Goal: Task Accomplishment & Management: Use online tool/utility

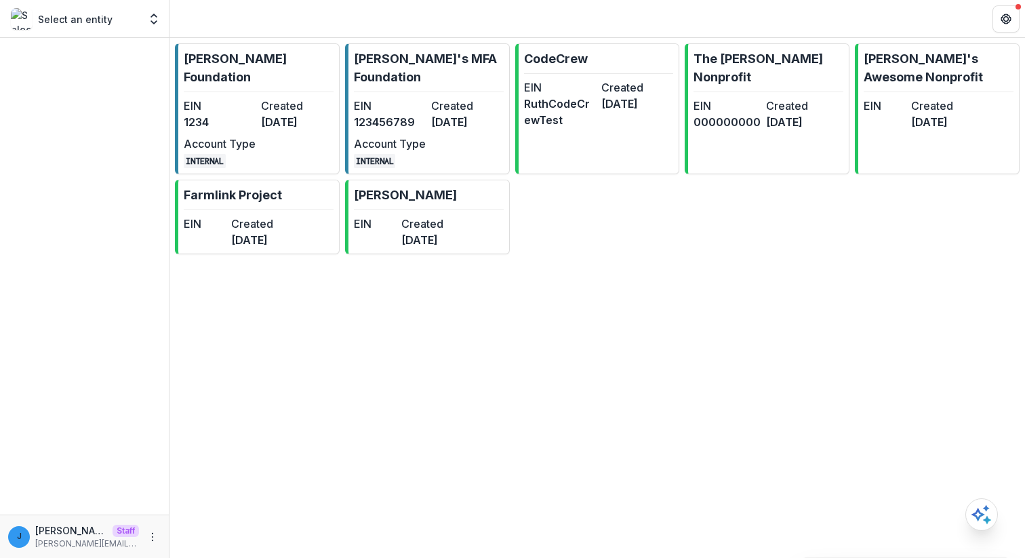
click at [264, 114] on dd "[DATE]" at bounding box center [297, 122] width 72 height 16
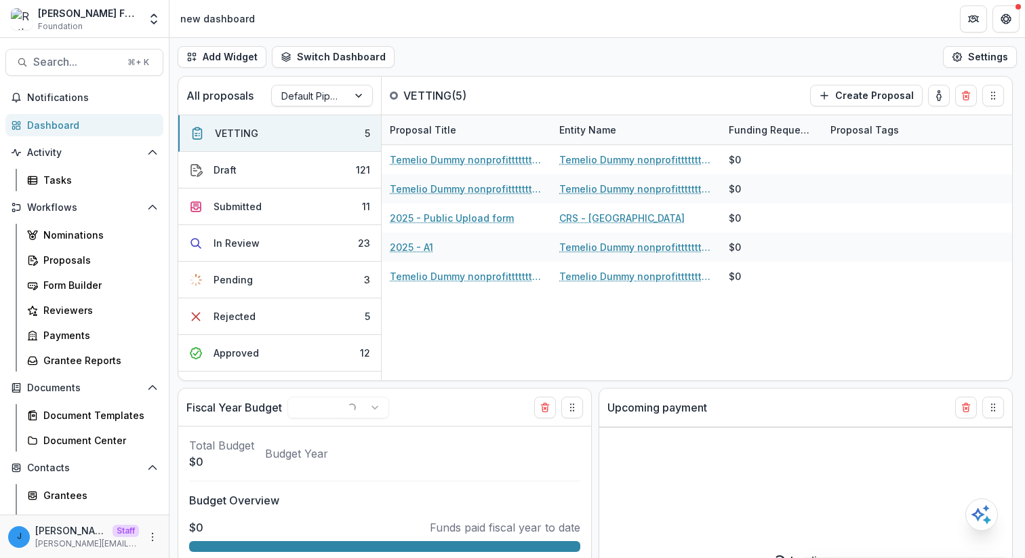
select select "******"
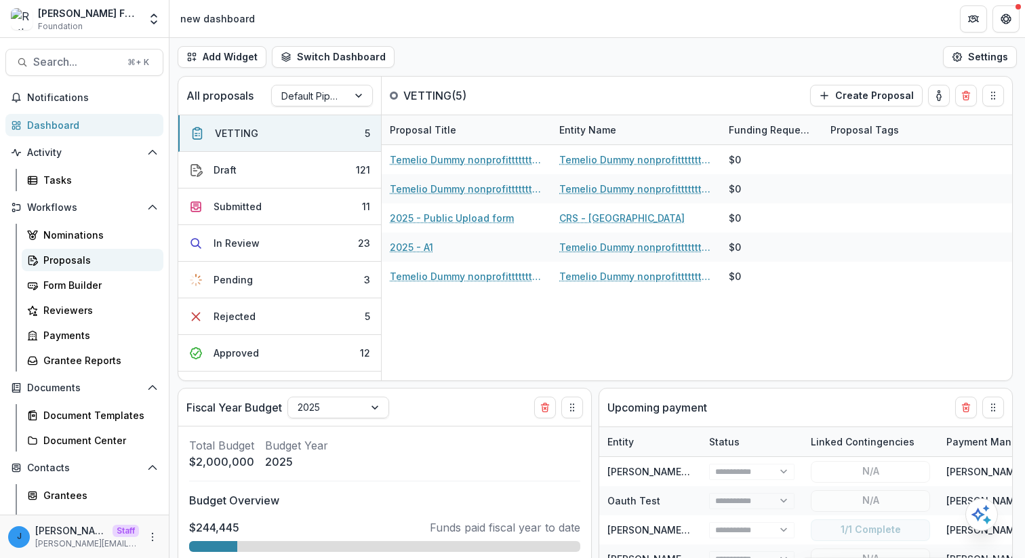
click at [79, 269] on link "Proposals" at bounding box center [93, 260] width 142 height 22
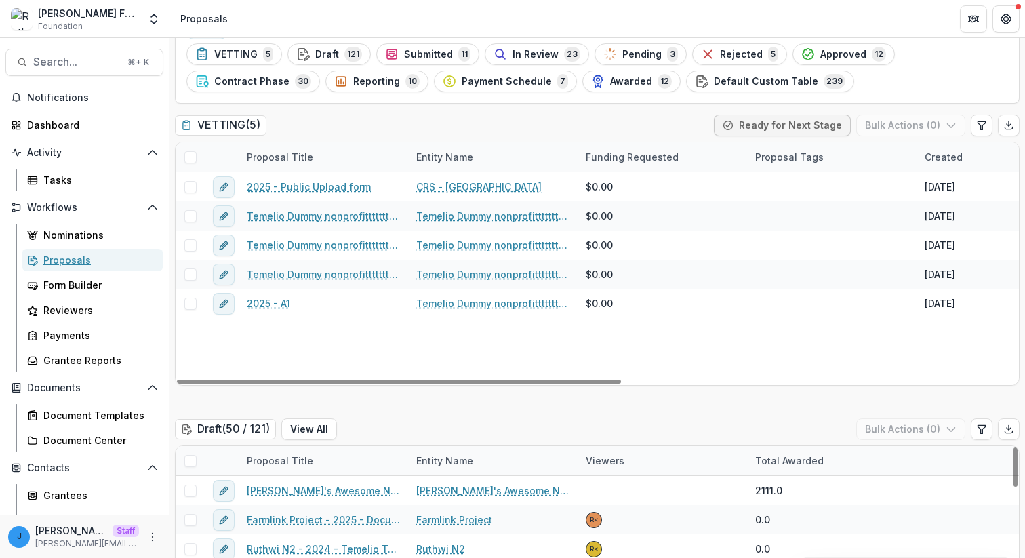
scroll to position [65, 0]
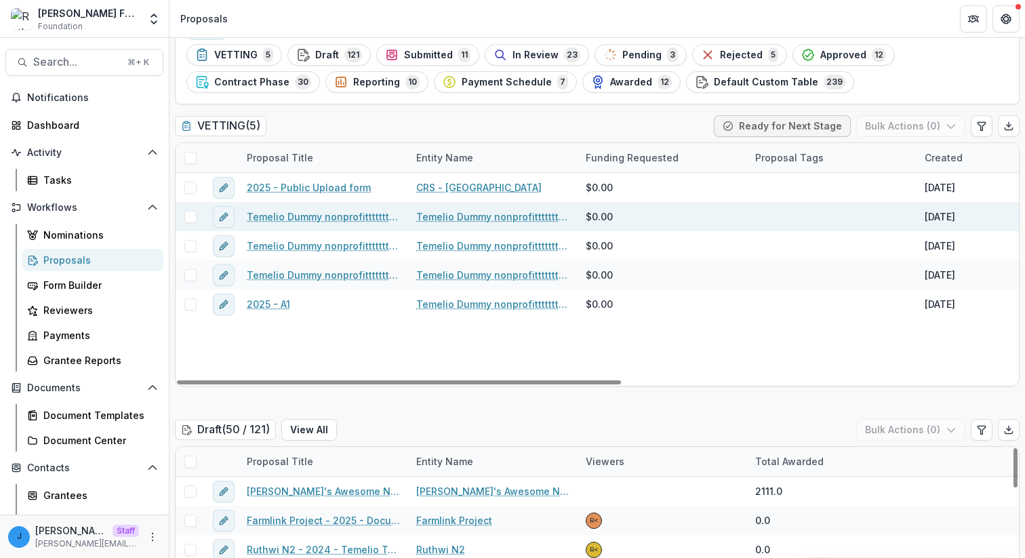
click at [287, 218] on link "Temelio Dummy nonprofittttttttt a4 sda16s5d - 2025 - A1" at bounding box center [323, 217] width 153 height 14
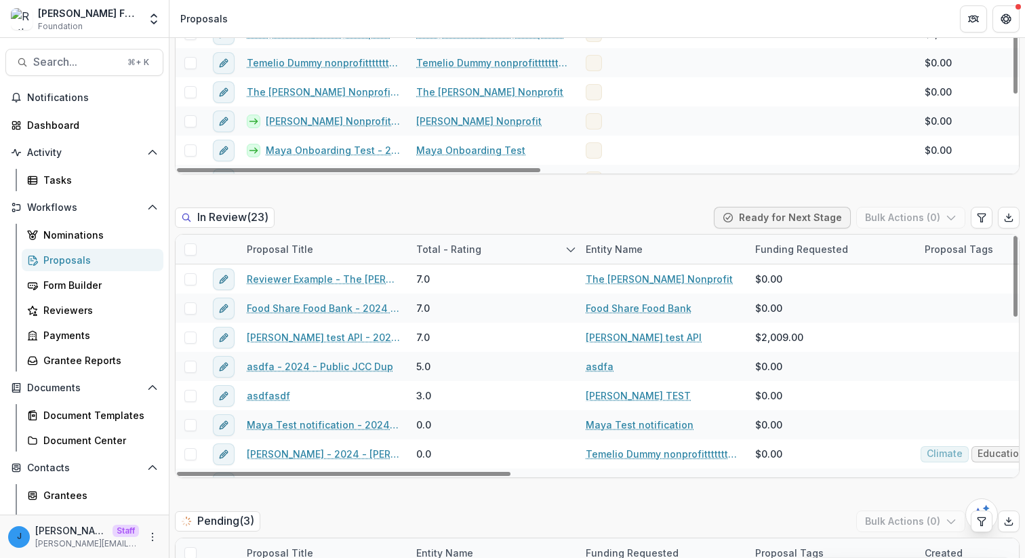
scroll to position [774, 0]
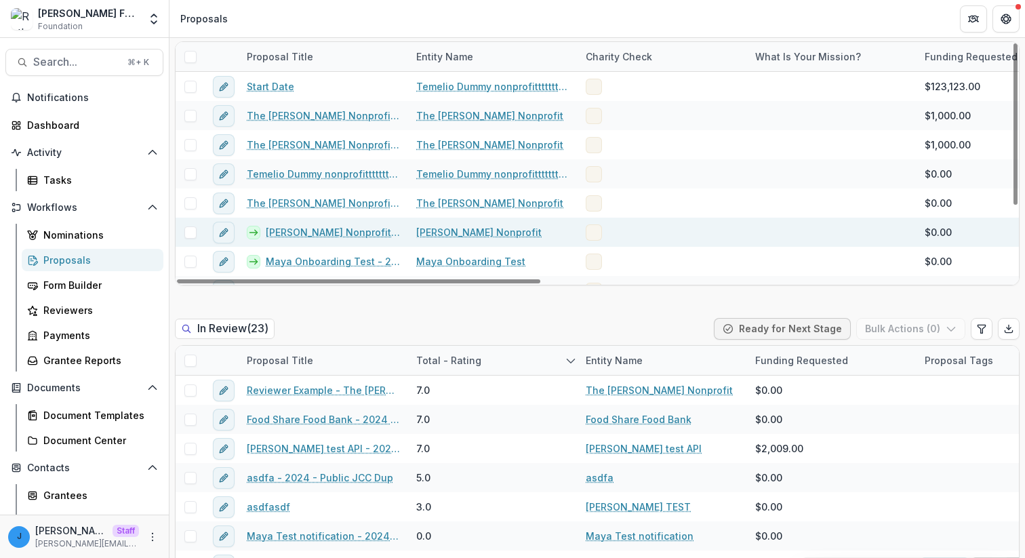
click at [597, 235] on span at bounding box center [594, 232] width 16 height 16
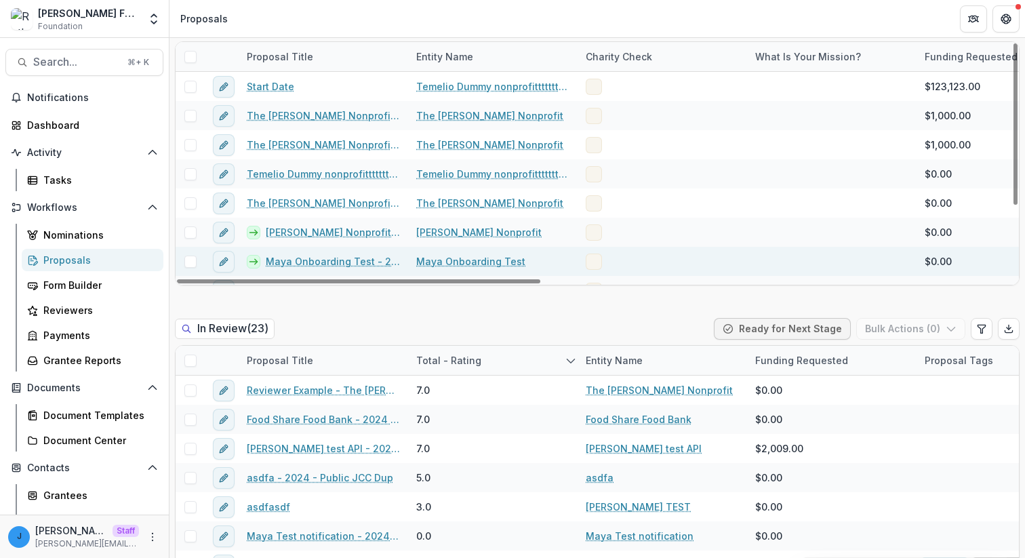
click at [595, 249] on div at bounding box center [663, 261] width 170 height 29
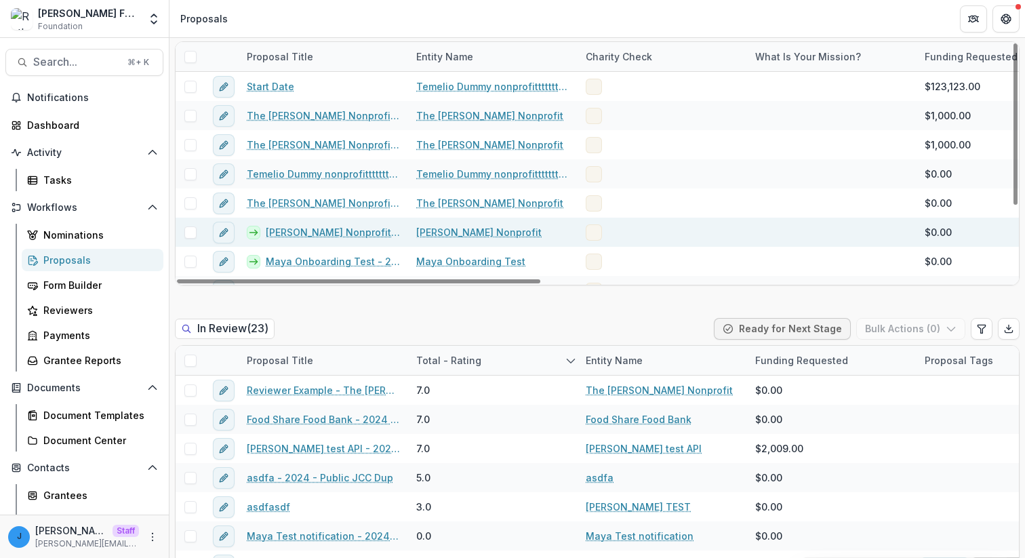
click at [595, 232] on span at bounding box center [594, 232] width 16 height 16
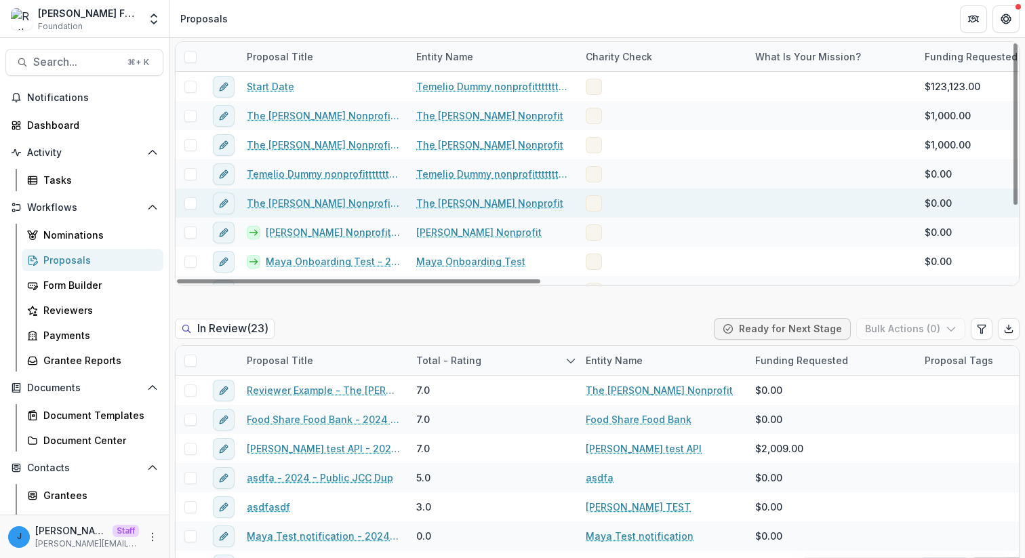
click at [595, 193] on div at bounding box center [663, 203] width 170 height 29
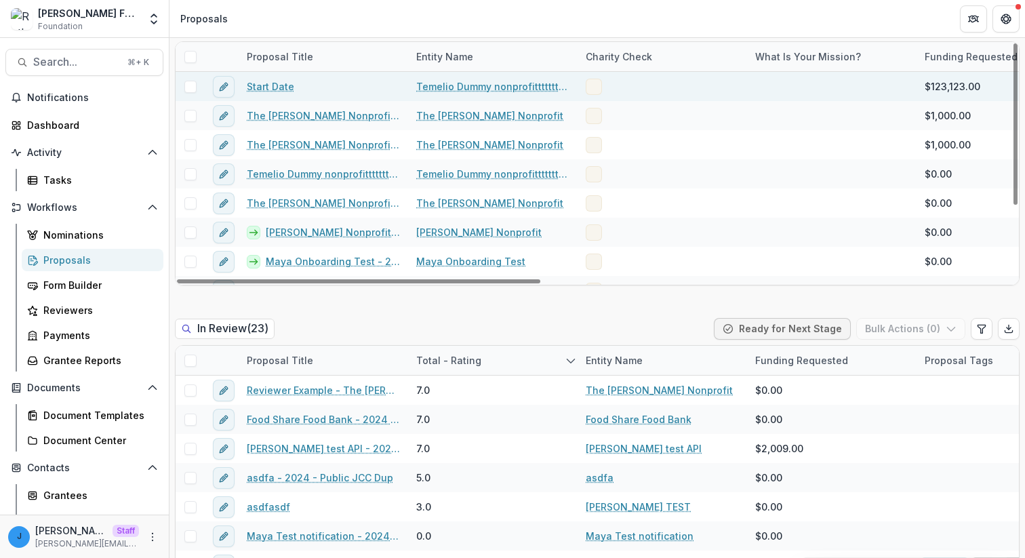
click at [595, 92] on span at bounding box center [594, 87] width 16 height 16
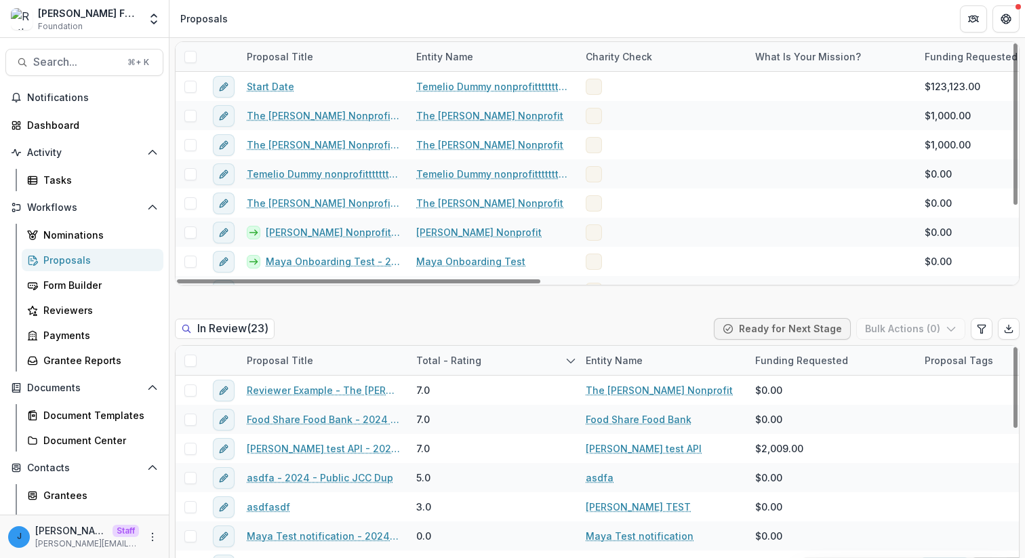
scroll to position [702, 0]
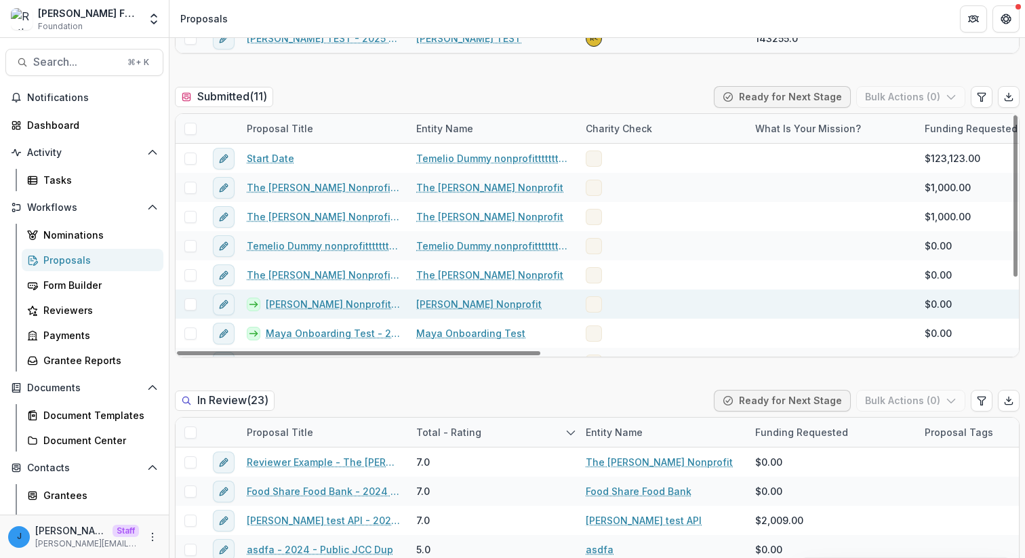
click at [195, 304] on span at bounding box center [190, 304] width 12 height 12
click at [339, 308] on link "[PERSON_NAME] Nonprofit - 2025 - A1" at bounding box center [333, 304] width 134 height 14
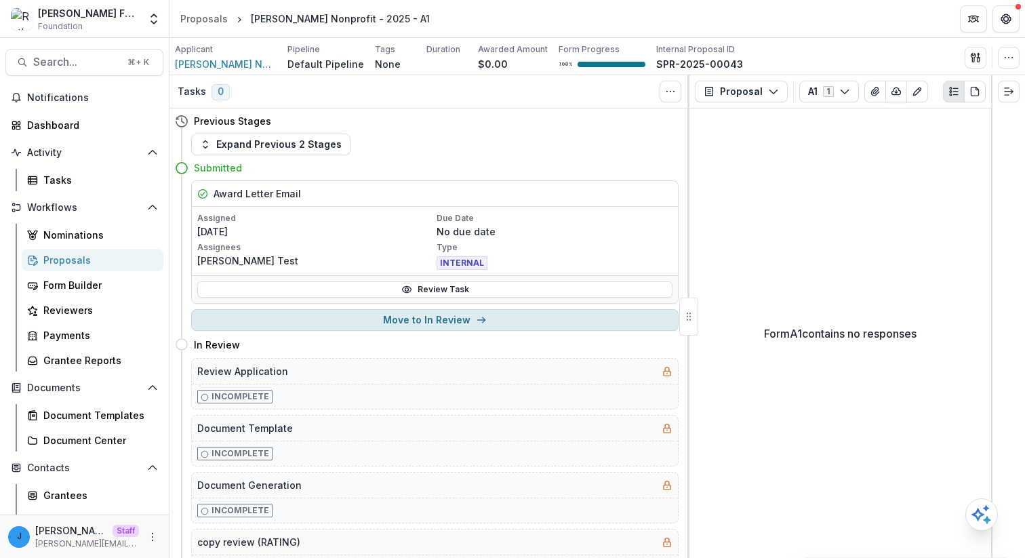
click at [501, 328] on button "Move to In Review" at bounding box center [435, 320] width 488 height 22
select select "*********"
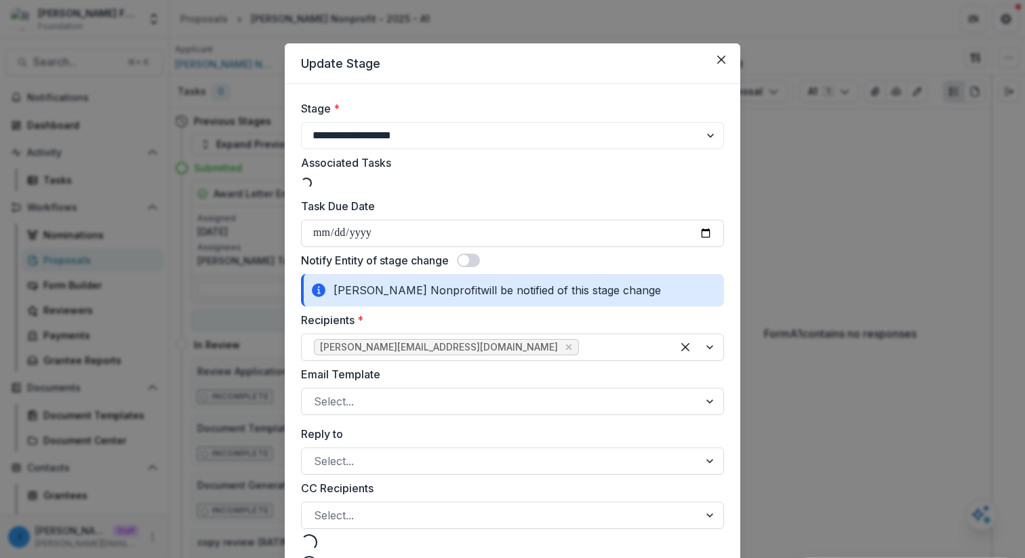
select select "**********"
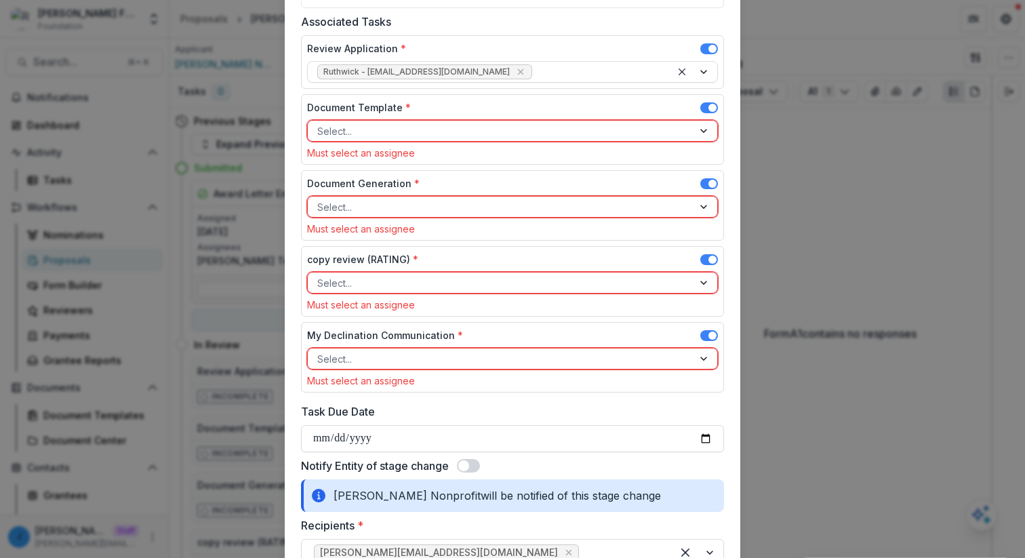
scroll to position [24, 0]
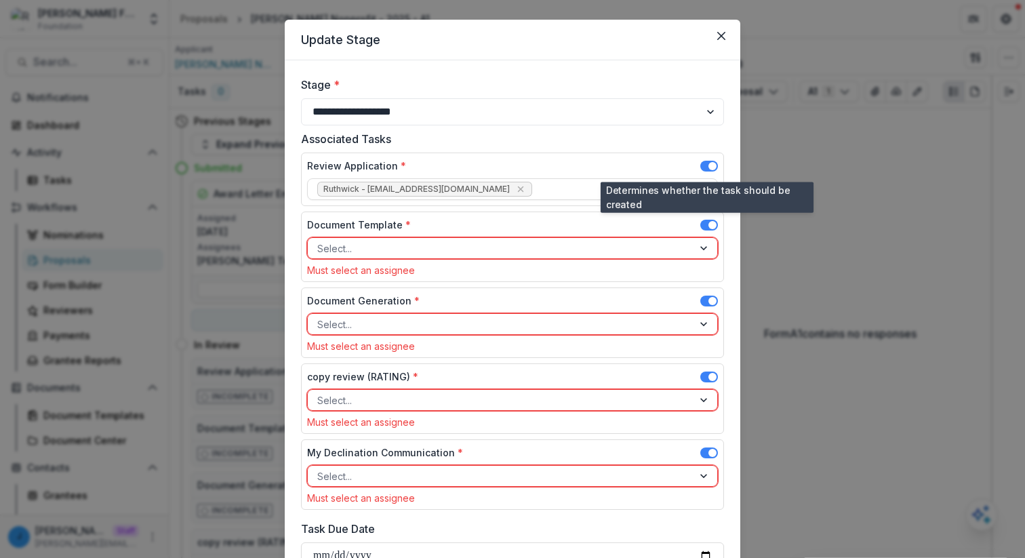
click at [709, 170] on span at bounding box center [710, 166] width 18 height 11
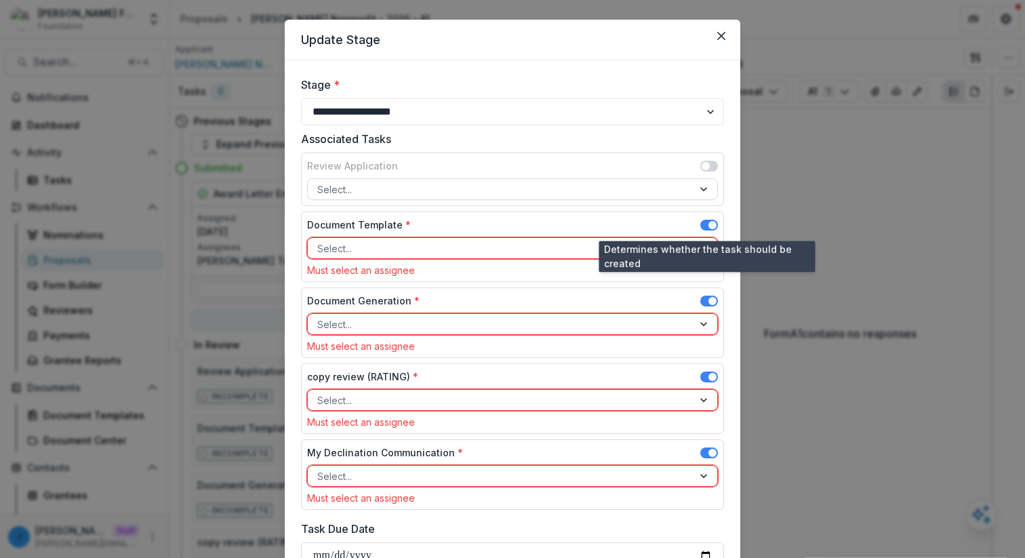
click at [709, 223] on span at bounding box center [713, 225] width 8 height 8
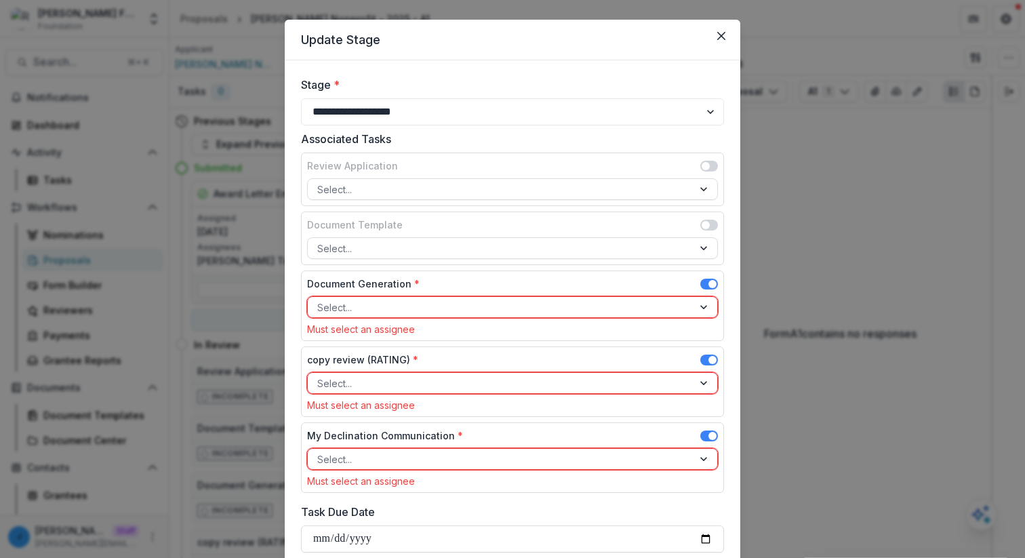
click at [711, 277] on div "Document Generation *" at bounding box center [512, 287] width 411 height 20
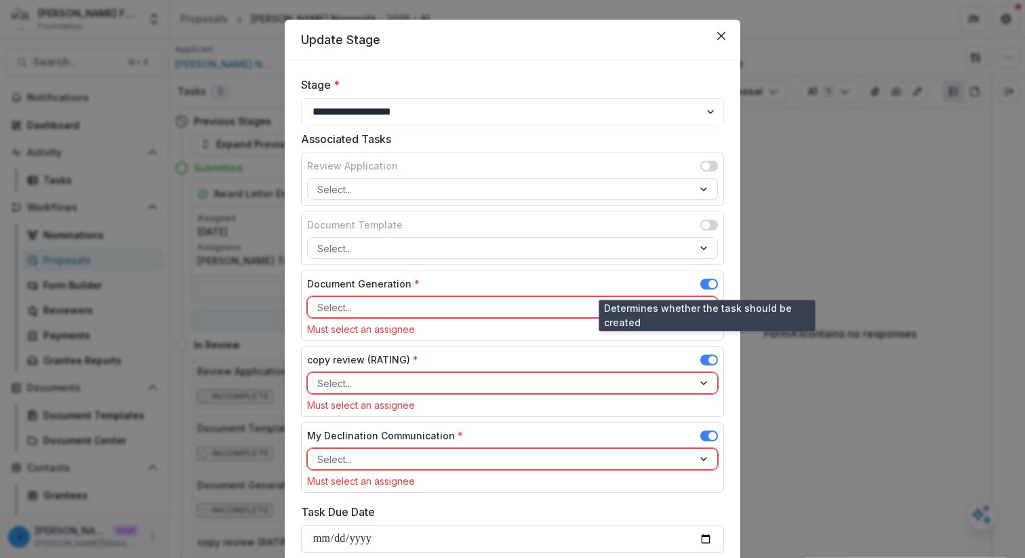
click at [711, 284] on span at bounding box center [713, 284] width 8 height 8
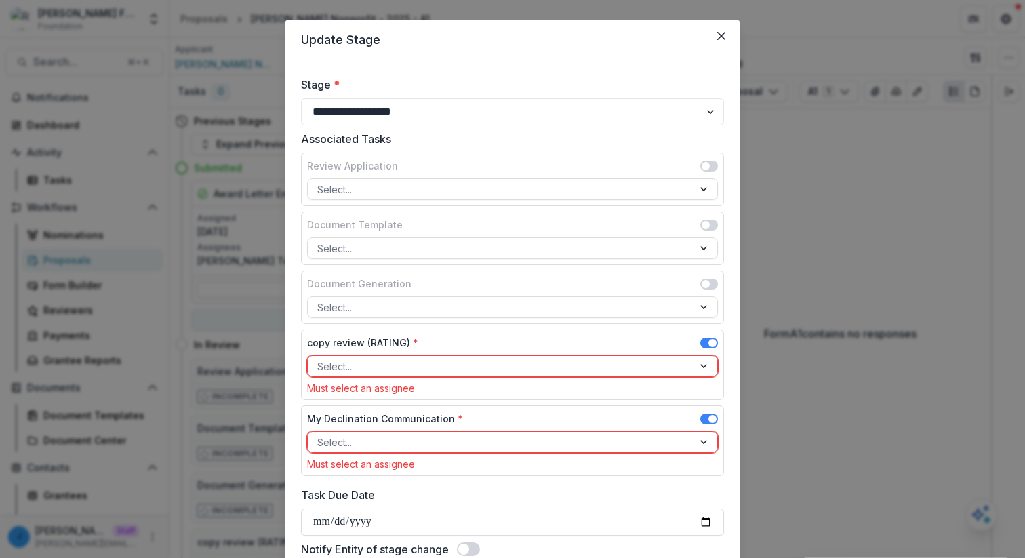
click at [712, 336] on div "copy review (RATING) *" at bounding box center [512, 346] width 411 height 20
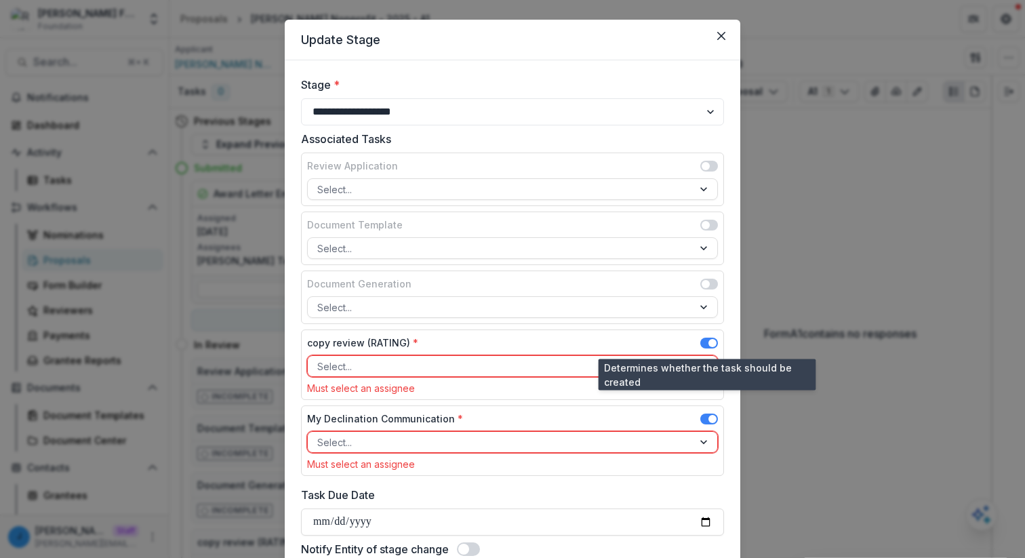
click at [711, 348] on span at bounding box center [710, 345] width 18 height 16
click at [709, 351] on span at bounding box center [710, 345] width 18 height 16
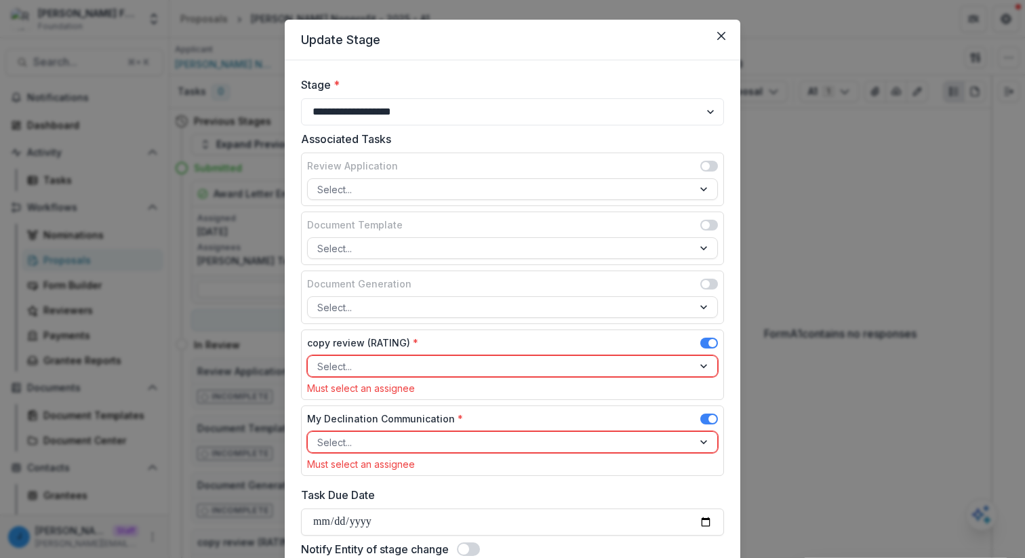
click at [707, 336] on div "copy review (RATING) *" at bounding box center [512, 346] width 411 height 20
click at [711, 340] on span at bounding box center [713, 343] width 8 height 8
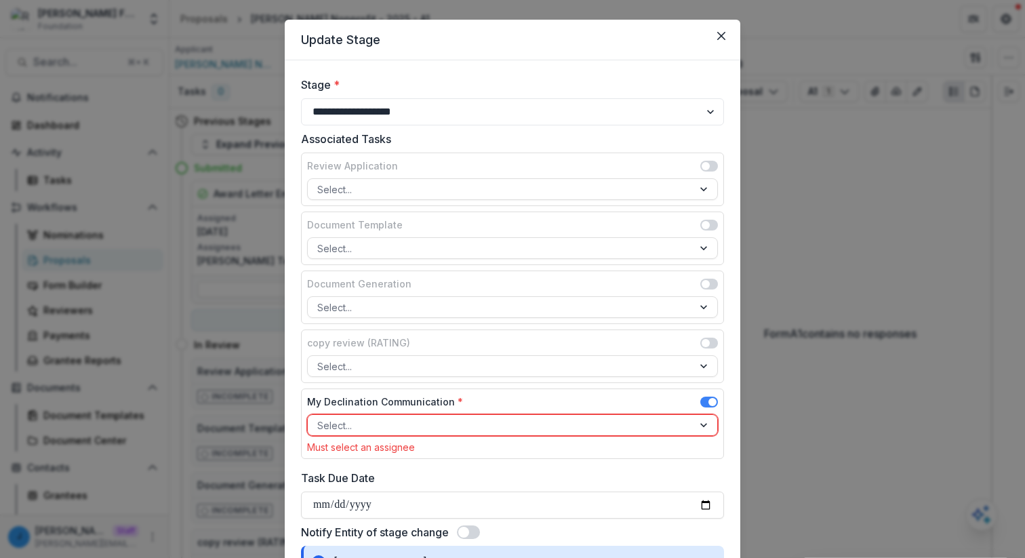
click at [712, 399] on span at bounding box center [713, 402] width 8 height 8
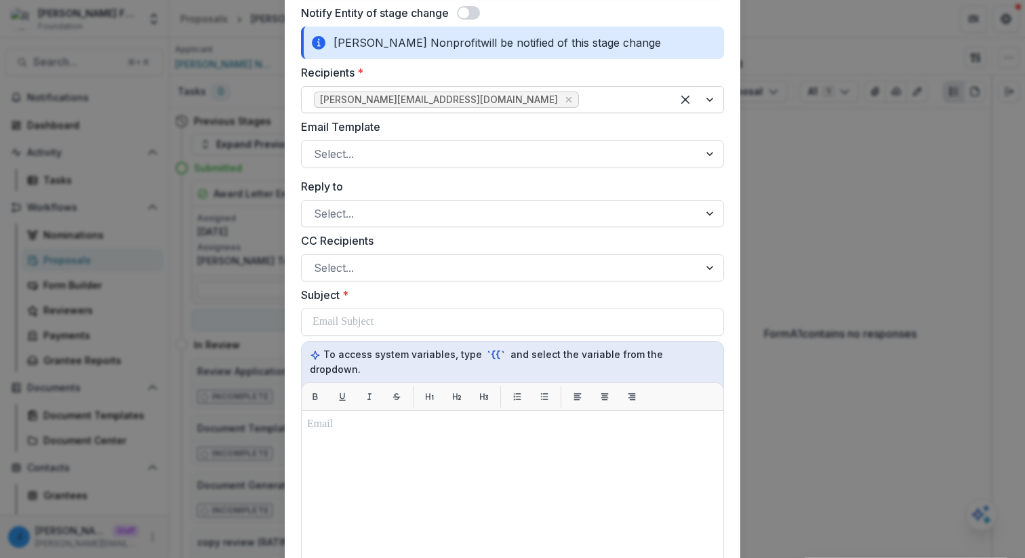
scroll to position [527, 0]
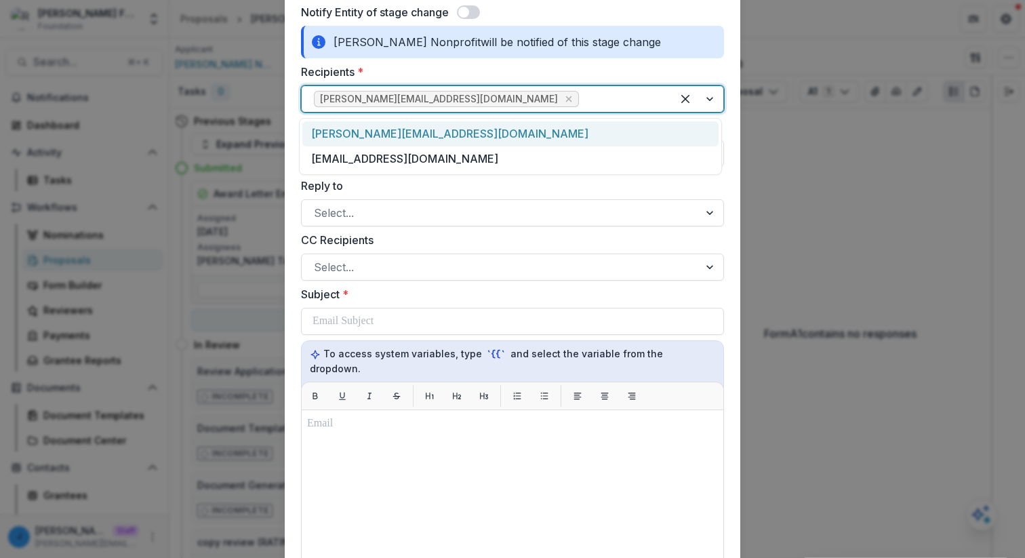
click at [582, 98] on div at bounding box center [621, 99] width 78 height 19
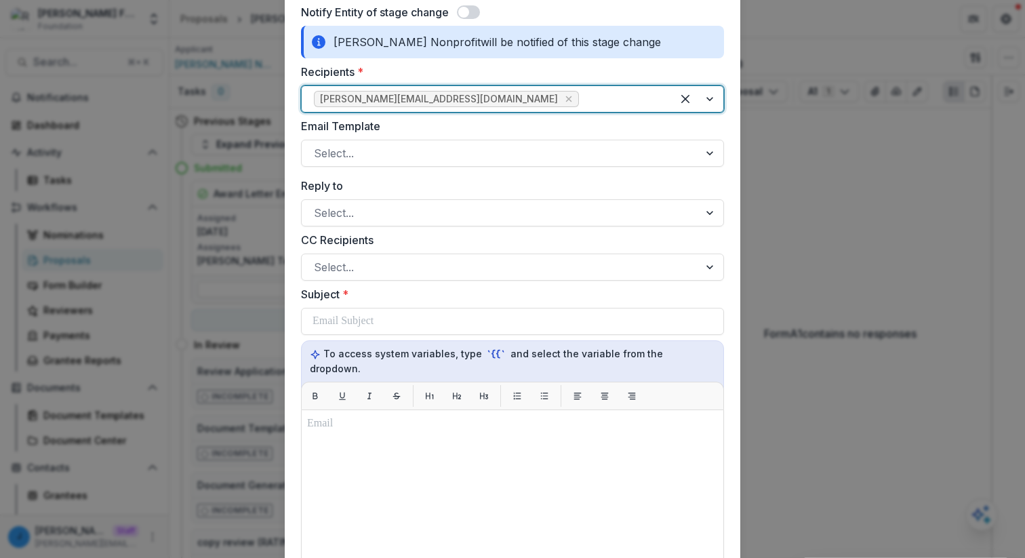
click at [582, 98] on div at bounding box center [621, 99] width 78 height 19
click at [455, 155] on div at bounding box center [500, 153] width 373 height 19
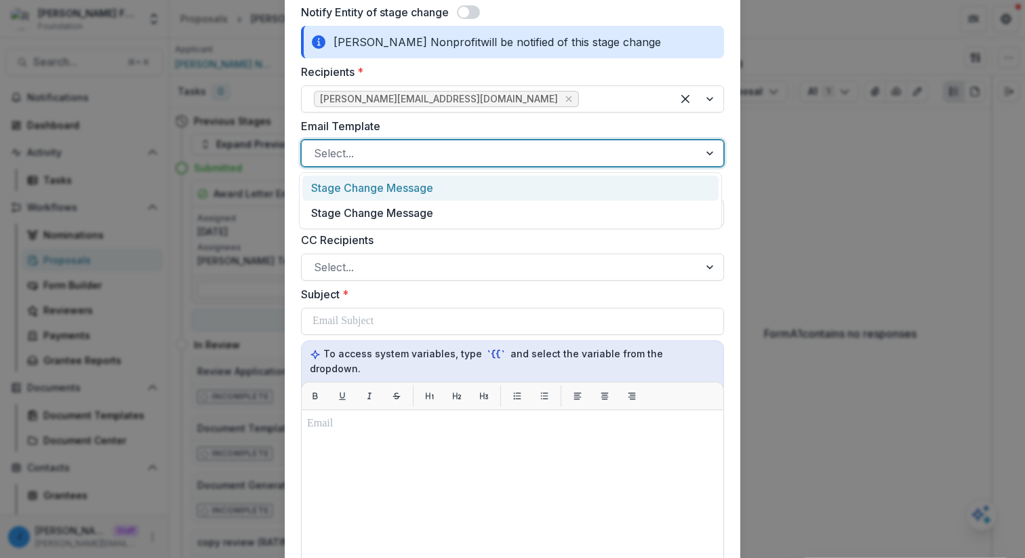
click at [455, 155] on div at bounding box center [500, 153] width 373 height 19
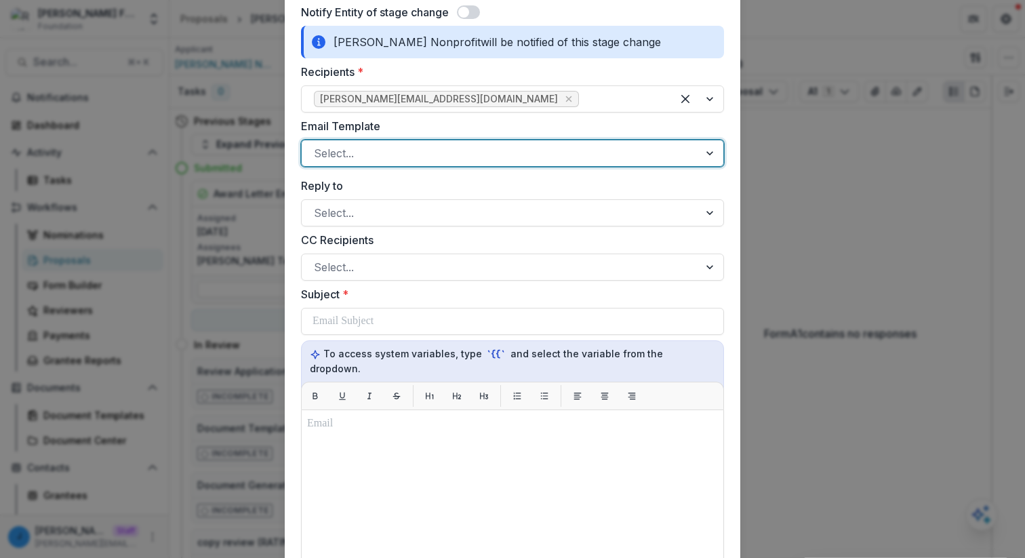
click at [444, 194] on div "Reply to Select..." at bounding box center [512, 202] width 423 height 49
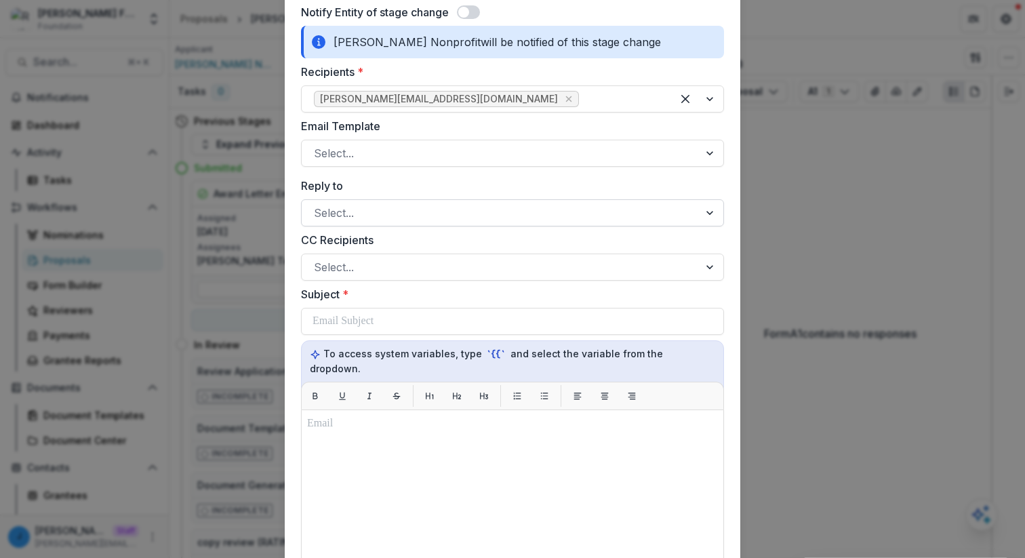
click at [442, 208] on div at bounding box center [500, 212] width 373 height 19
click at [448, 184] on label "Reply to" at bounding box center [508, 186] width 415 height 16
click at [317, 205] on input "Reply to" at bounding box center [315, 213] width 3 height 16
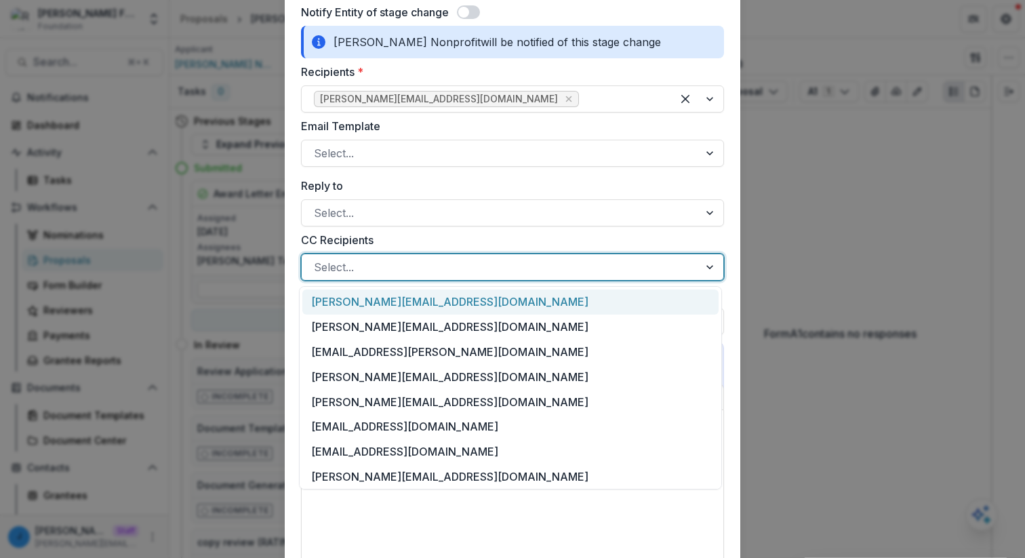
click at [416, 275] on div at bounding box center [500, 267] width 373 height 19
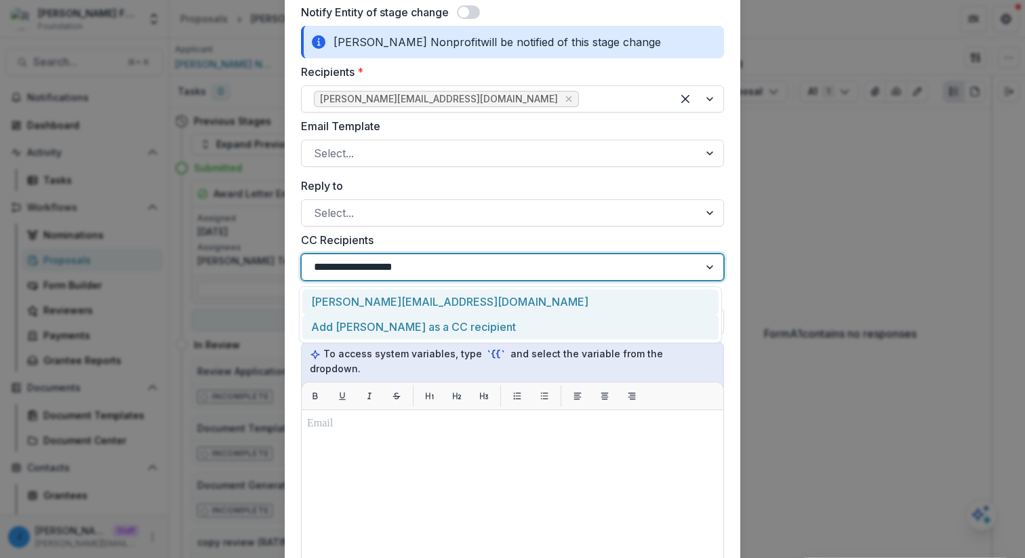
type input "**********"
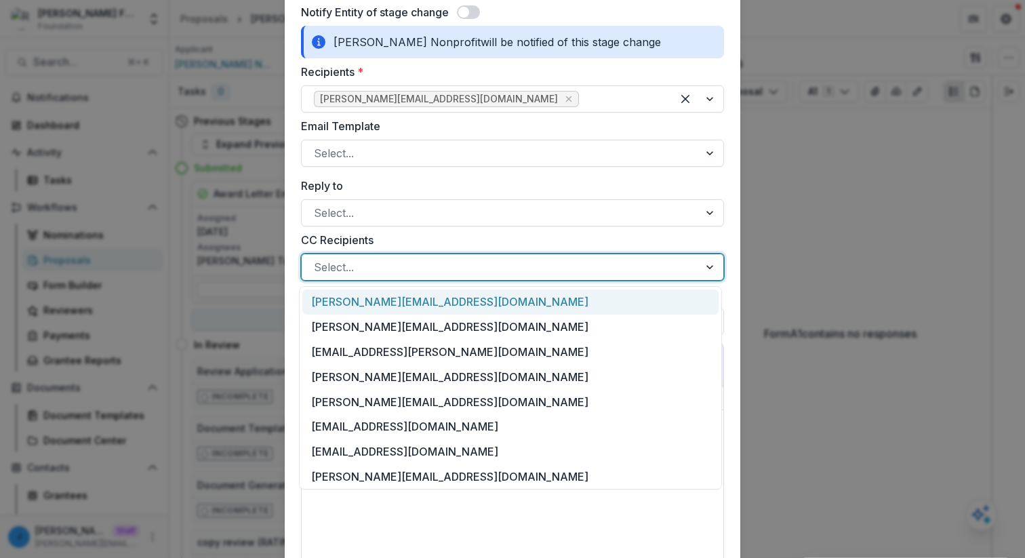
click at [372, 267] on div at bounding box center [500, 267] width 373 height 19
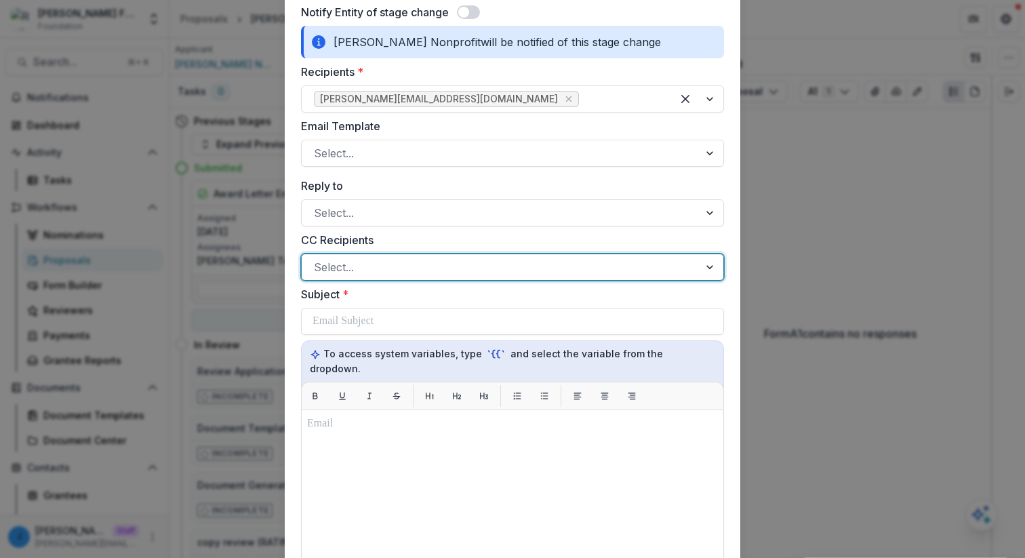
click at [372, 267] on div at bounding box center [500, 267] width 373 height 19
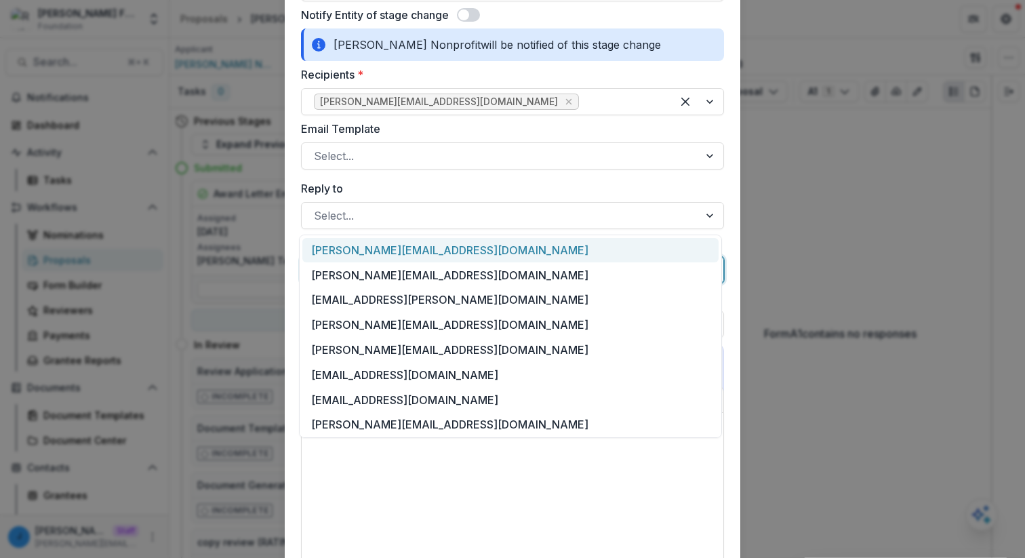
scroll to position [519, 0]
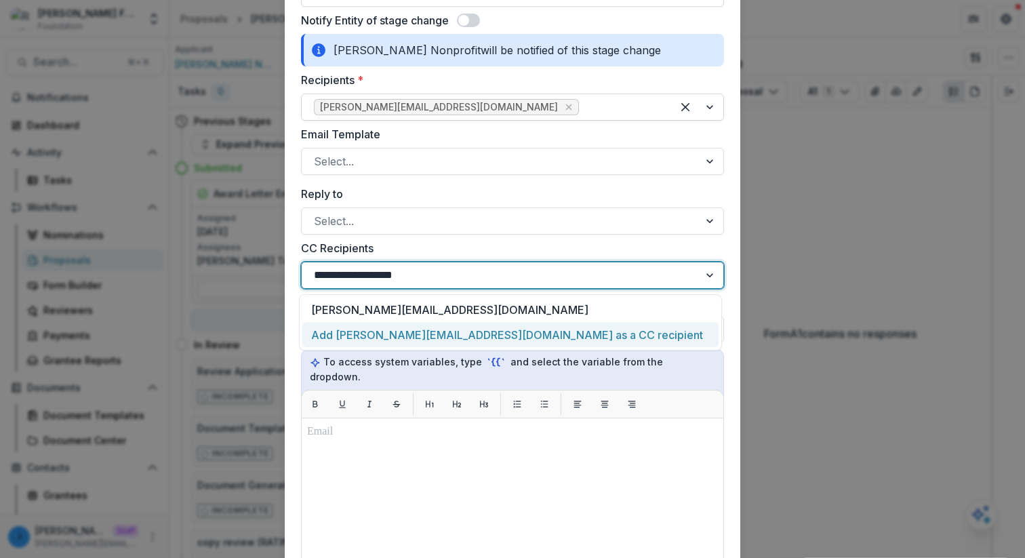
type input "**********"
click at [582, 98] on div at bounding box center [621, 107] width 78 height 19
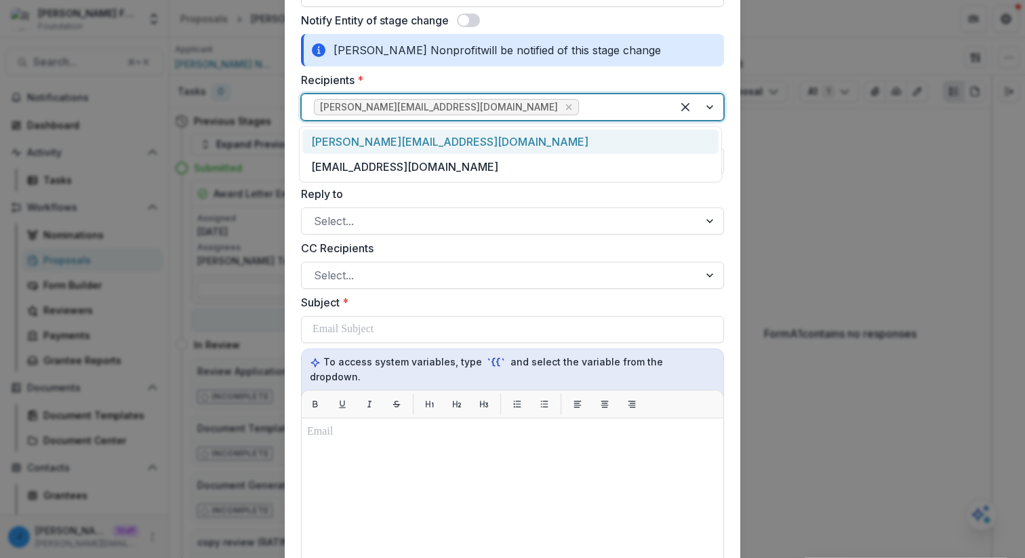
click at [485, 87] on label "Recipients *" at bounding box center [508, 80] width 415 height 16
click at [582, 99] on input "Recipients *" at bounding box center [583, 107] width 3 height 16
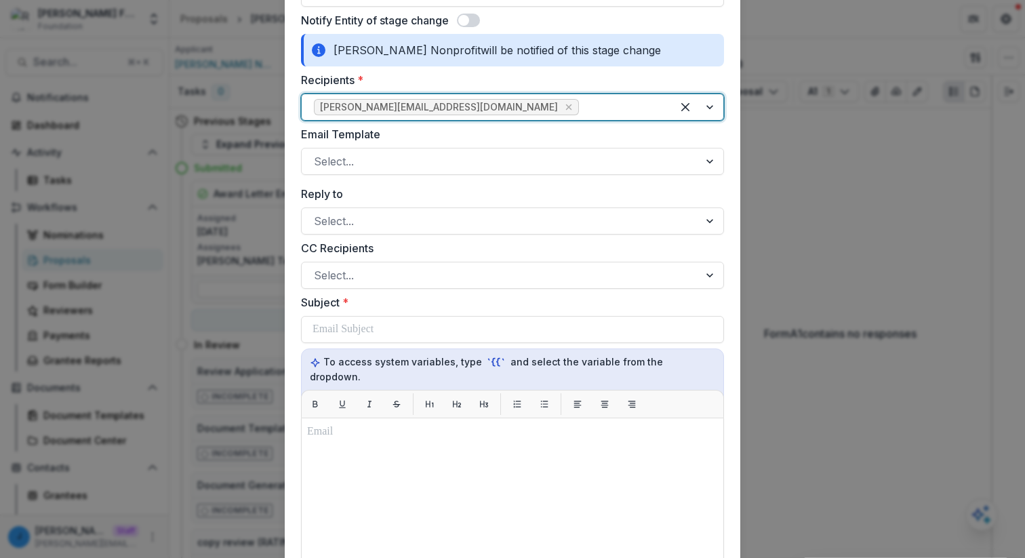
click at [430, 259] on div "CC Recipients Select..." at bounding box center [512, 264] width 423 height 49
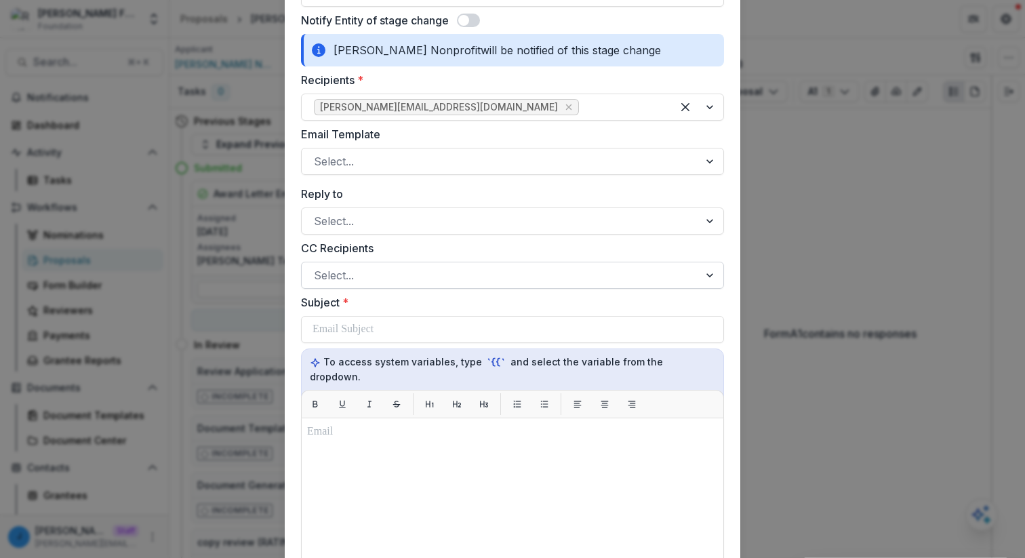
click at [420, 280] on div at bounding box center [500, 275] width 373 height 19
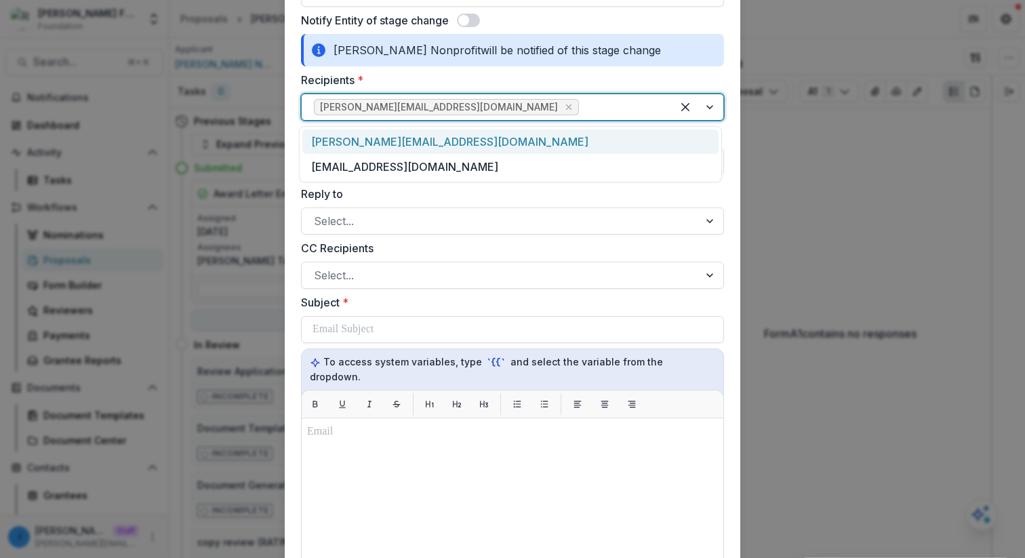
click at [553, 94] on div "griffin@trytemelio.com" at bounding box center [512, 107] width 423 height 27
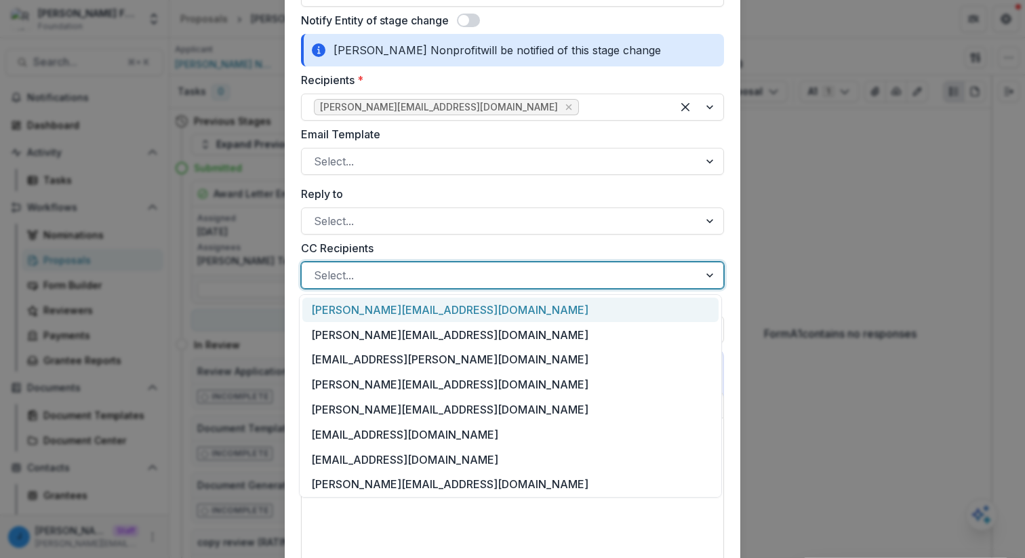
click at [428, 275] on div at bounding box center [500, 275] width 373 height 19
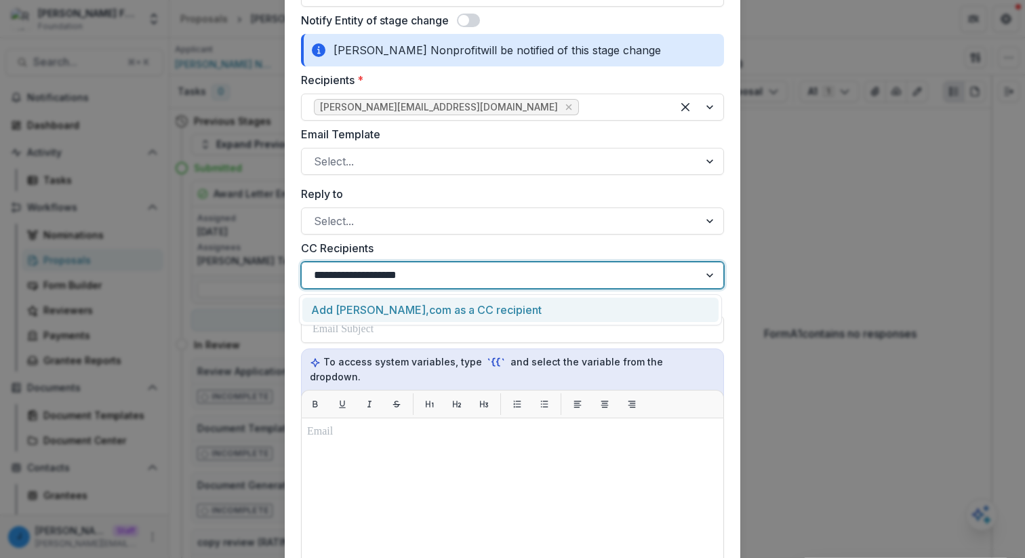
type input "**********"
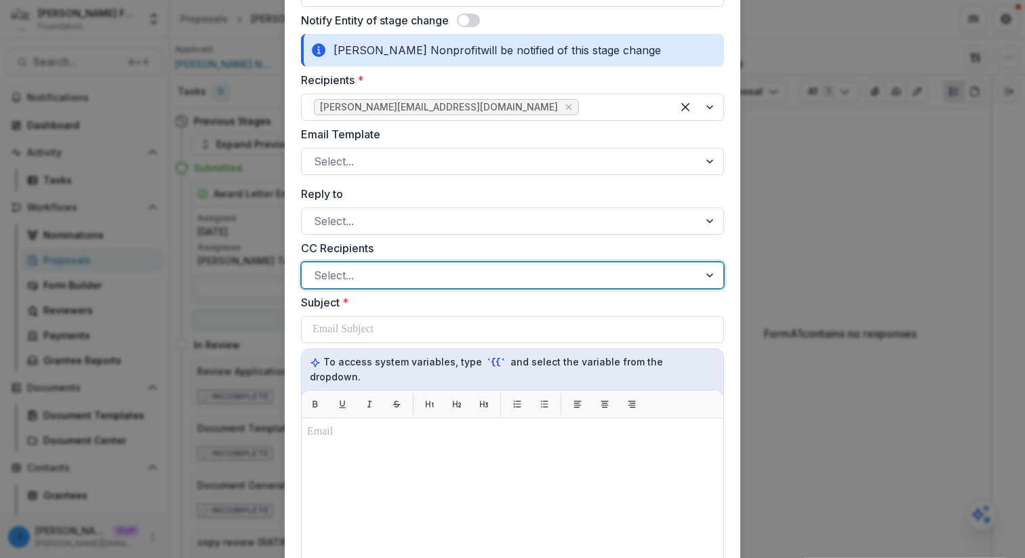
click at [410, 276] on div at bounding box center [500, 275] width 373 height 19
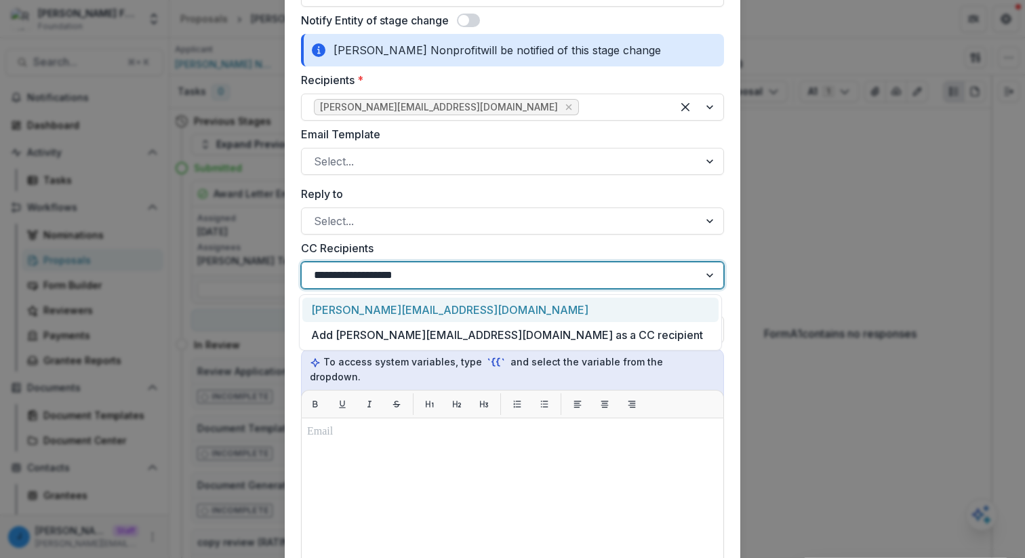
type input "**********"
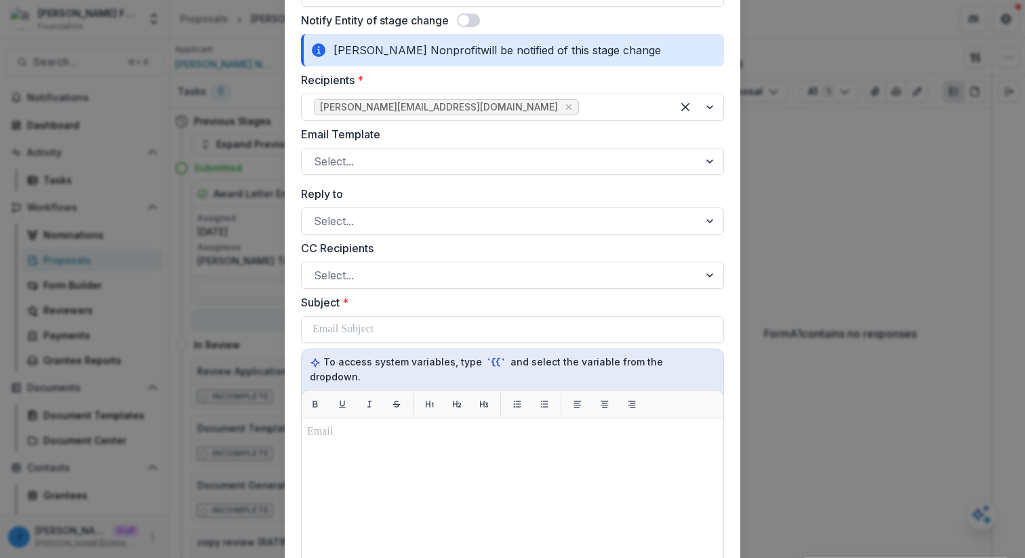
click at [842, 93] on div "**********" at bounding box center [512, 279] width 1025 height 558
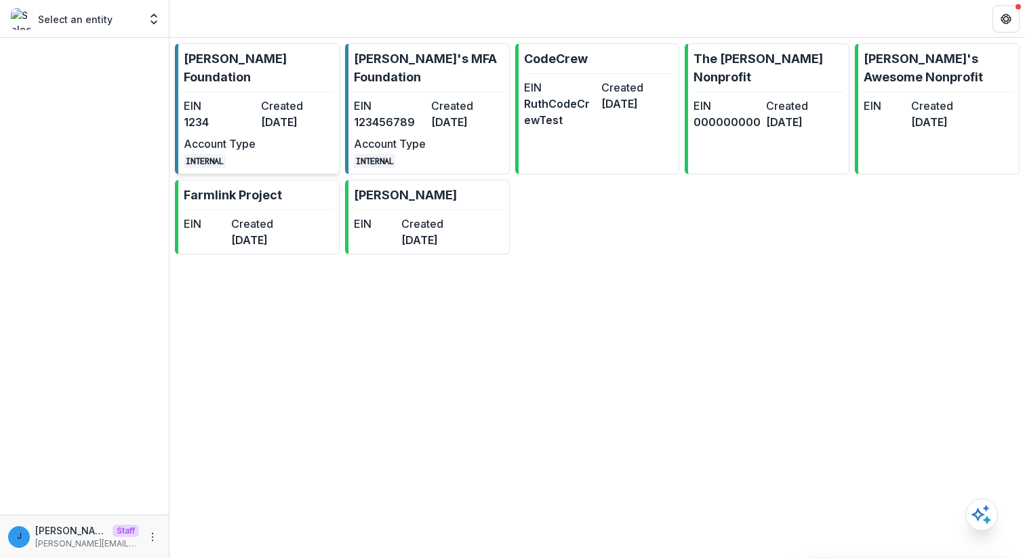
click at [286, 125] on div "EIN 1234 Created 3 years ago Account Type INTERNAL" at bounding box center [258, 133] width 149 height 71
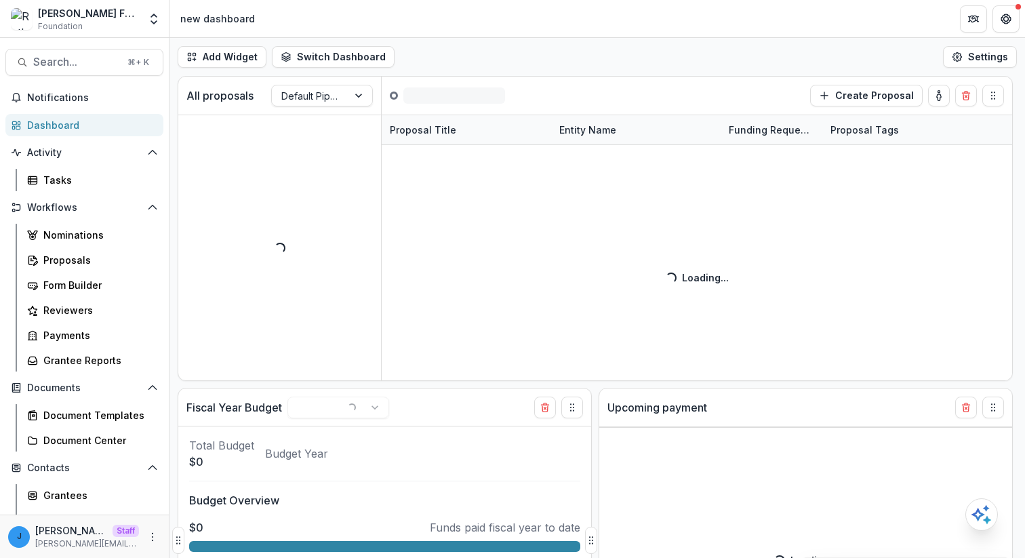
select select "******"
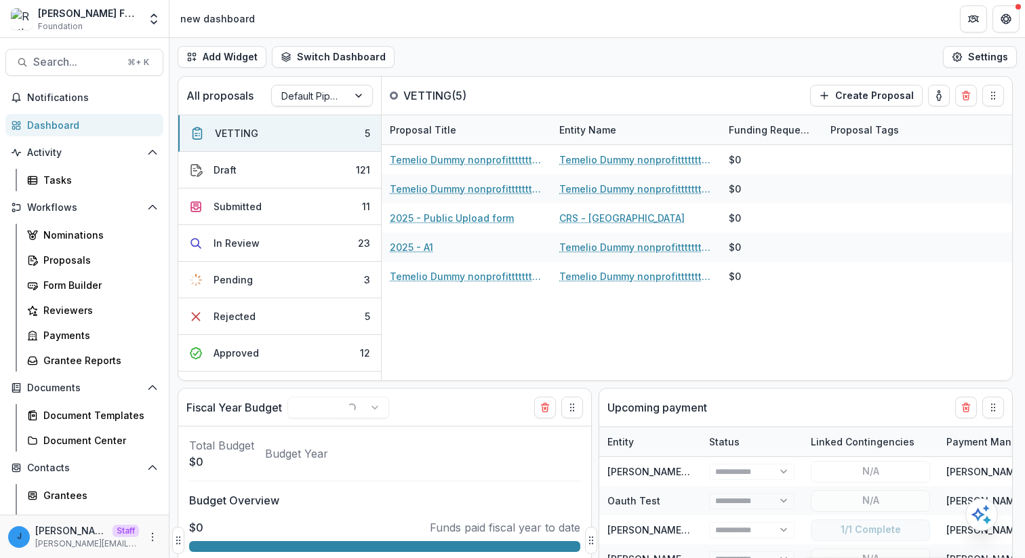
select select "******"
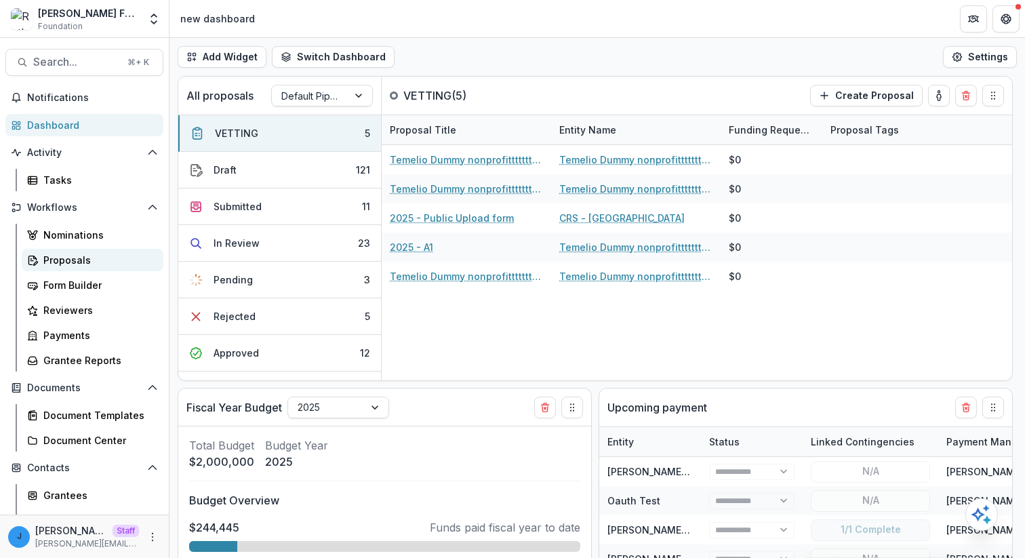
click at [85, 262] on div "Proposals" at bounding box center [97, 260] width 109 height 14
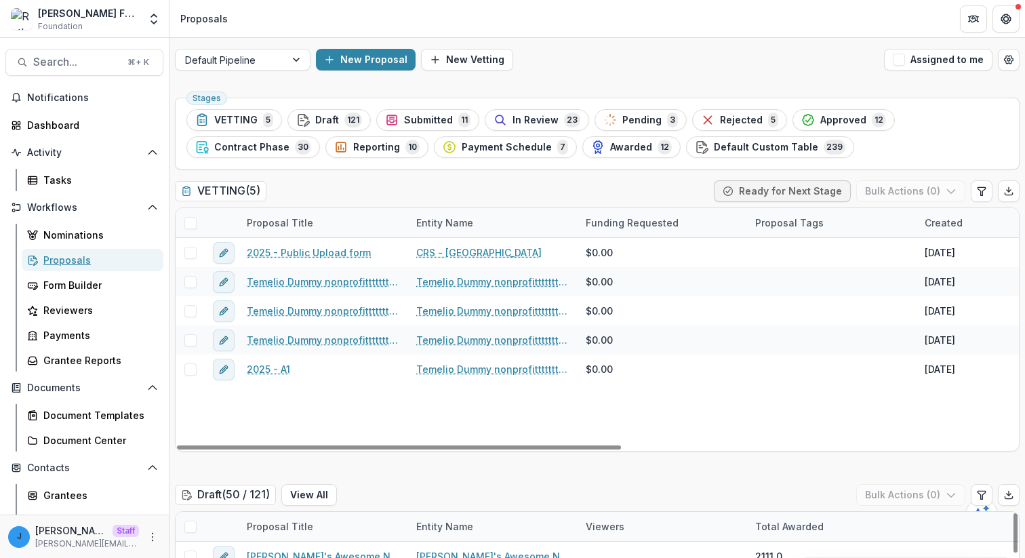
scroll to position [240, 0]
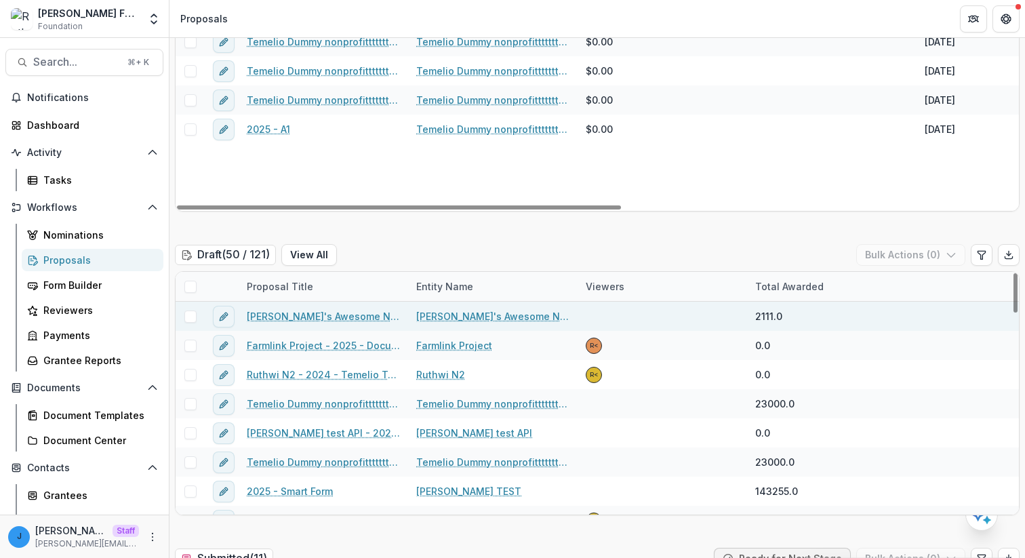
click at [194, 302] on div at bounding box center [190, 316] width 29 height 29
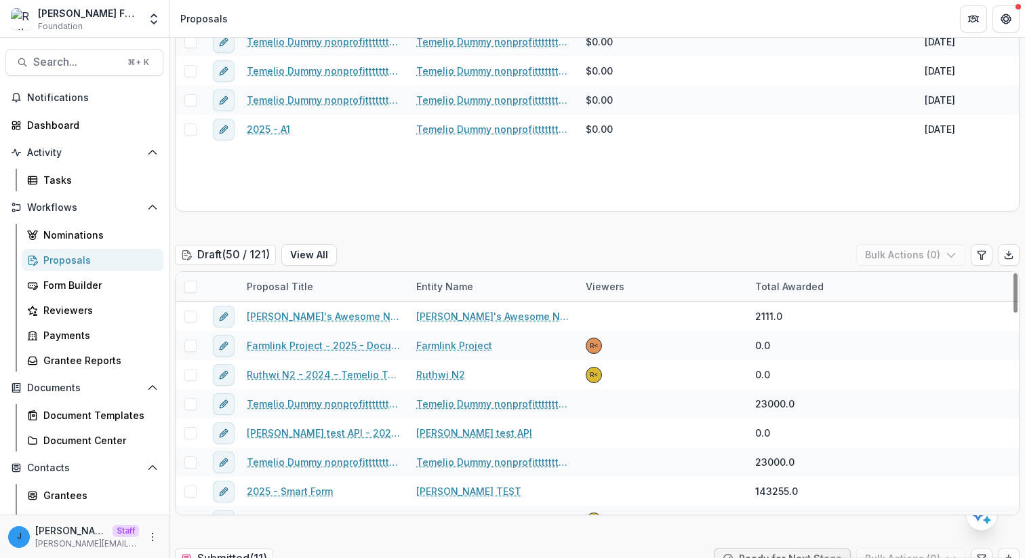
click at [189, 279] on div at bounding box center [190, 286] width 29 height 29
click at [193, 281] on span at bounding box center [190, 287] width 12 height 12
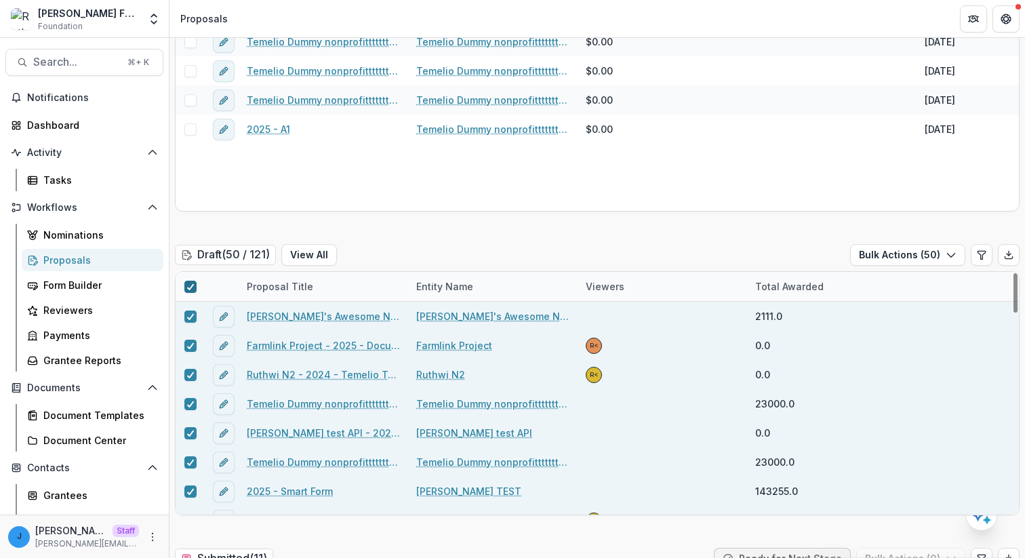
click at [191, 285] on icon at bounding box center [191, 286] width 8 height 7
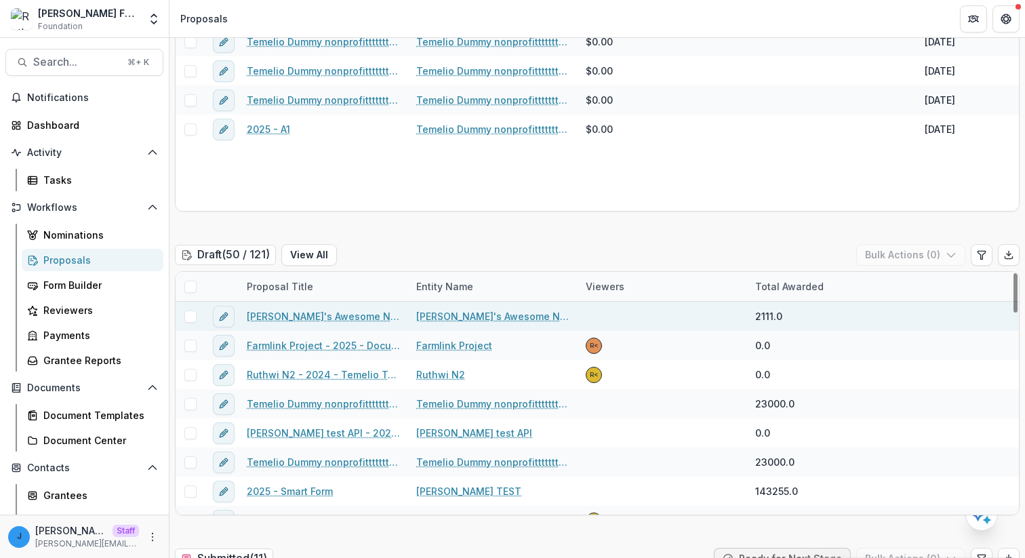
click at [191, 322] on div at bounding box center [190, 316] width 29 height 29
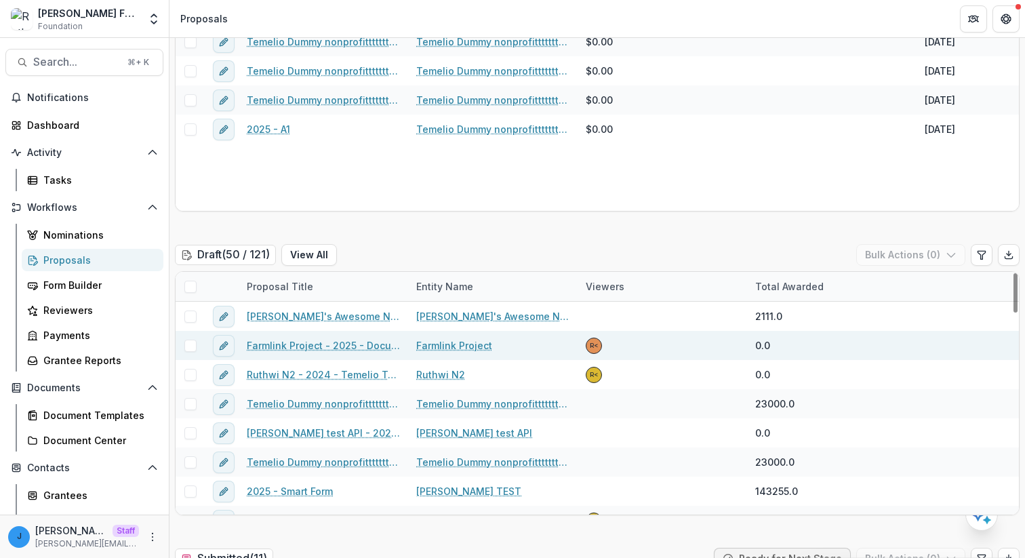
click at [191, 350] on span at bounding box center [190, 346] width 12 height 12
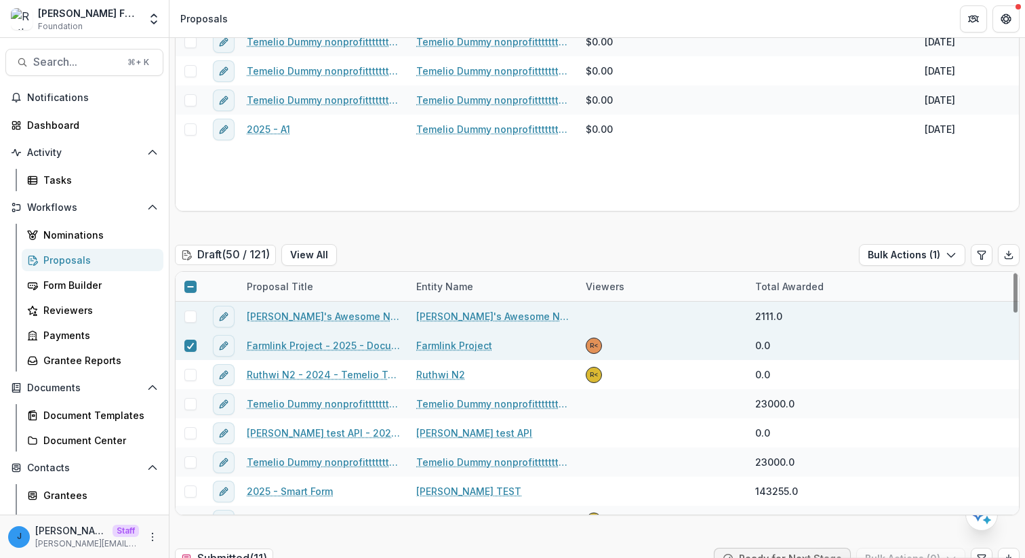
click at [195, 309] on div at bounding box center [190, 316] width 29 height 29
click at [195, 318] on span at bounding box center [190, 317] width 12 height 12
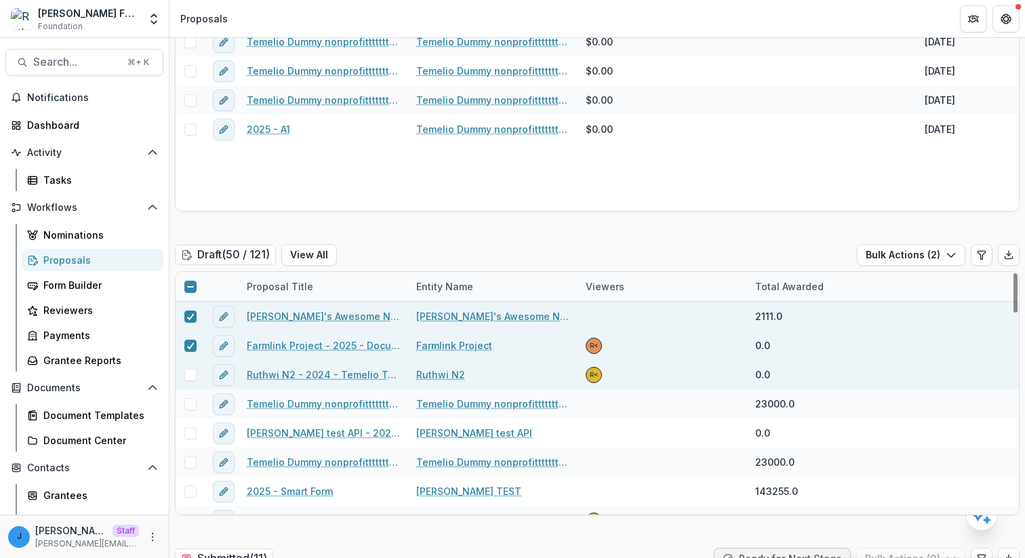
click at [191, 371] on span at bounding box center [190, 375] width 12 height 12
click at [945, 265] on button "Bulk Actions ( 3 )" at bounding box center [911, 255] width 109 height 22
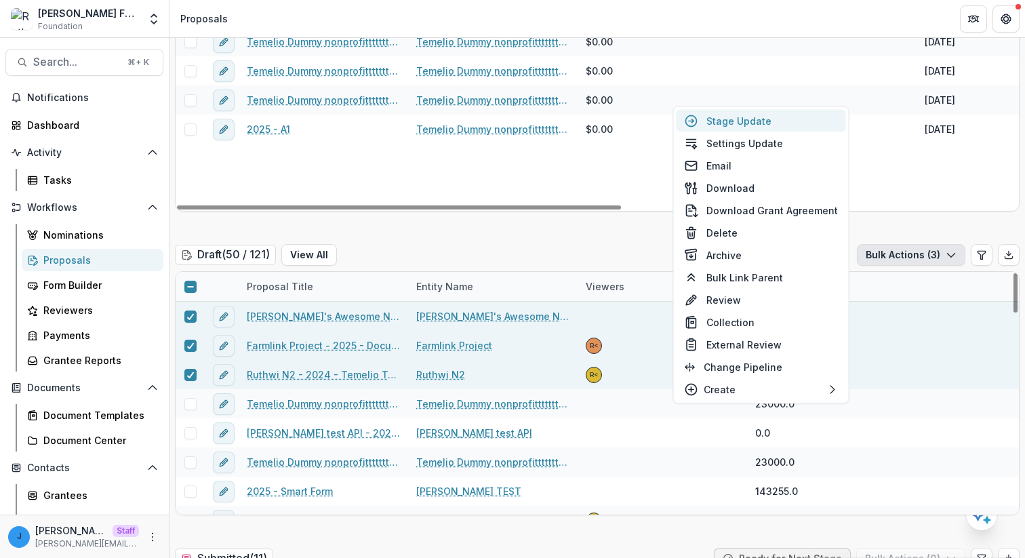
click at [777, 128] on button "Stage Update" at bounding box center [762, 121] width 170 height 22
select select "*****"
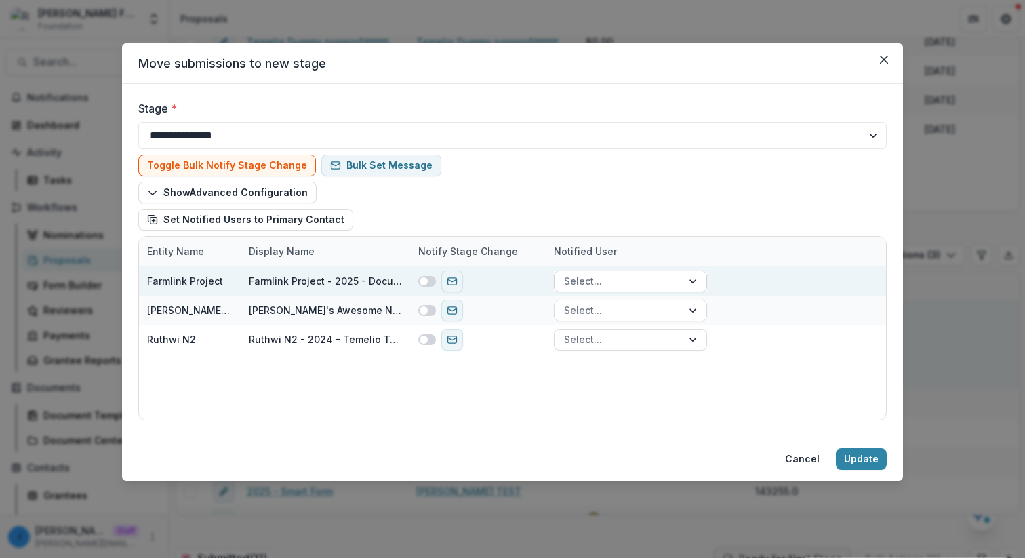
click at [601, 281] on div at bounding box center [618, 281] width 109 height 17
click at [601, 277] on div at bounding box center [618, 281] width 109 height 17
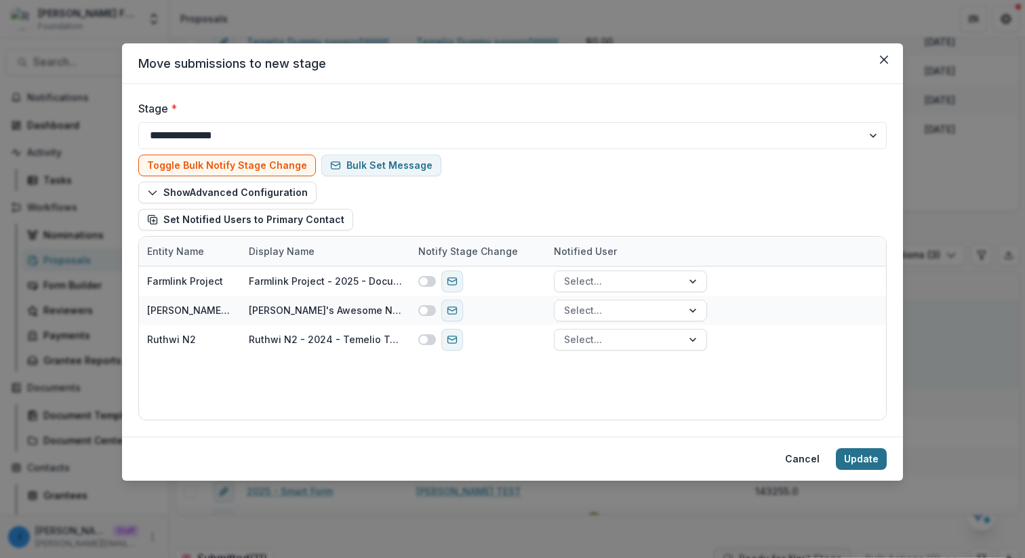
click at [863, 453] on button "Update" at bounding box center [861, 459] width 51 height 22
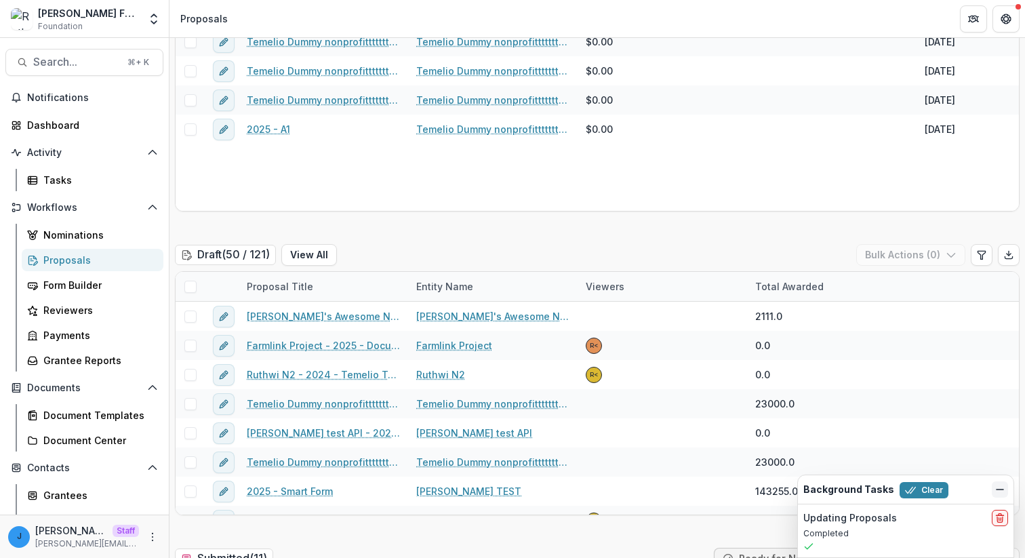
click at [998, 490] on icon "Dismiss" at bounding box center [1000, 489] width 11 height 11
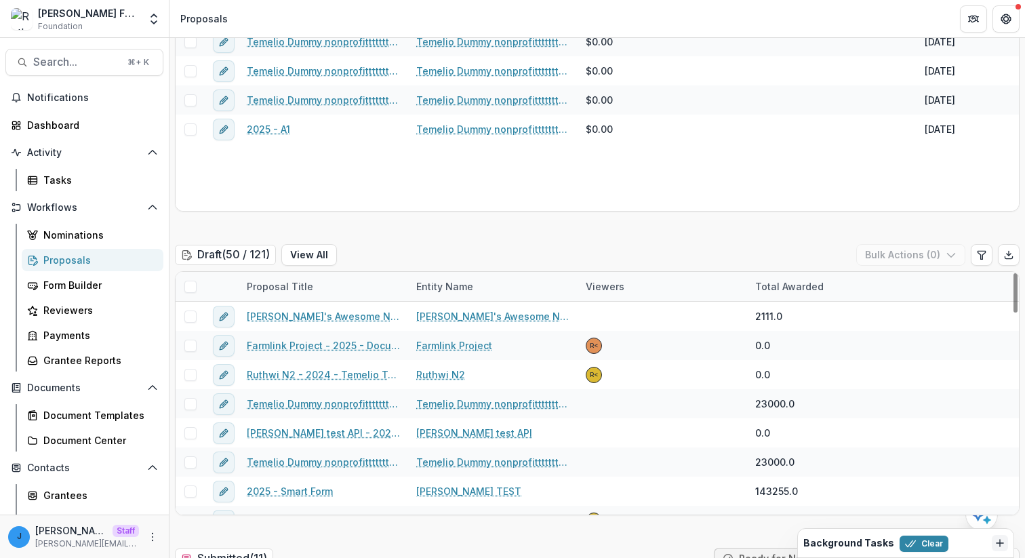
click at [966, 549] on div "Background Tasks Clear" at bounding box center [895, 543] width 183 height 18
click at [1001, 547] on icon "Dismiss" at bounding box center [1000, 543] width 11 height 11
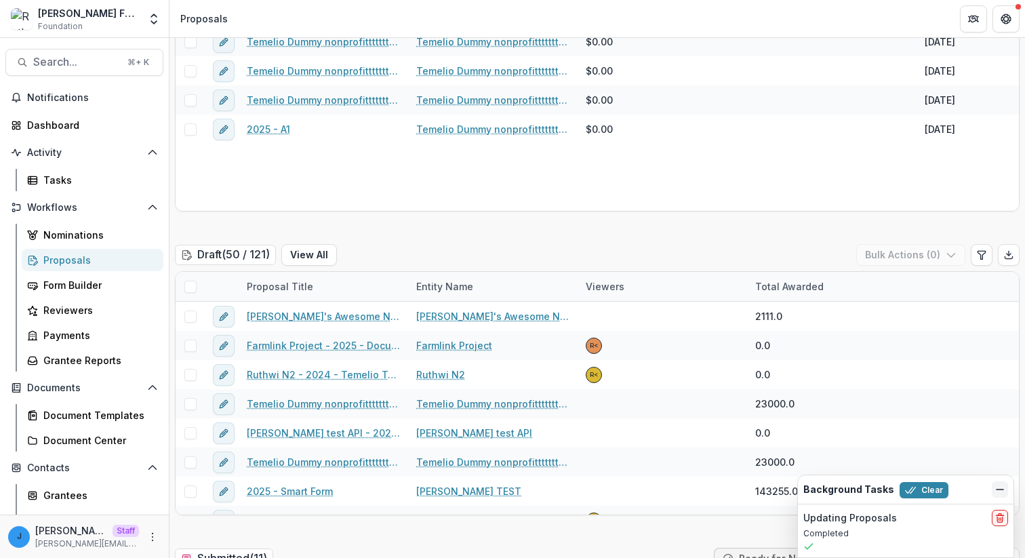
click at [995, 486] on icon "Dismiss" at bounding box center [1000, 489] width 11 height 11
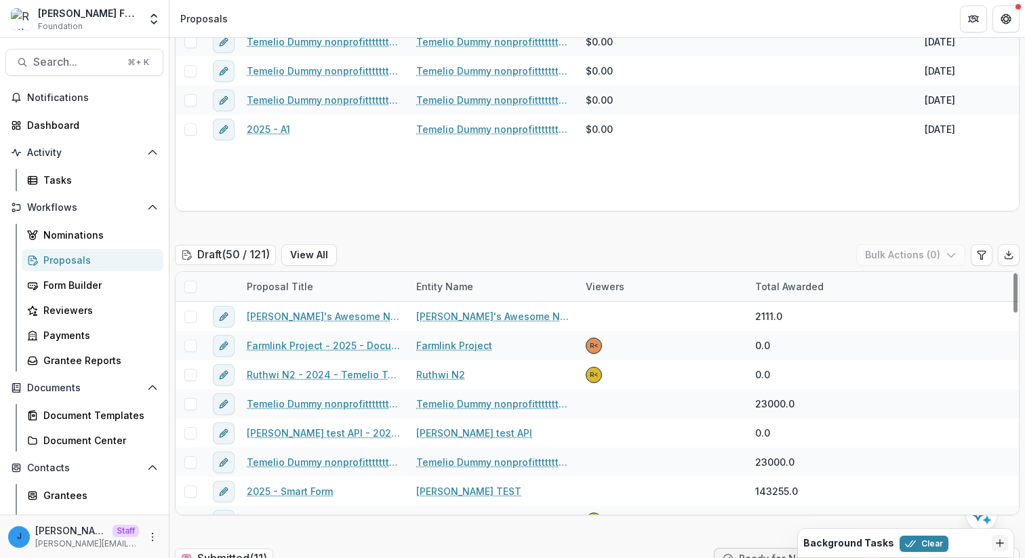
click at [1003, 543] on line "Dismiss" at bounding box center [1000, 543] width 7 height 0
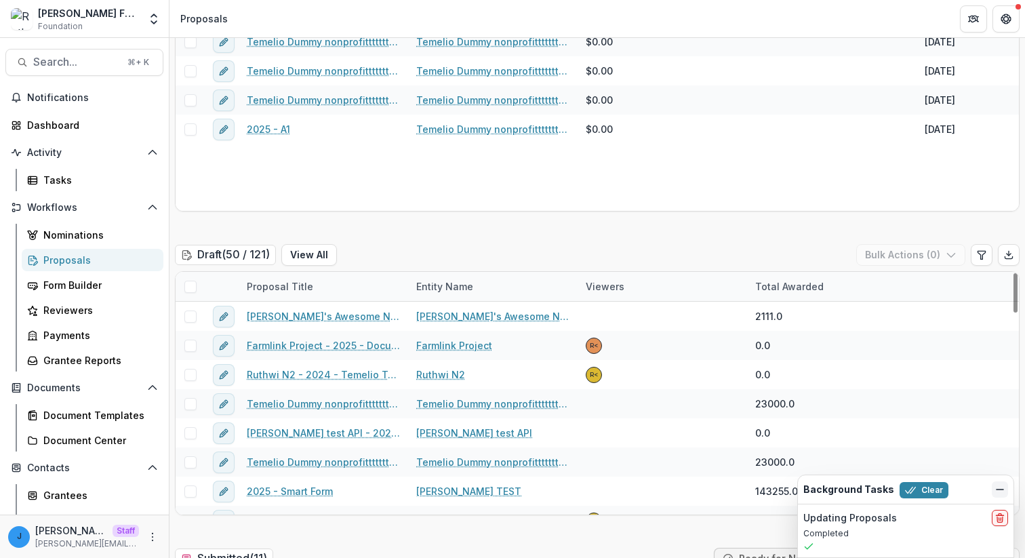
click at [1001, 494] on icon "Dismiss" at bounding box center [1000, 489] width 11 height 11
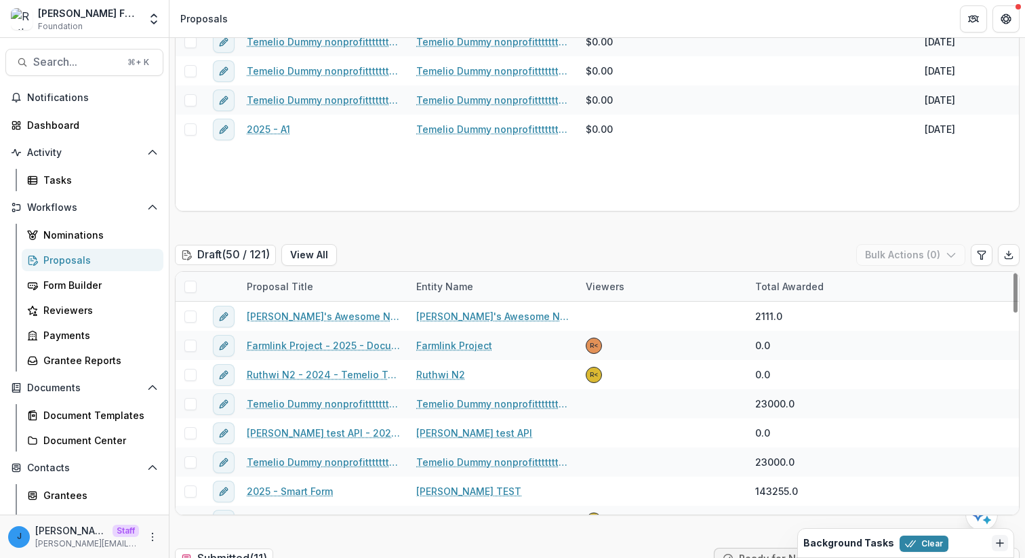
click at [1004, 547] on icon "Dismiss" at bounding box center [1000, 543] width 11 height 11
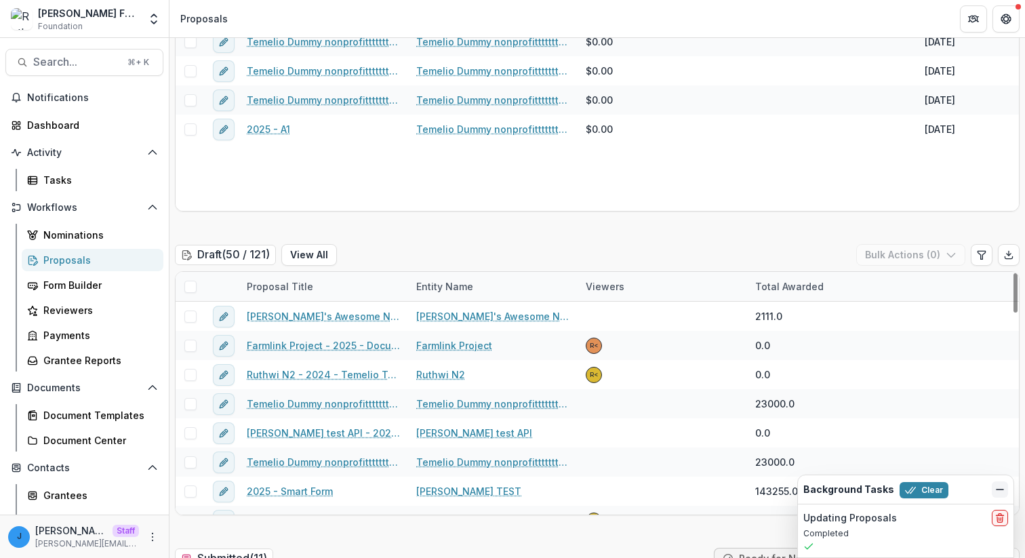
click at [1005, 486] on icon "Dismiss" at bounding box center [1000, 489] width 11 height 11
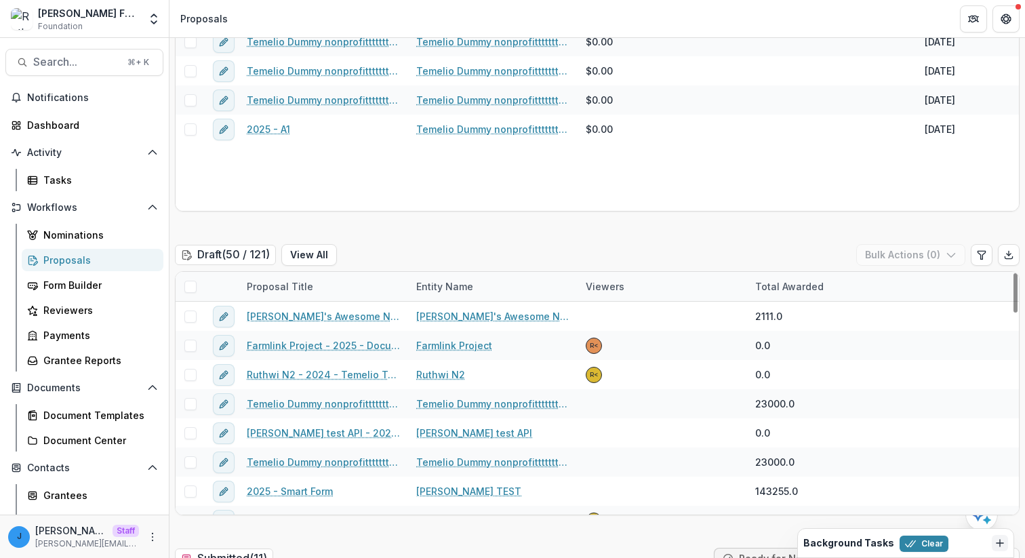
click at [999, 542] on icon "Dismiss" at bounding box center [1000, 543] width 11 height 11
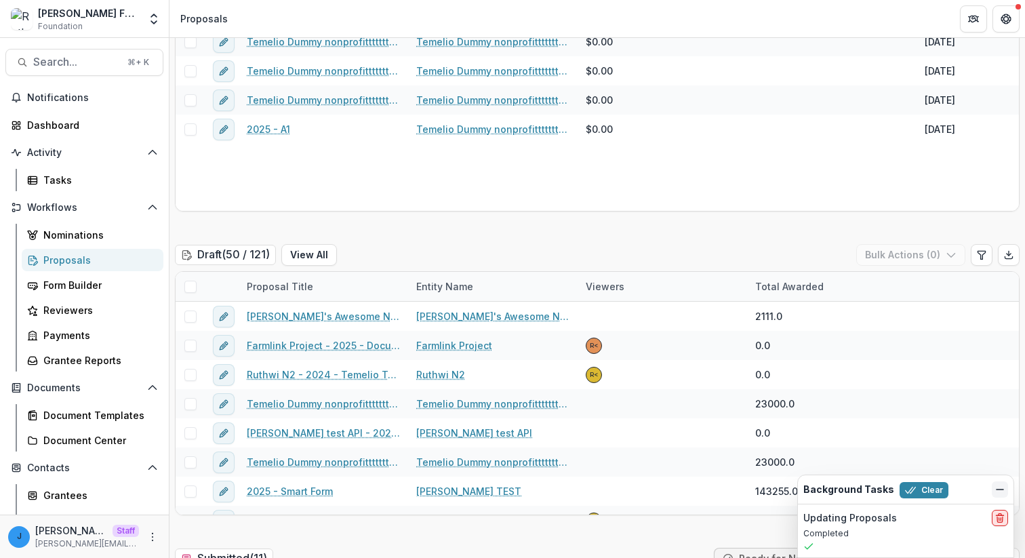
click at [1000, 522] on icon "delete" at bounding box center [1000, 519] width 5 height 5
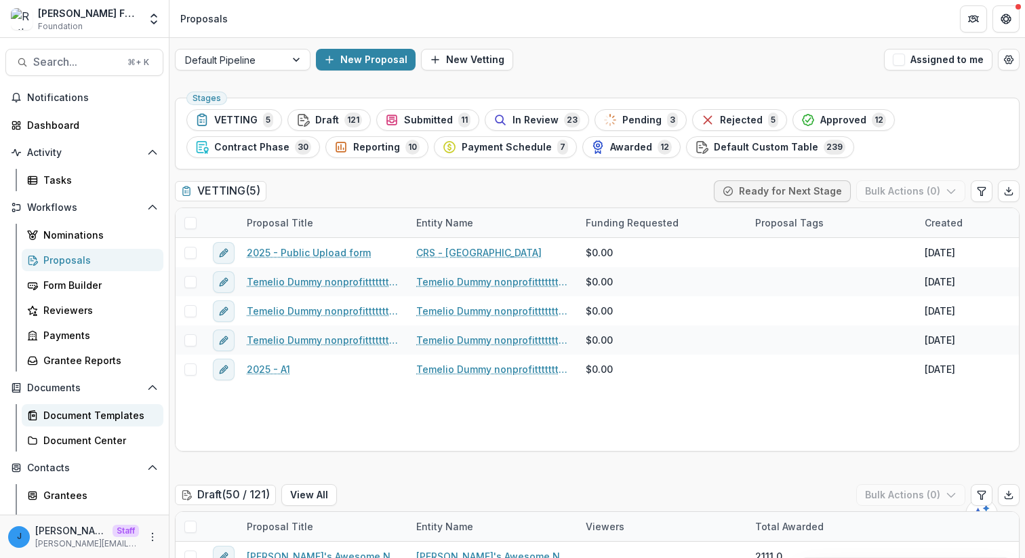
scroll to position [197, 0]
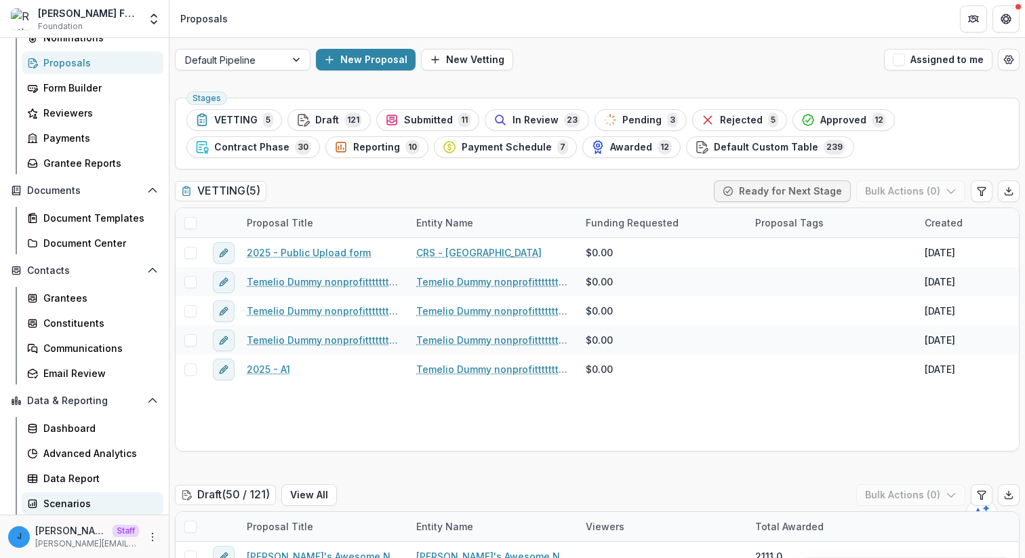
click at [92, 500] on div "Scenarios" at bounding box center [97, 503] width 109 height 14
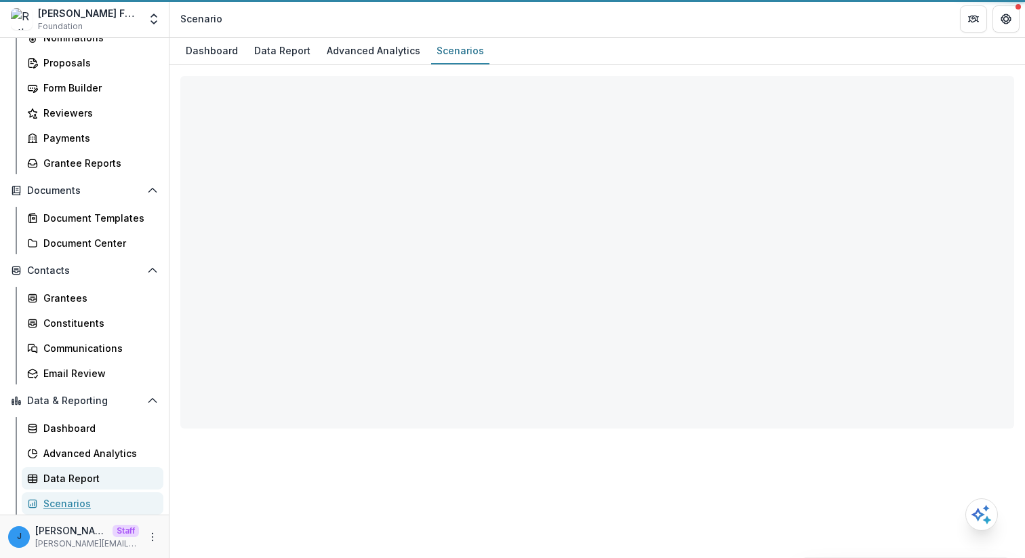
select select "**********"
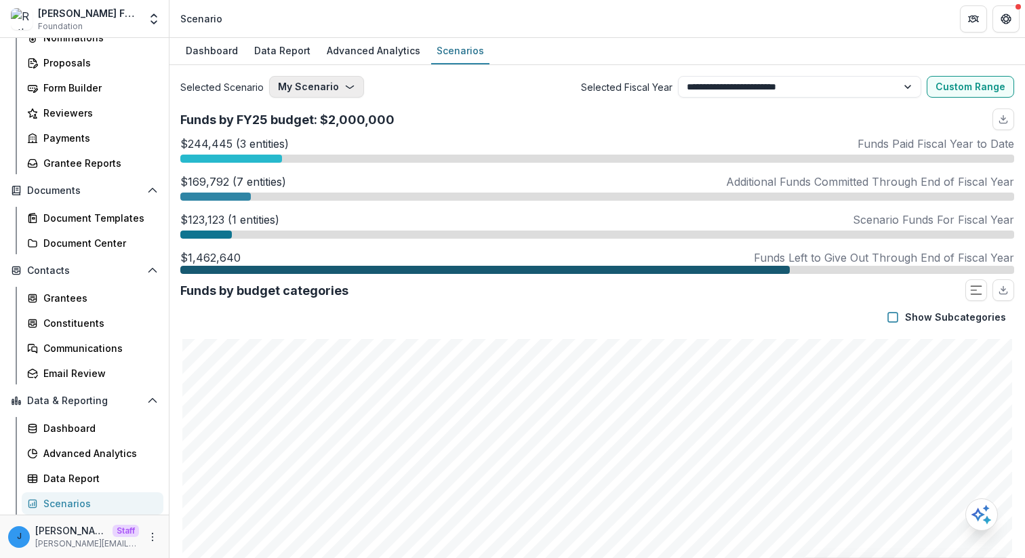
click at [280, 77] on button "My Scenario" at bounding box center [316, 87] width 95 height 22
click at [315, 82] on button "My Scenario" at bounding box center [316, 87] width 95 height 22
click at [311, 78] on button "My Scenario" at bounding box center [316, 87] width 95 height 22
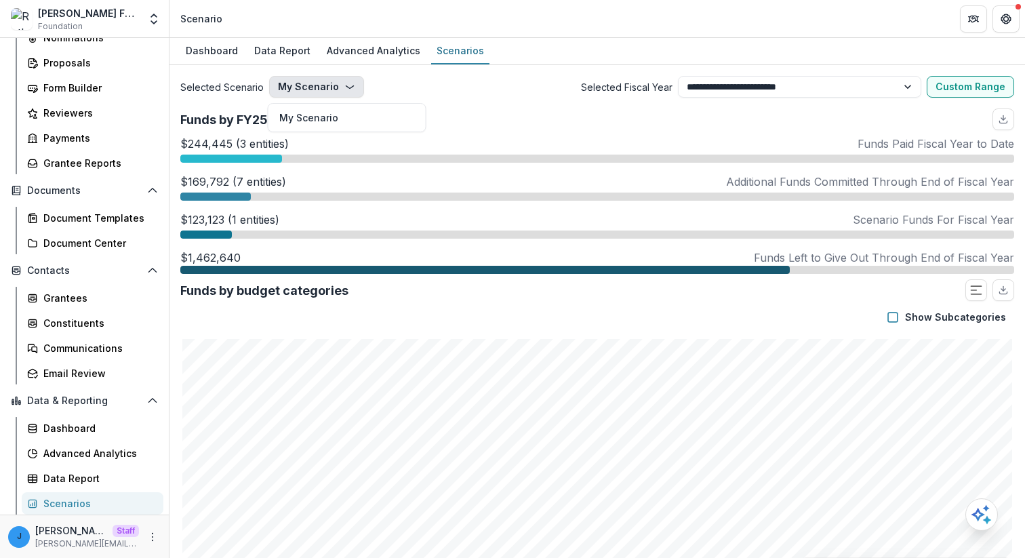
click at [311, 78] on button "My Scenario" at bounding box center [316, 87] width 95 height 22
click at [334, 111] on p "Funds by FY25 budget: $2,000,000" at bounding box center [287, 120] width 214 height 18
click at [345, 81] on icon "button" at bounding box center [350, 86] width 11 height 11
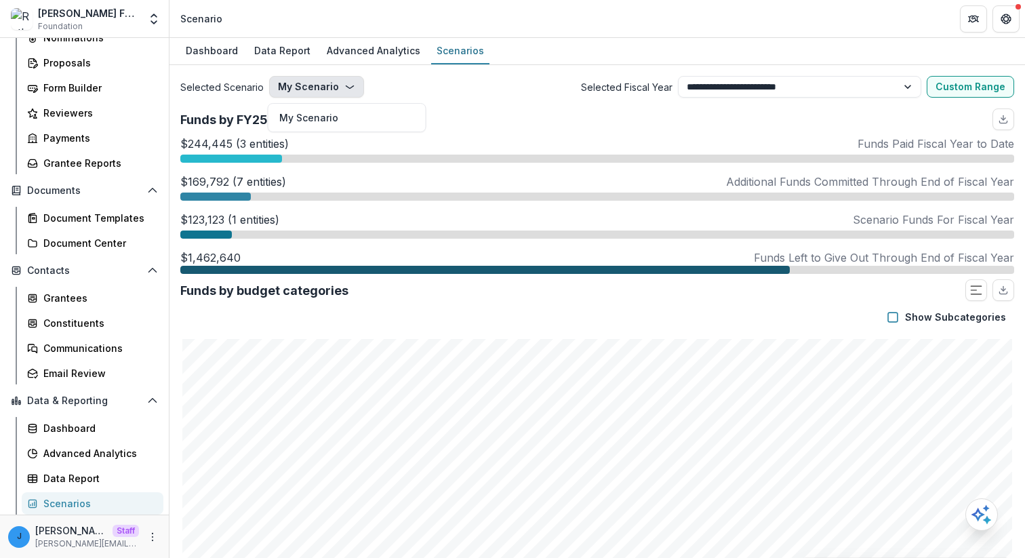
click at [345, 81] on icon "button" at bounding box center [350, 86] width 11 height 11
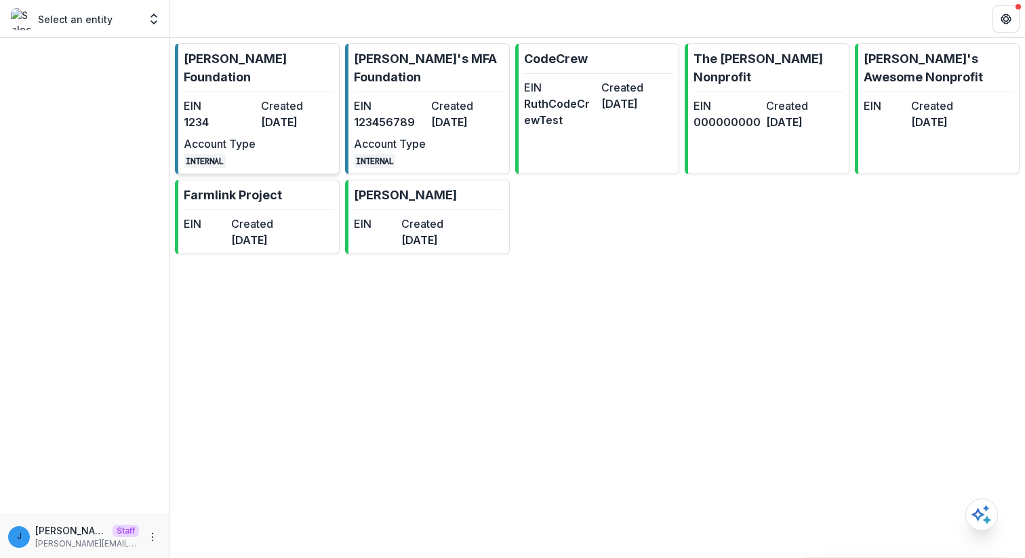
click at [220, 62] on p "[PERSON_NAME] Foundation" at bounding box center [259, 68] width 150 height 37
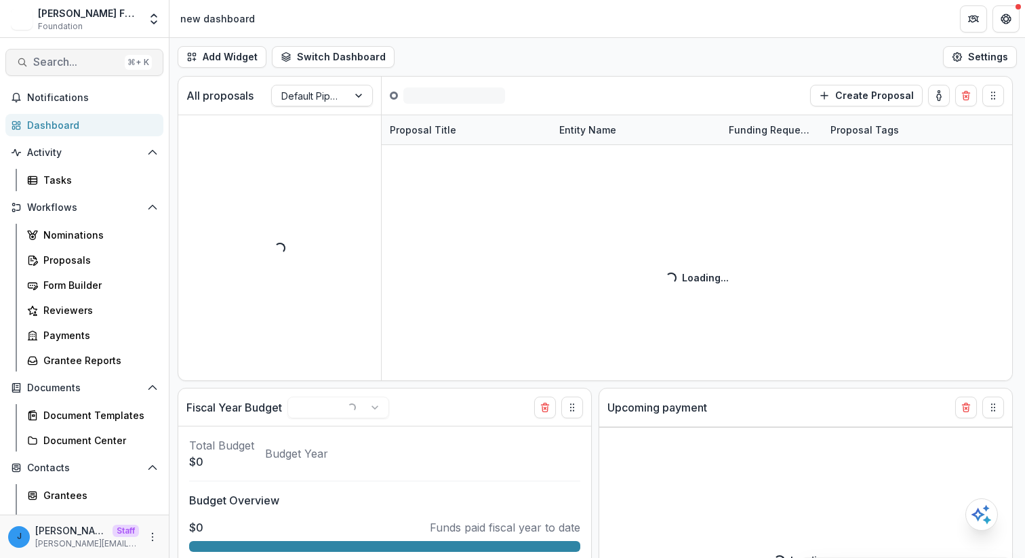
select select "******"
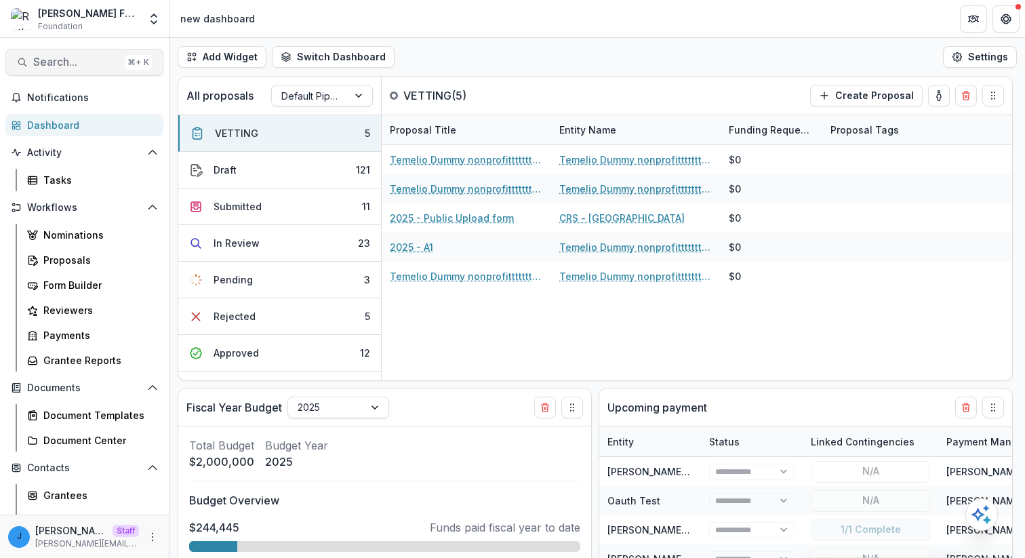
click at [94, 68] on span "Search..." at bounding box center [76, 62] width 86 height 13
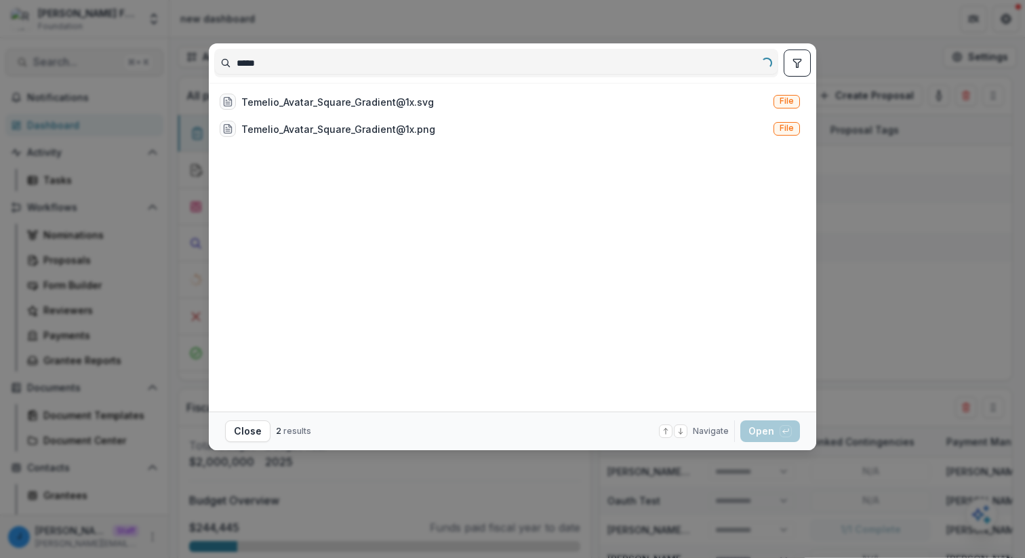
type input "******"
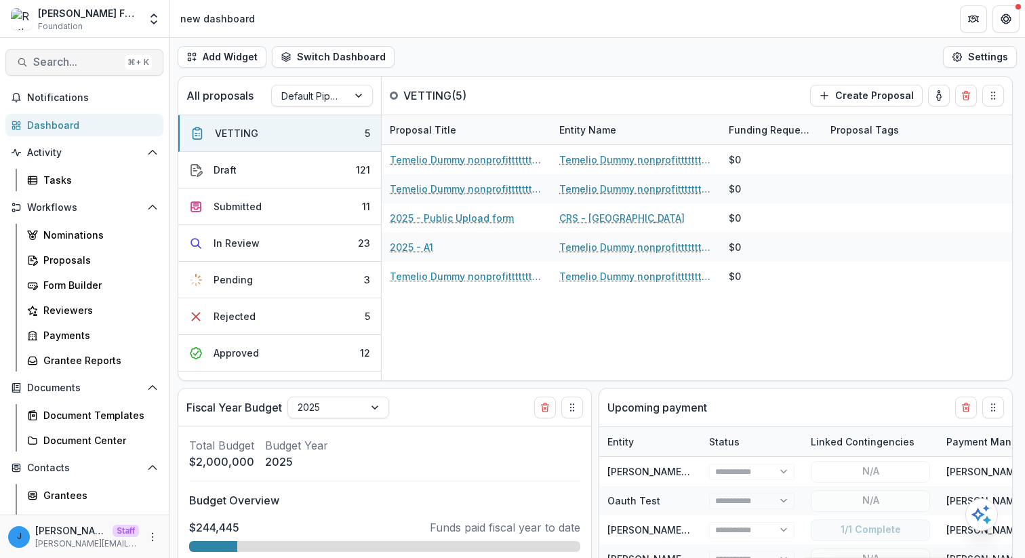
select select "******"
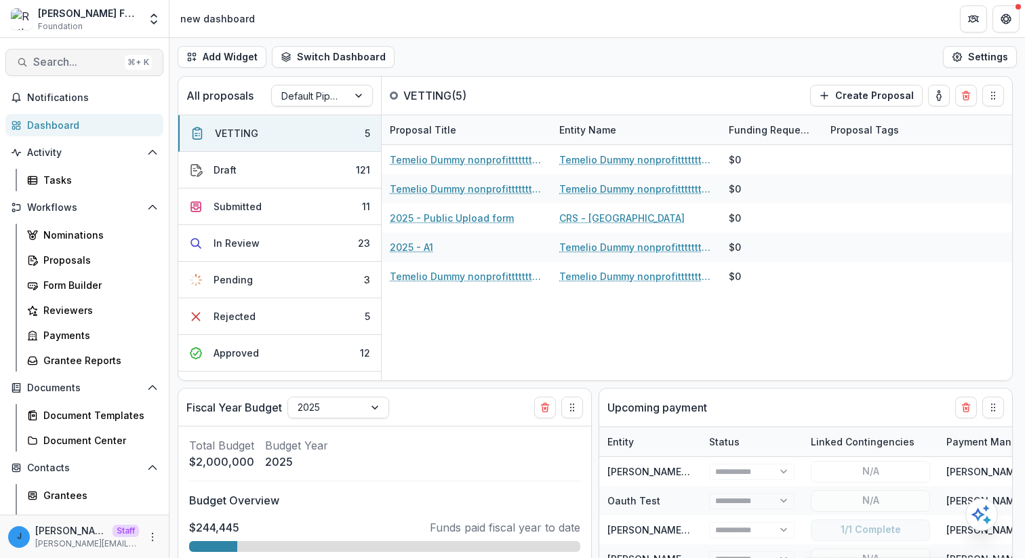
select select "******"
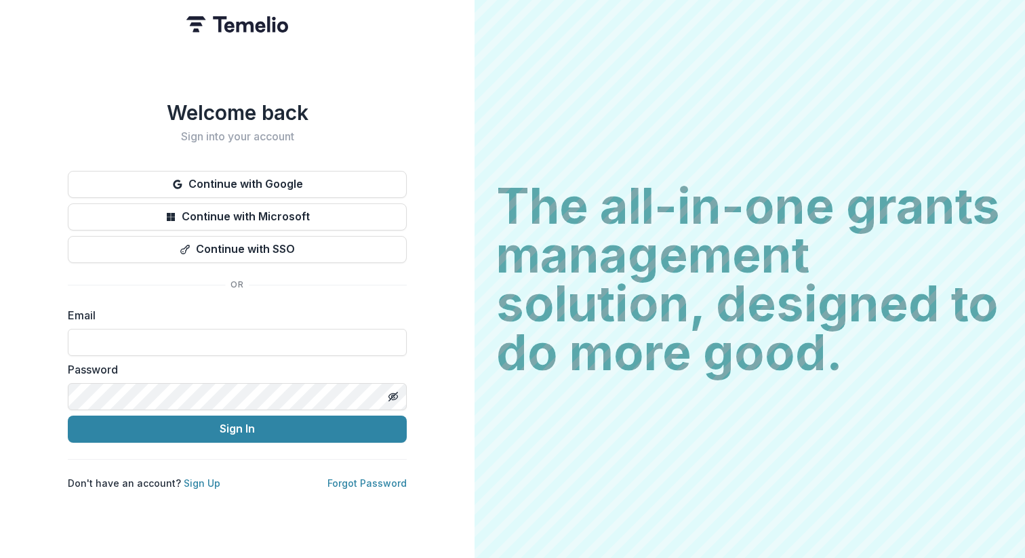
click at [515, 303] on h2 "The all-in-one grants management solution, designed to do more good." at bounding box center [749, 279] width 507 height 195
drag, startPoint x: 627, startPoint y: 290, endPoint x: 583, endPoint y: 250, distance: 60.0
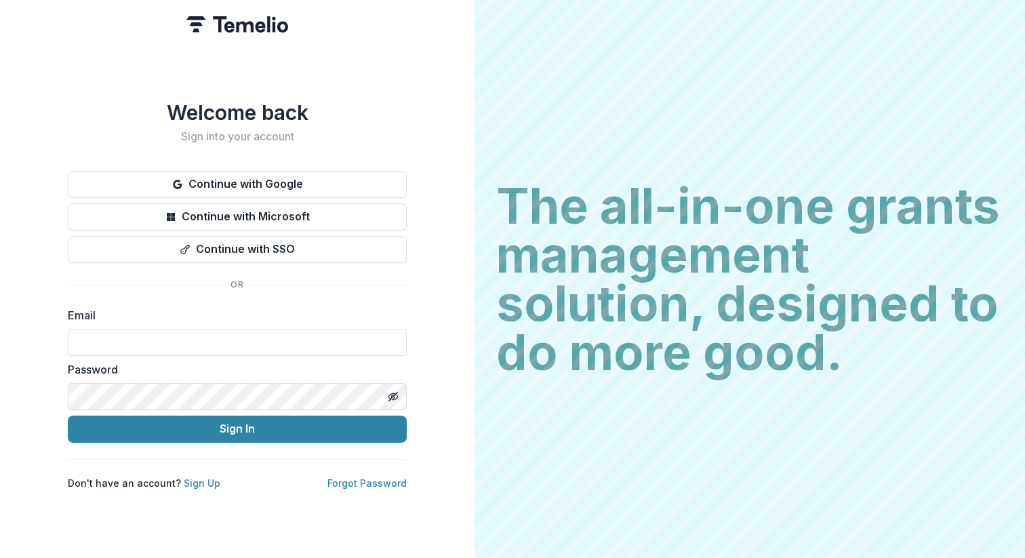
click at [583, 250] on h2 "The all-in-one grants management solution, designed to do more good." at bounding box center [749, 279] width 507 height 195
click at [550, 222] on h2 "The all-in-one grants management solution, designed to do more good." at bounding box center [749, 279] width 507 height 195
click at [533, 211] on h2 "The all-in-one grants management solution, designed to do more good." at bounding box center [749, 279] width 507 height 195
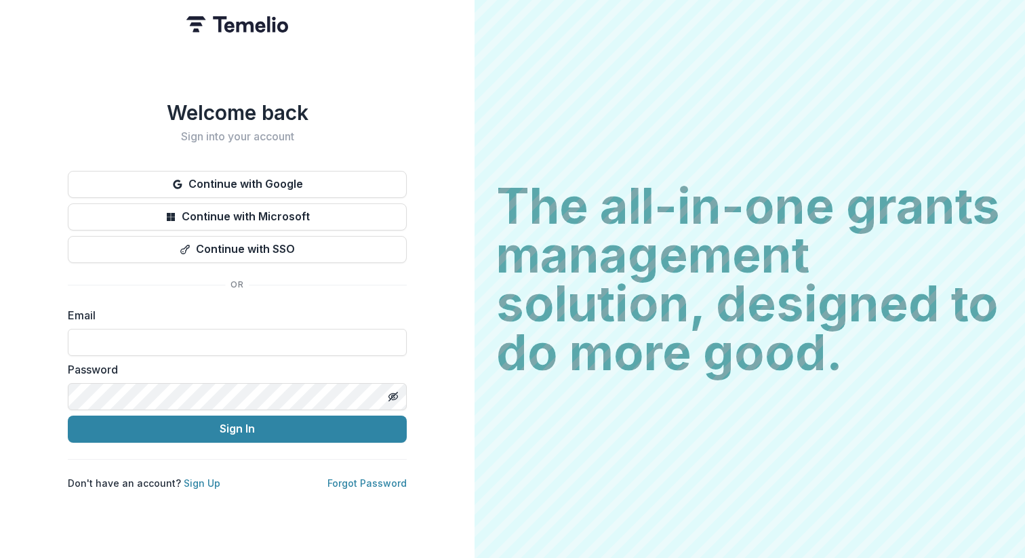
click at [533, 267] on h2 "The all-in-one grants management solution, designed to do more good." at bounding box center [749, 279] width 507 height 195
click at [539, 310] on h2 "The all-in-one grants management solution, designed to do more good." at bounding box center [749, 279] width 507 height 195
click at [541, 342] on h2 "The all-in-one grants management solution, designed to do more good." at bounding box center [749, 279] width 507 height 195
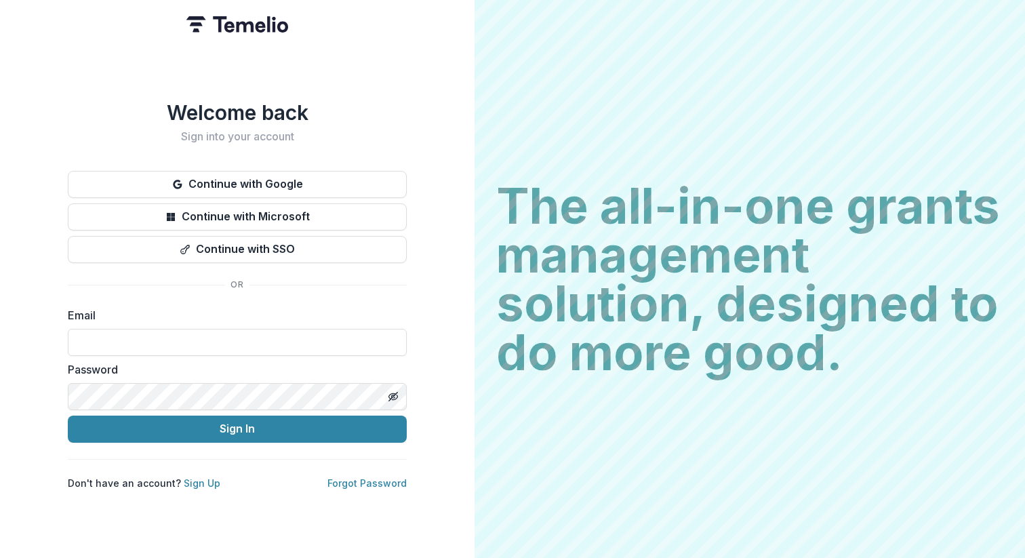
click at [541, 342] on h2 "The all-in-one grants management solution, designed to do more good." at bounding box center [749, 279] width 507 height 195
click at [595, 347] on h2 "The all-in-one grants management solution, designed to do more good." at bounding box center [749, 279] width 507 height 195
click at [733, 345] on h2 "The all-in-one grants management solution, designed to do more good." at bounding box center [749, 279] width 507 height 195
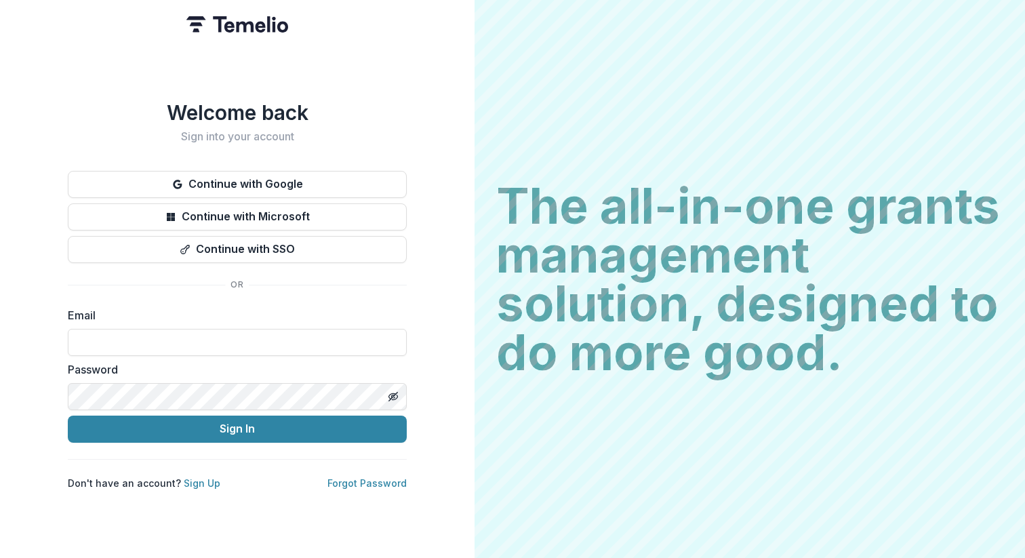
click at [738, 310] on h2 "The all-in-one grants management solution, designed to do more good." at bounding box center [749, 279] width 507 height 195
click at [667, 239] on h2 "The all-in-one grants management solution, designed to do more good." at bounding box center [749, 279] width 507 height 195
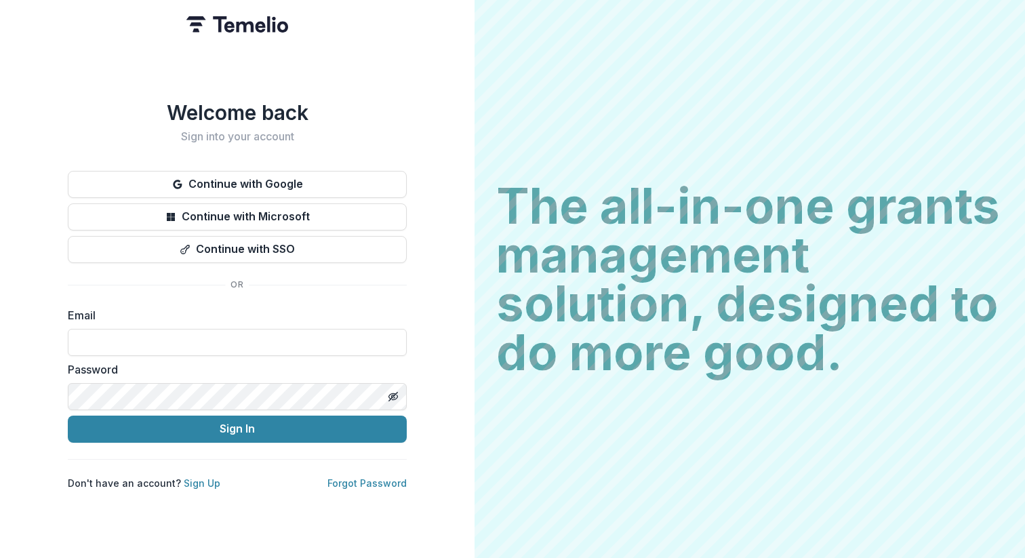
drag, startPoint x: 506, startPoint y: 207, endPoint x: 766, endPoint y: 307, distance: 278.5
click at [766, 307] on h2 "The all-in-one grants management solution, designed to do more good." at bounding box center [749, 279] width 507 height 195
click at [861, 324] on h2 "The all-in-one grants management solution, designed to do more good." at bounding box center [749, 279] width 507 height 195
click at [862, 342] on h2 "The all-in-one grants management solution, designed to do more good." at bounding box center [749, 279] width 507 height 195
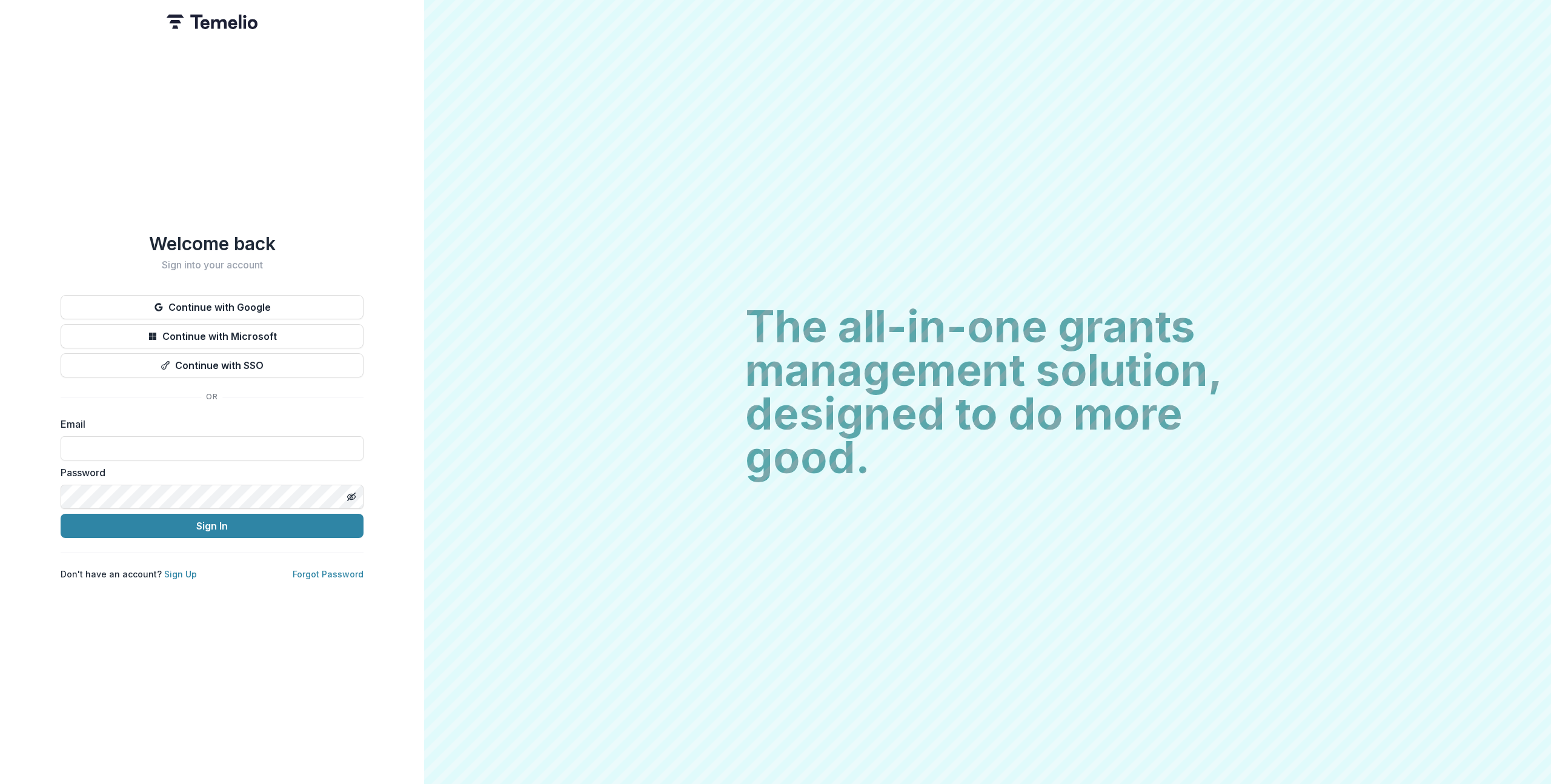
drag, startPoint x: 715, startPoint y: 334, endPoint x: 1082, endPoint y: 25, distance: 479.8
click at [717, 336] on div "The all-in-one grants management solution, designed to do more good. The all-in…" at bounding box center [987, 392] width 1127 height 784
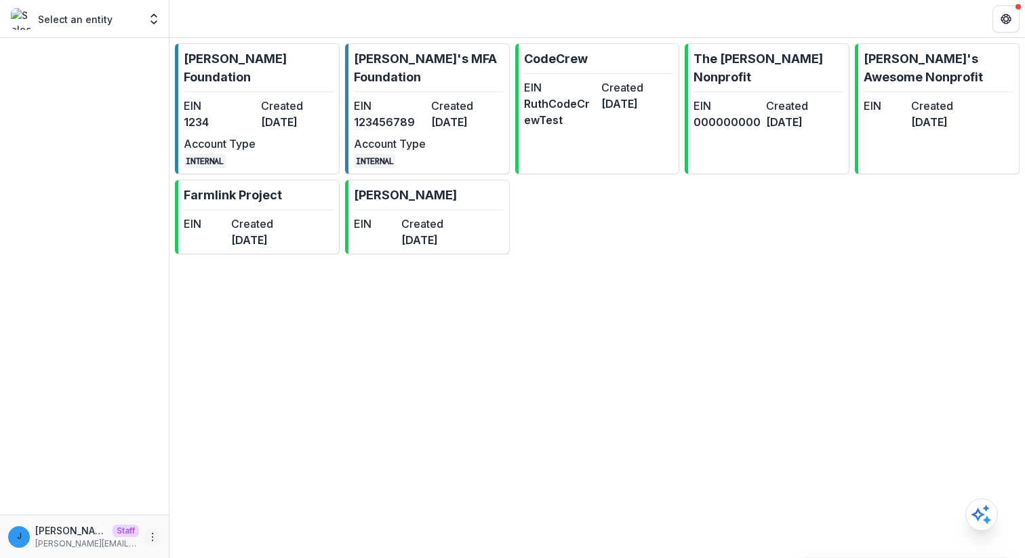
click at [156, 538] on icon "More" at bounding box center [152, 537] width 11 height 11
click at [210, 544] on div "Help Center Settings Logout" at bounding box center [242, 508] width 152 height 74
click at [211, 534] on button "Logout" at bounding box center [242, 531] width 145 height 22
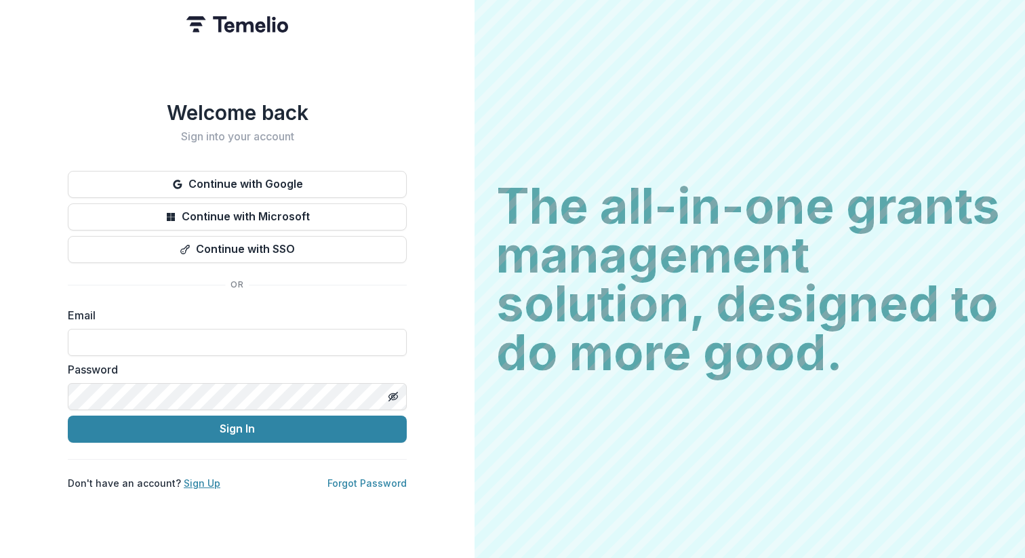
click at [203, 478] on link "Sign Up" at bounding box center [202, 483] width 37 height 12
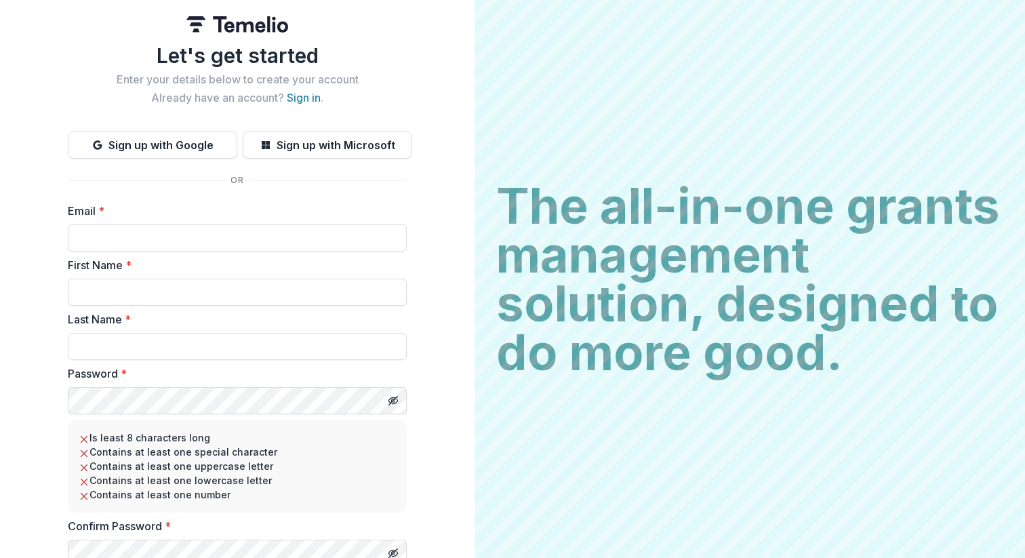
scroll to position [58, 0]
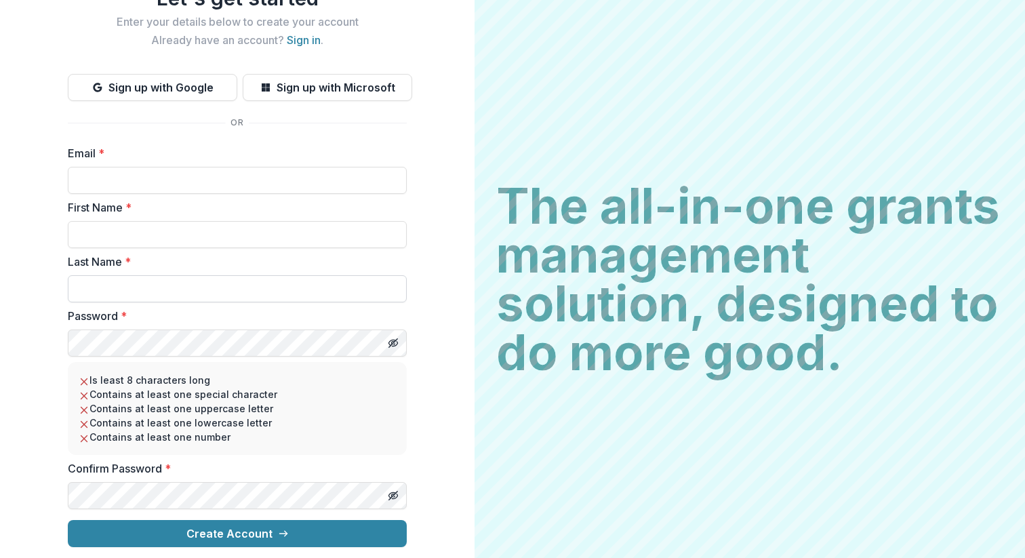
click at [104, 288] on input "Last Name *" at bounding box center [237, 288] width 339 height 27
click at [110, 230] on input "First Name *" at bounding box center [237, 234] width 339 height 27
click at [121, 178] on input "Email *" at bounding box center [237, 180] width 339 height 27
click at [131, 155] on label "Email *" at bounding box center [233, 153] width 331 height 16
click at [131, 167] on input "Email *" at bounding box center [237, 180] width 339 height 27
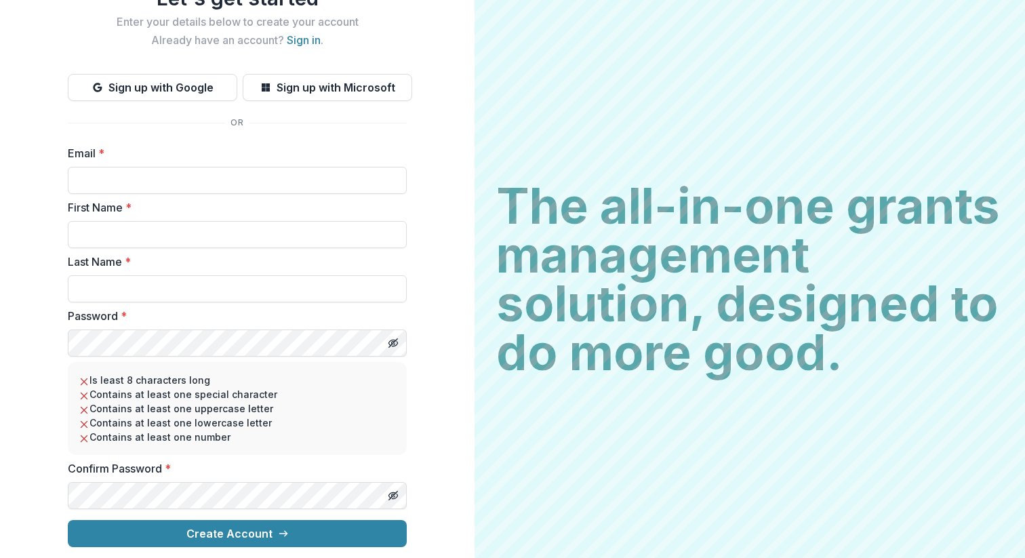
click at [131, 155] on label "Email *" at bounding box center [233, 153] width 331 height 16
click at [131, 167] on input "Email *" at bounding box center [237, 180] width 339 height 27
click at [131, 155] on label "Email *" at bounding box center [233, 153] width 331 height 16
click at [131, 167] on input "Email *" at bounding box center [237, 180] width 339 height 27
click at [87, 157] on label "Email *" at bounding box center [233, 153] width 331 height 16
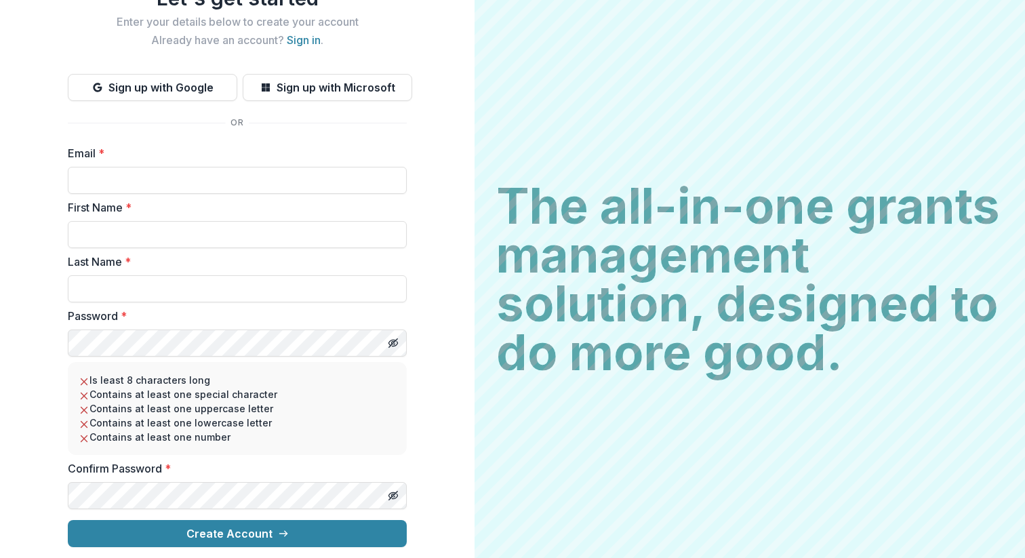
click at [87, 167] on input "Email *" at bounding box center [237, 180] width 339 height 27
click at [81, 136] on div "Let's get started Enter your details below to create your account Already have …" at bounding box center [237, 267] width 339 height 562
click at [81, 155] on label "Email *" at bounding box center [233, 153] width 331 height 16
click at [81, 167] on input "Email *" at bounding box center [237, 180] width 339 height 27
click at [217, 124] on div "Let's get started Enter your details below to create your account Already have …" at bounding box center [237, 267] width 339 height 562
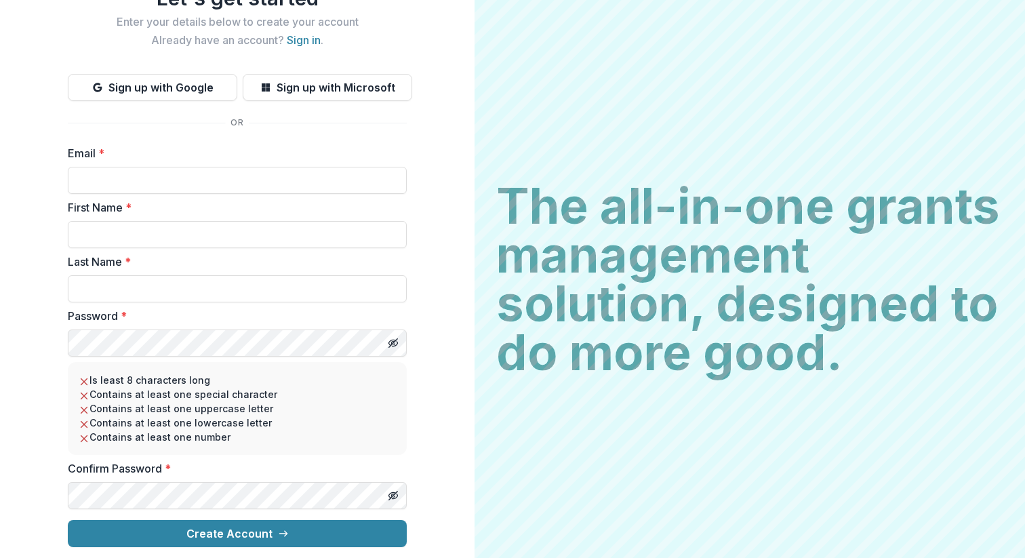
click at [237, 123] on hr at bounding box center [237, 123] width 339 height 1
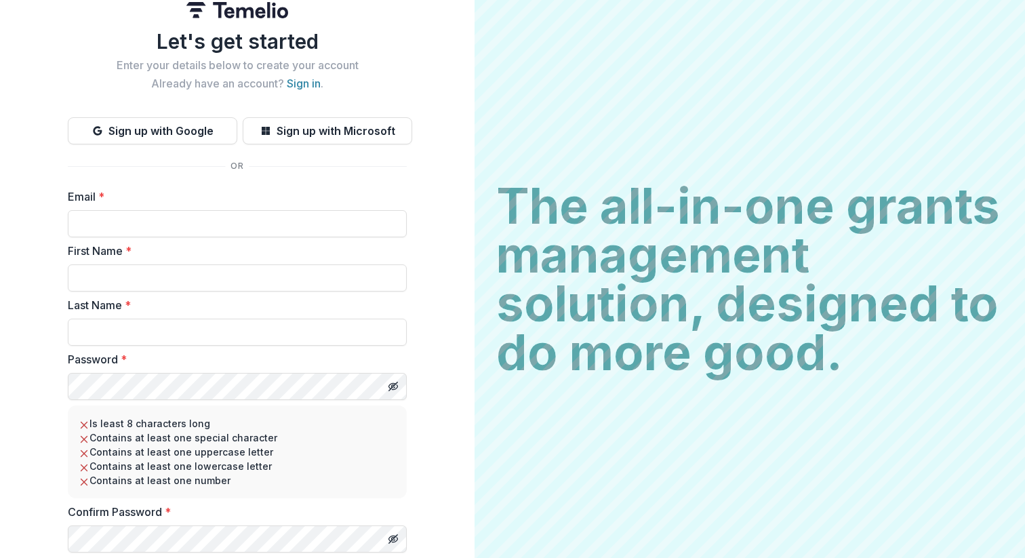
scroll to position [0, 0]
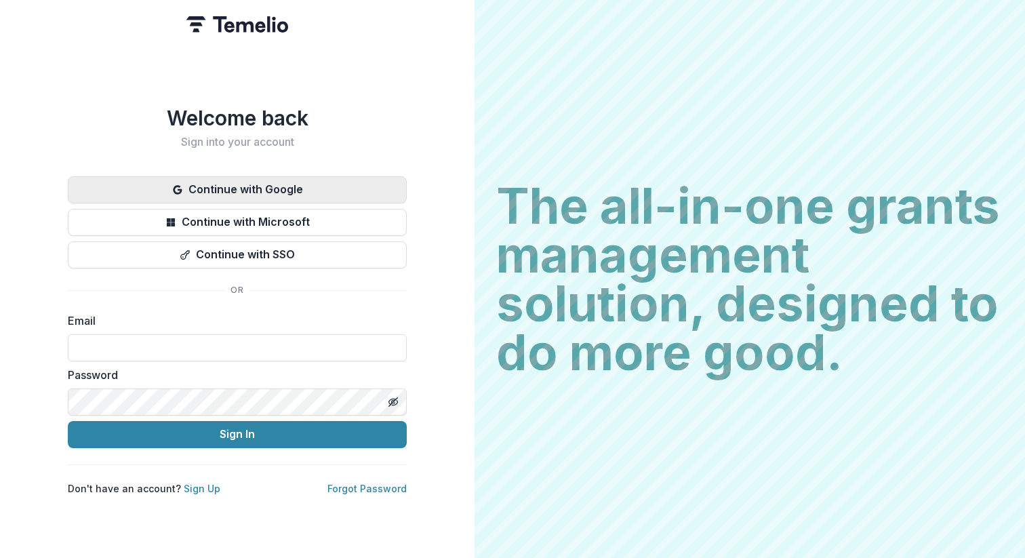
click at [236, 179] on button "Continue with Google" at bounding box center [237, 189] width 339 height 27
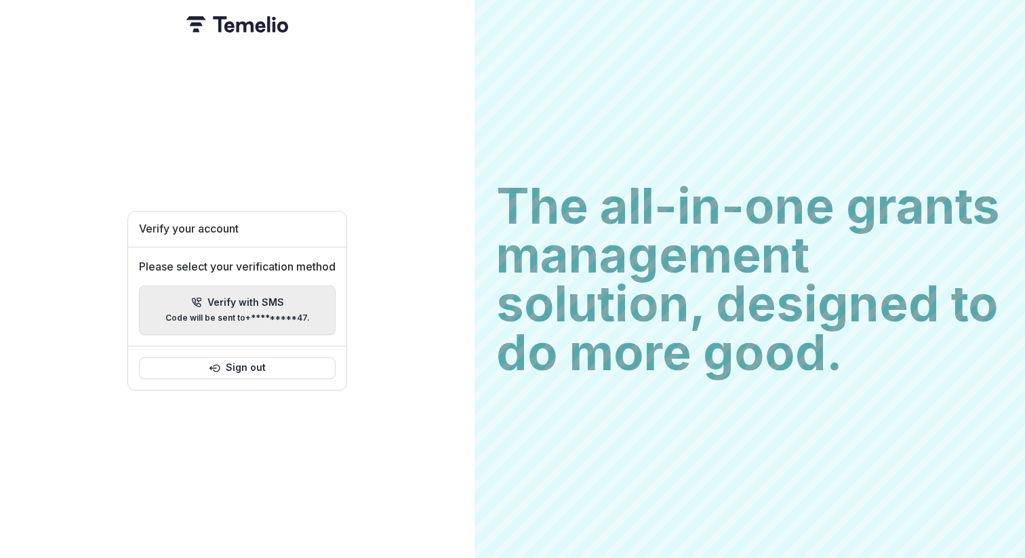
click at [251, 286] on button "Verify with SMS Code will be sent to +*********47 ." at bounding box center [237, 311] width 197 height 50
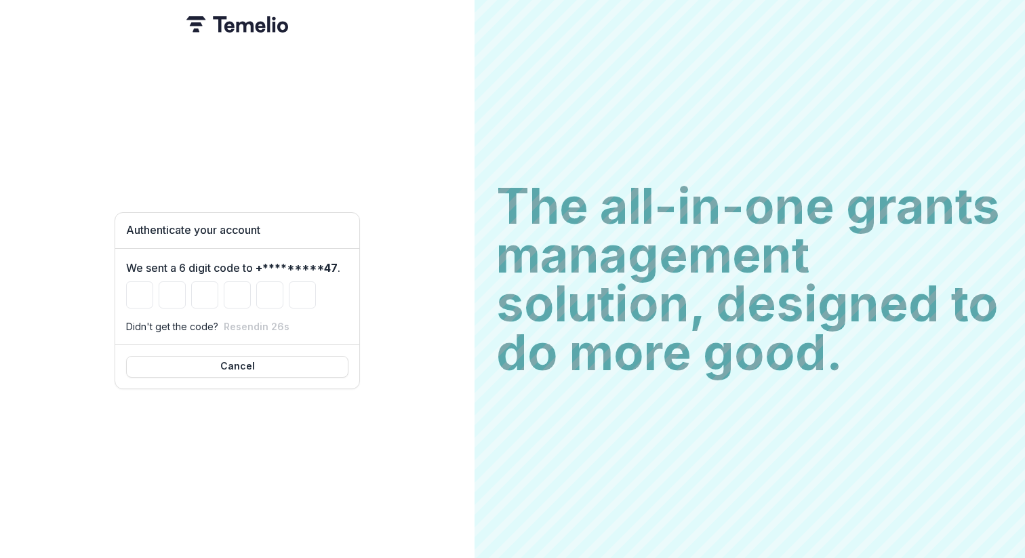
paste input "******"
type input "*"
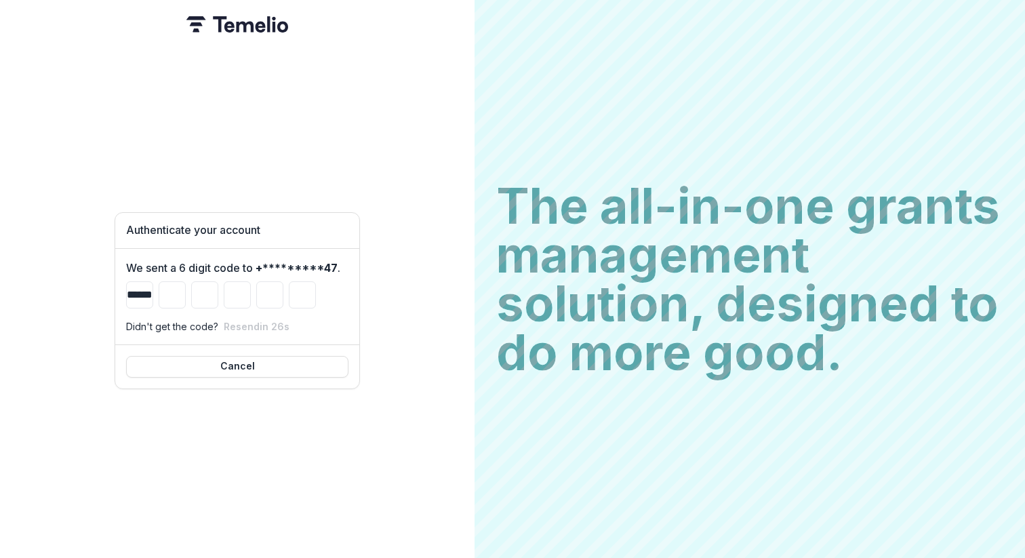
type input "*"
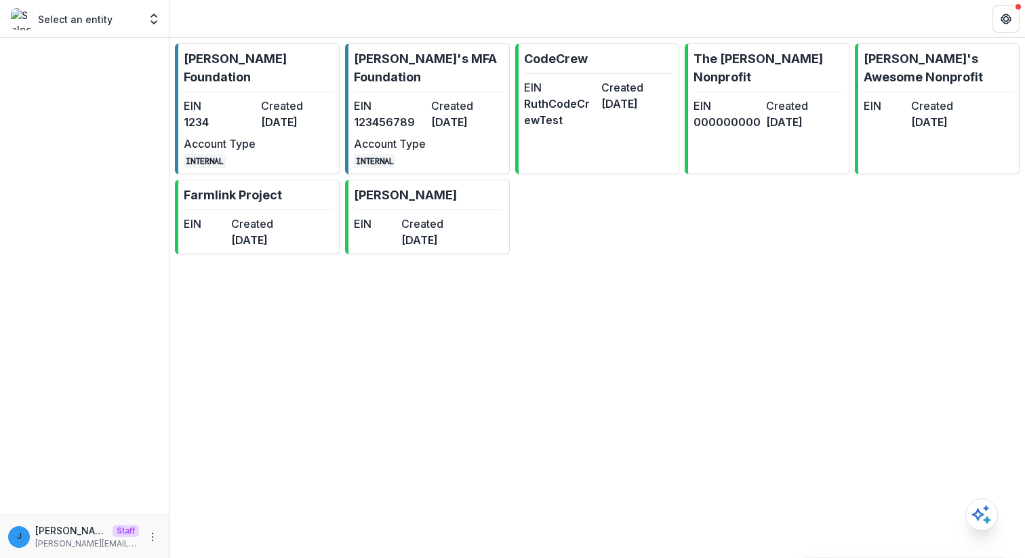
click at [216, 114] on dd "1234" at bounding box center [220, 122] width 72 height 16
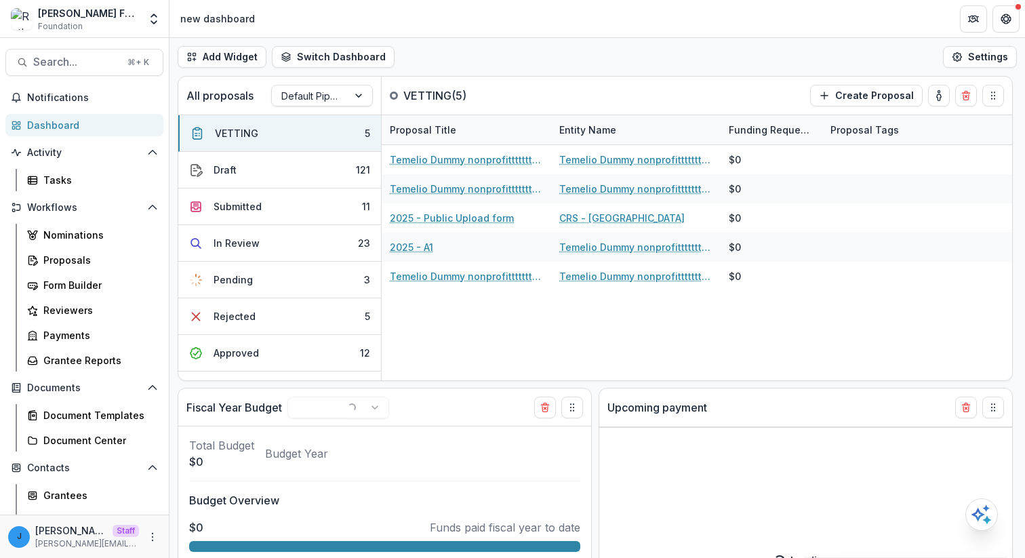
select select "******"
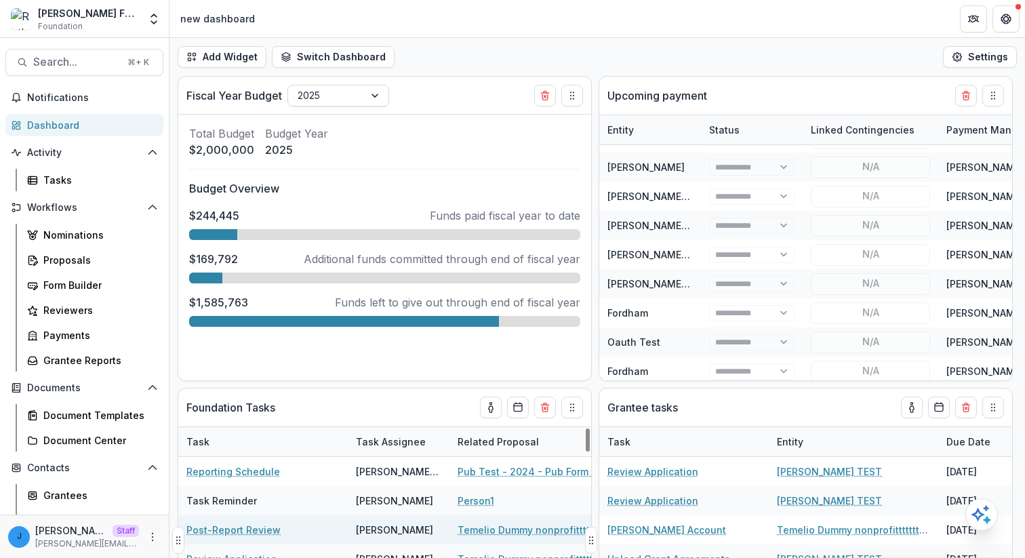
scroll to position [307, 0]
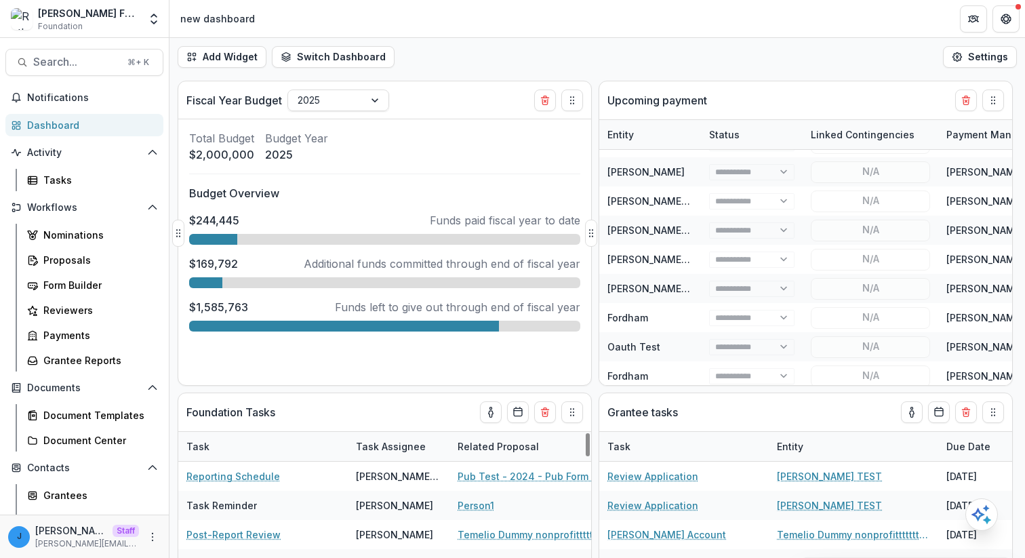
select select "******"
click at [83, 182] on div "Tasks" at bounding box center [97, 180] width 109 height 14
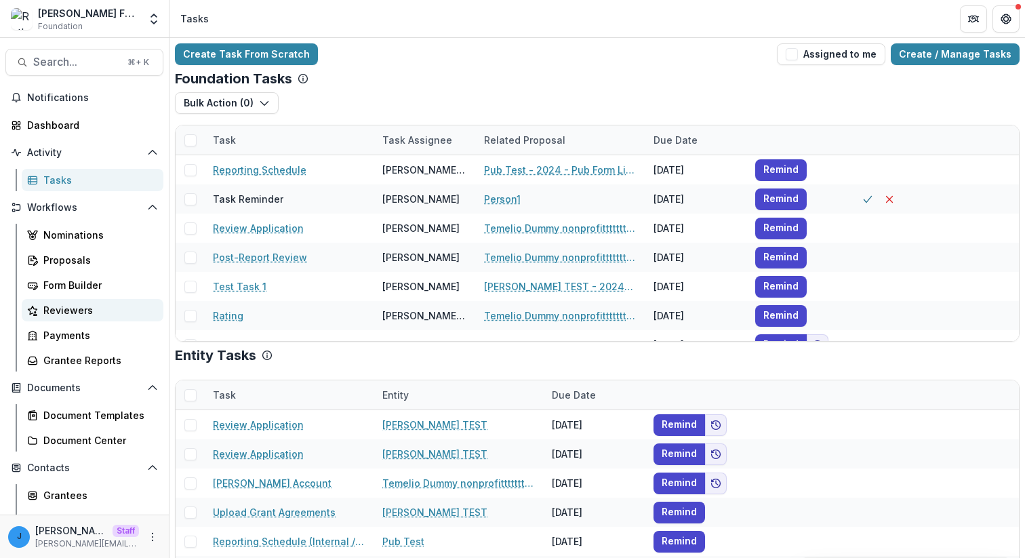
click at [92, 313] on div "Reviewers" at bounding box center [97, 310] width 109 height 14
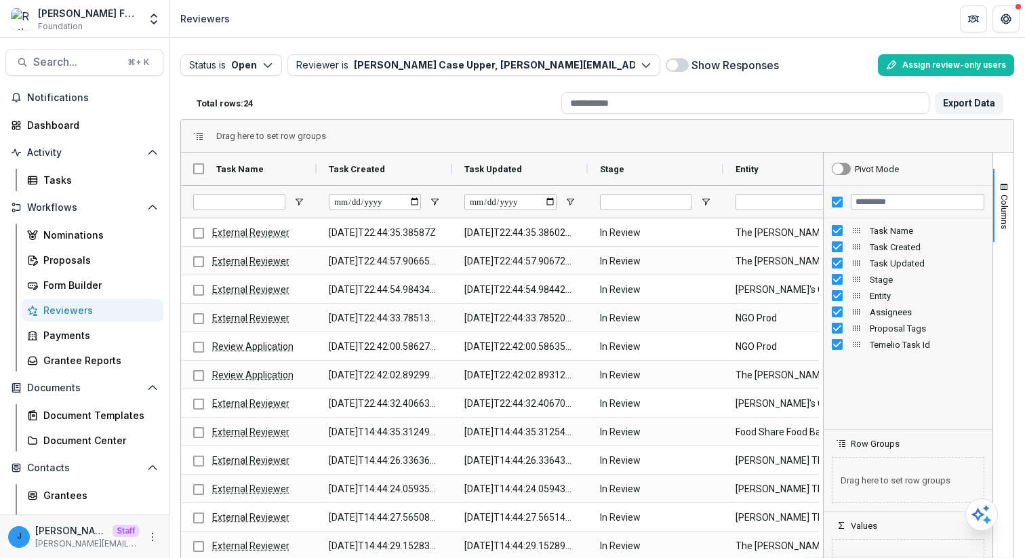
click at [465, 100] on div "Total rows: 24" at bounding box center [373, 103] width 365 height 21
click at [23, 179] on link "Tasks" at bounding box center [93, 180] width 142 height 22
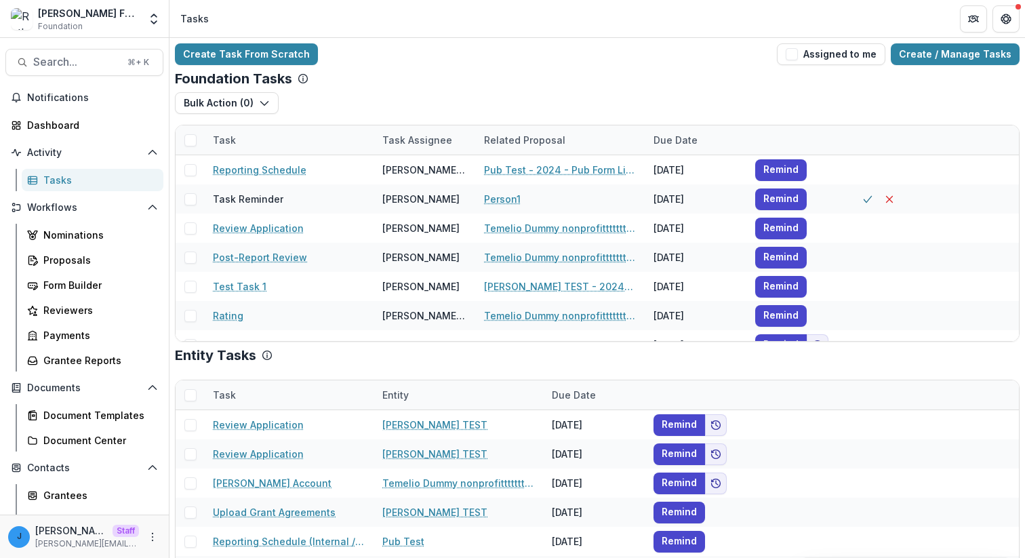
click at [524, 42] on div "Create Task From Scratch Assigned to me Create / Manage Tasks Foundation Tasks …" at bounding box center [598, 331] width 856 height 586
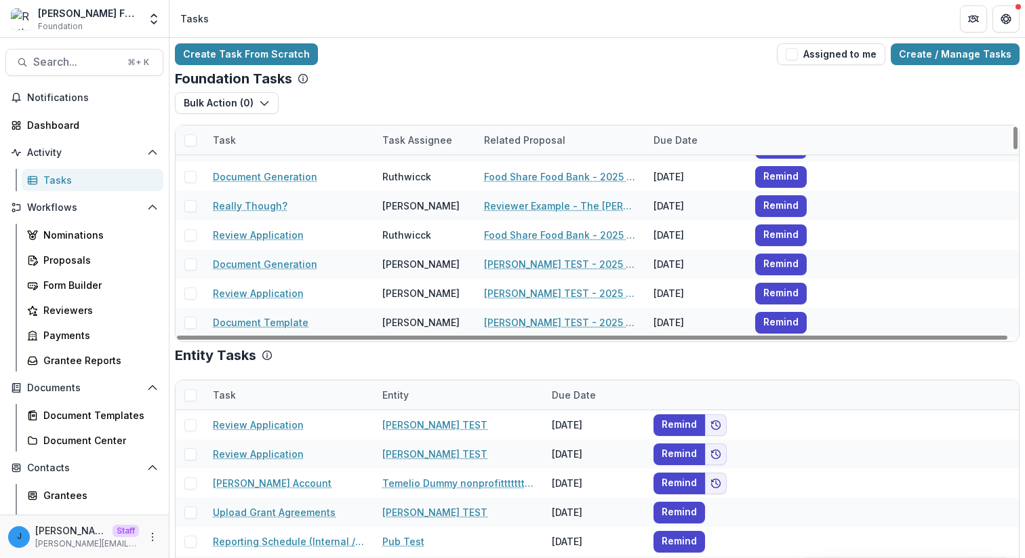
scroll to position [348, 0]
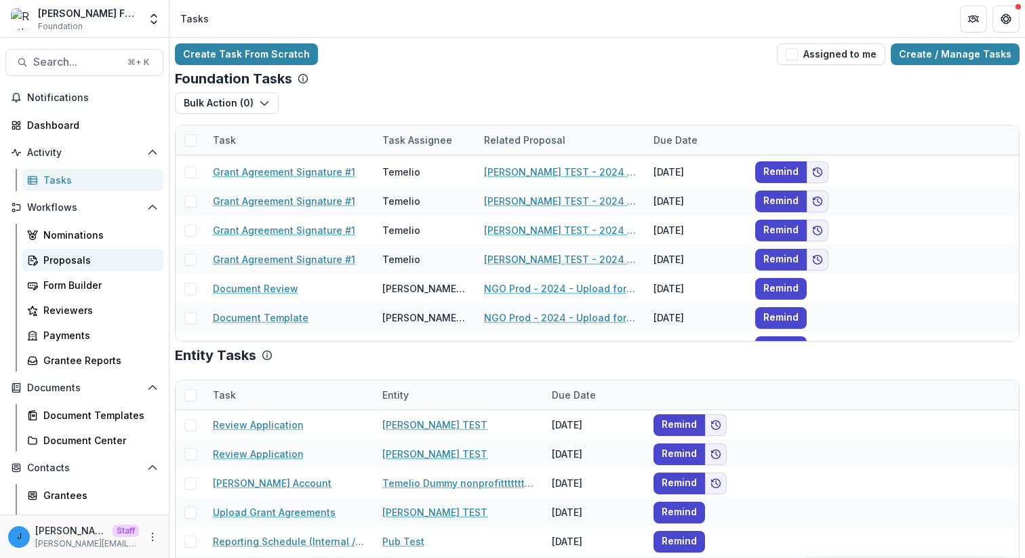
click at [120, 255] on div "Proposals" at bounding box center [97, 260] width 109 height 14
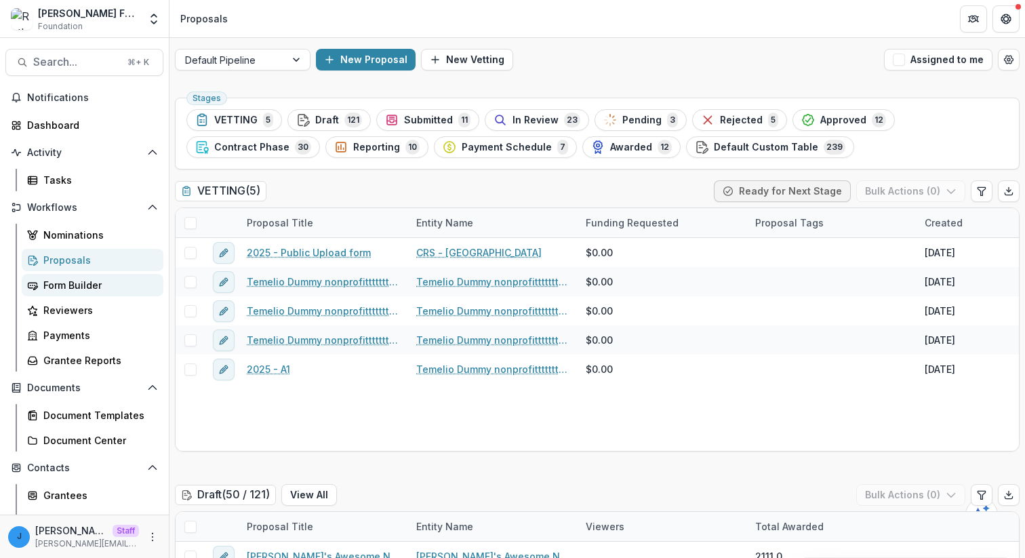
click at [100, 286] on div "Form Builder" at bounding box center [97, 285] width 109 height 14
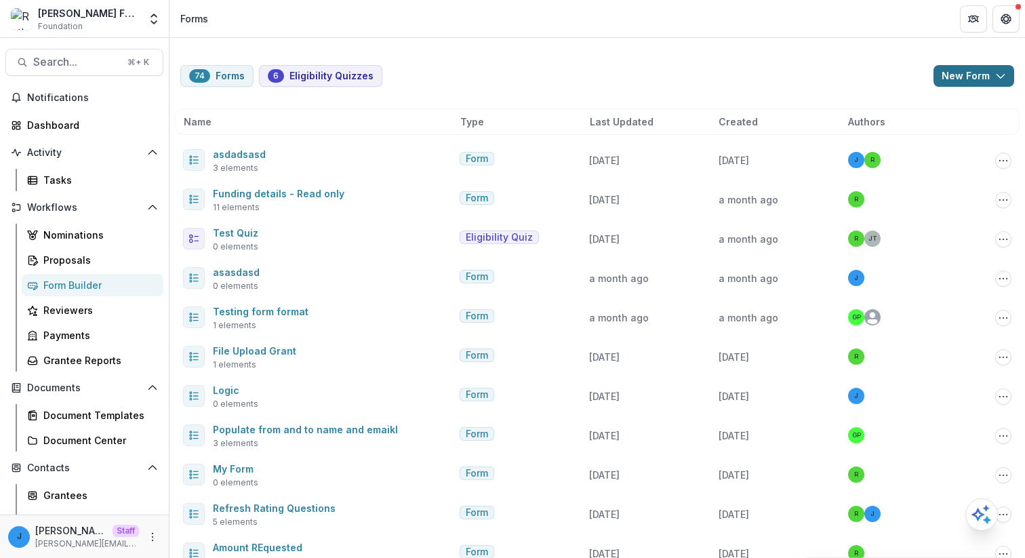
click at [948, 71] on button "New Form" at bounding box center [974, 76] width 81 height 22
click at [916, 123] on button "New Form" at bounding box center [934, 129] width 145 height 22
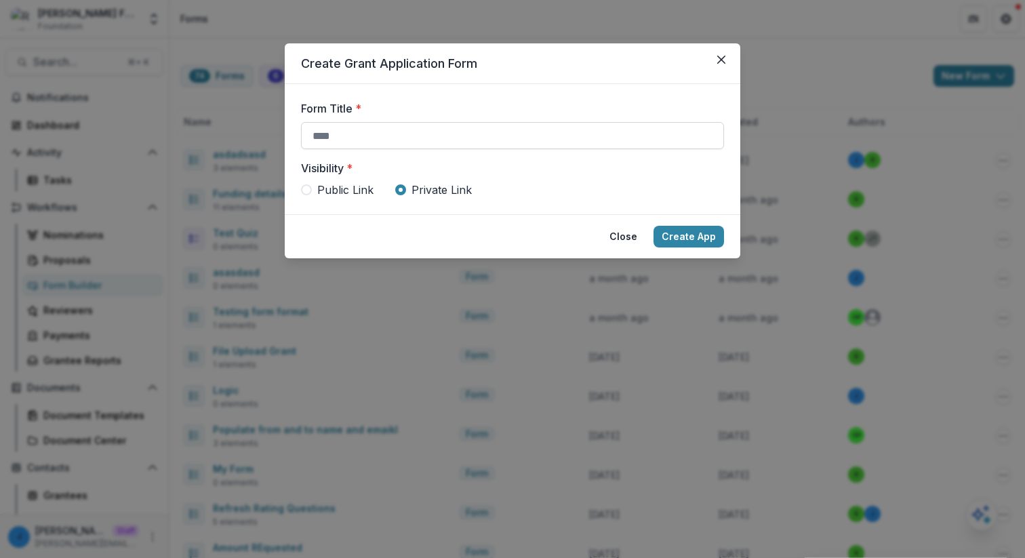
click at [606, 130] on input "Form Title *" at bounding box center [512, 135] width 423 height 27
type input "****"
click at [654, 226] on button "Create App" at bounding box center [689, 237] width 71 height 22
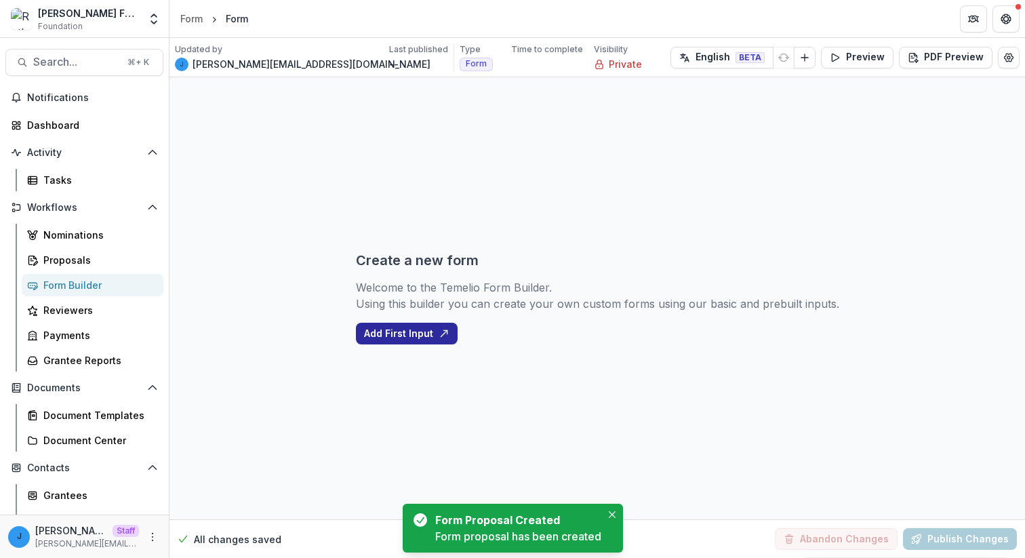
click at [423, 326] on button "Add First Input" at bounding box center [407, 334] width 102 height 22
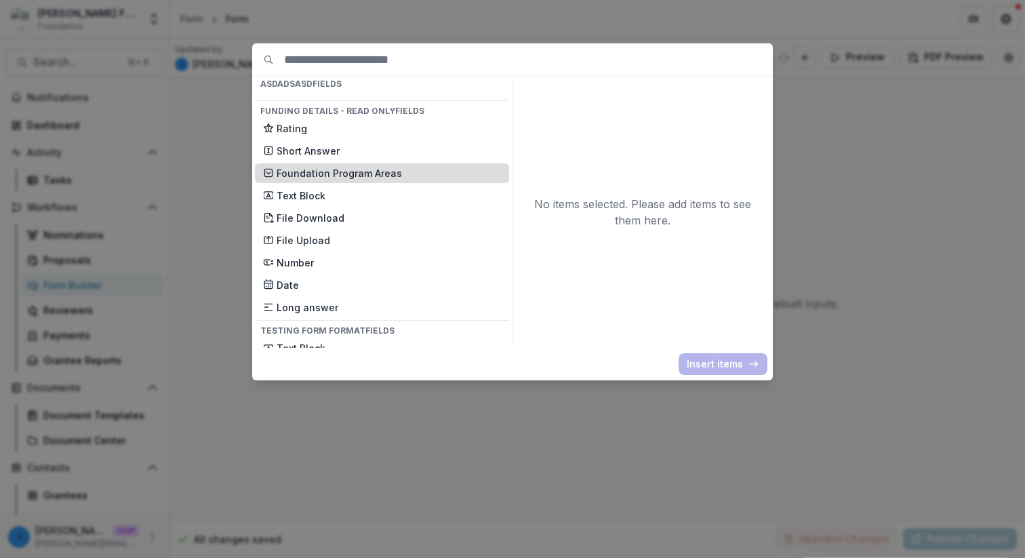
scroll to position [802, 0]
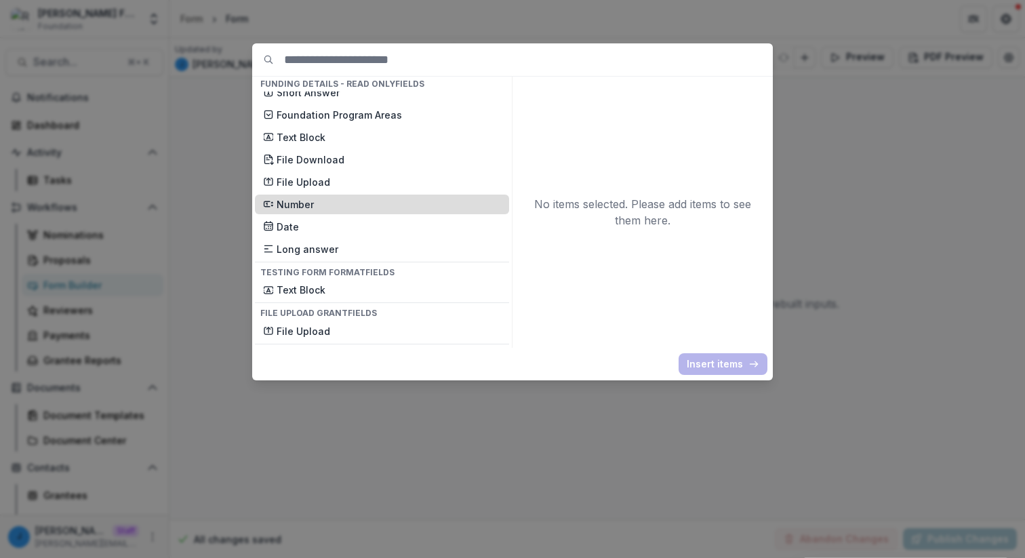
click at [328, 198] on p "Number" at bounding box center [389, 204] width 224 height 14
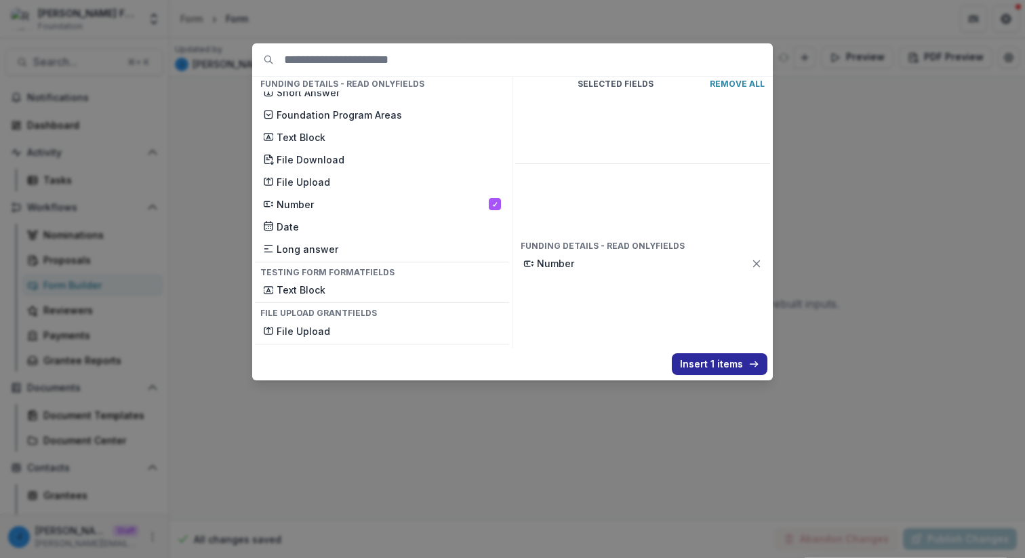
click at [734, 361] on button "Insert 1 items" at bounding box center [720, 364] width 96 height 22
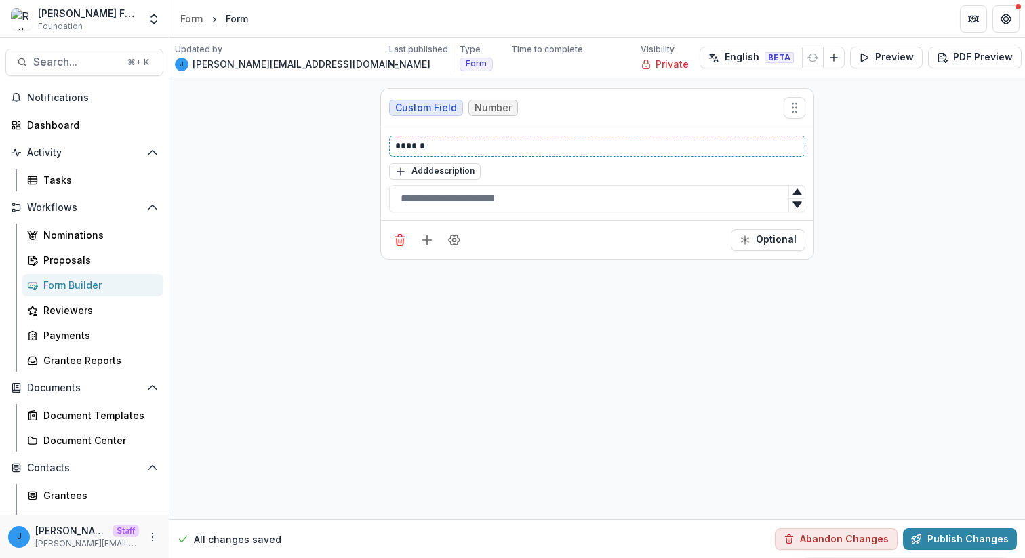
click at [438, 140] on p "******" at bounding box center [597, 146] width 404 height 14
click at [423, 242] on icon "Add field" at bounding box center [427, 240] width 14 height 14
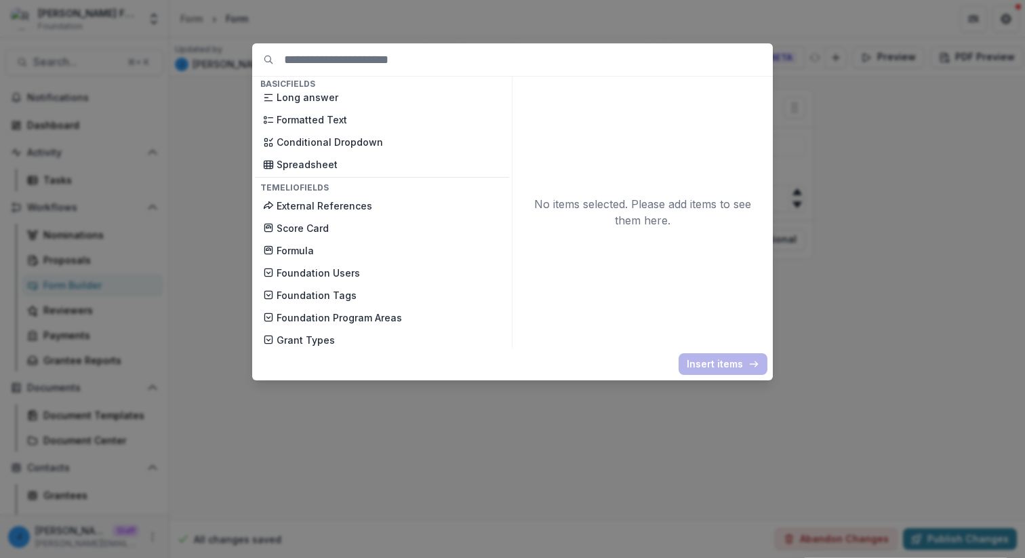
scroll to position [0, 0]
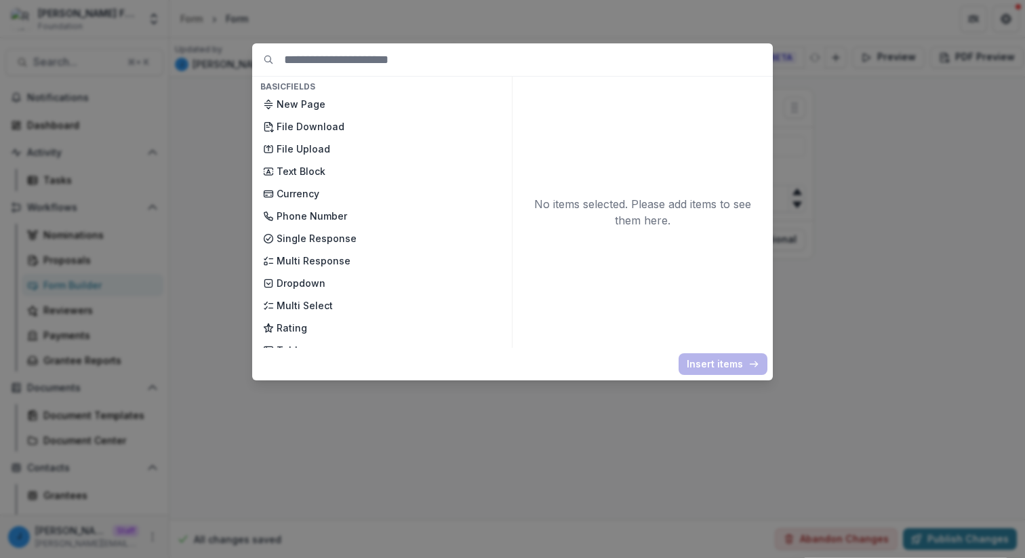
click at [212, 213] on div "Basic Fields New Page File Download File Upload Text Block Currency Phone Numbe…" at bounding box center [512, 279] width 1025 height 558
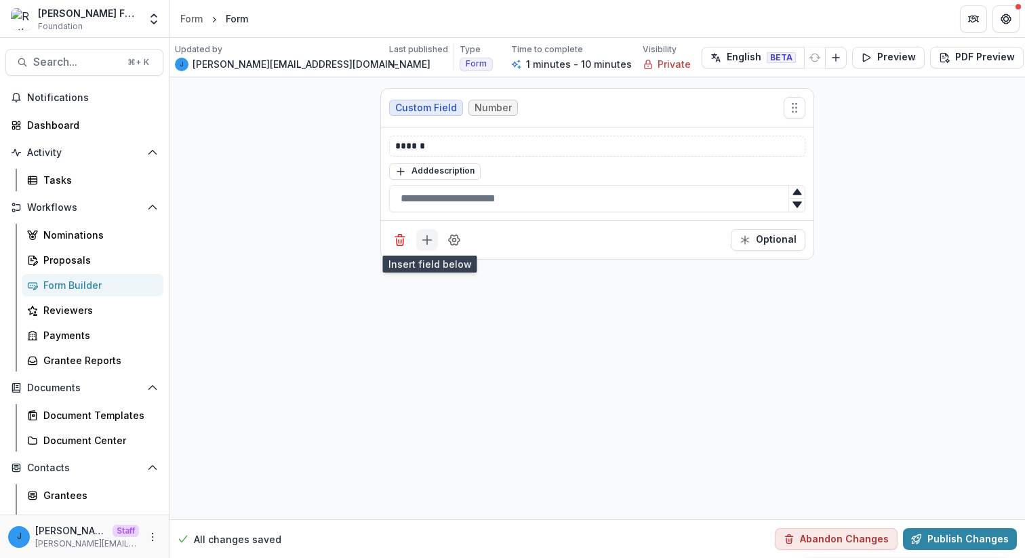
click at [428, 250] on button "Add field" at bounding box center [427, 240] width 22 height 22
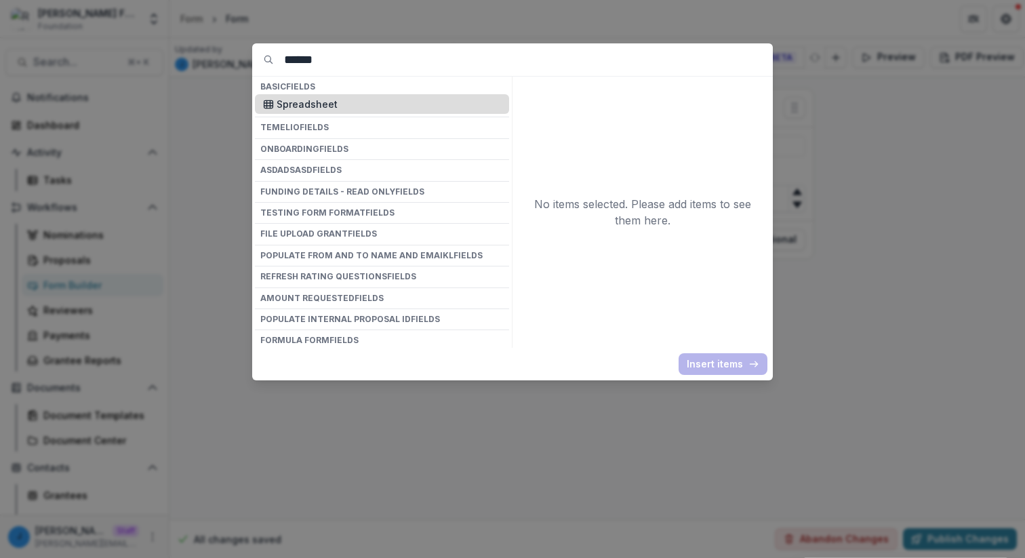
type input "******"
click at [364, 105] on p "Spreadsheet" at bounding box center [389, 104] width 224 height 14
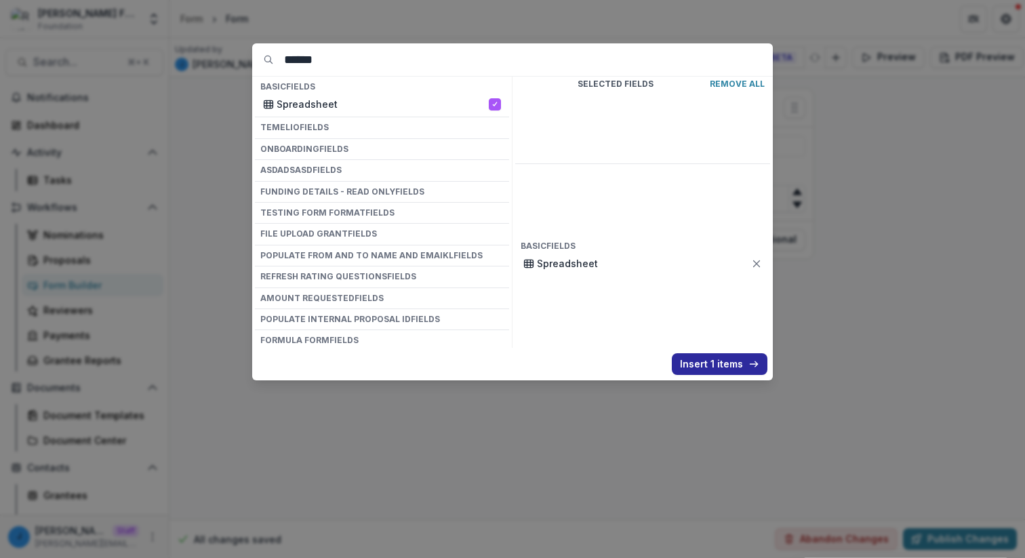
click at [726, 362] on button "Insert 1 items" at bounding box center [720, 364] width 96 height 22
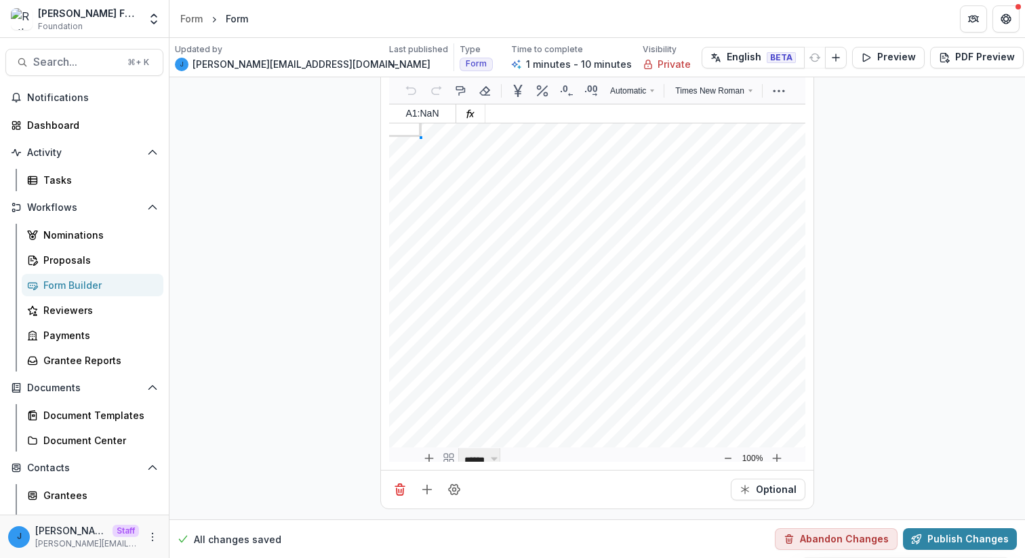
scroll to position [285, 0]
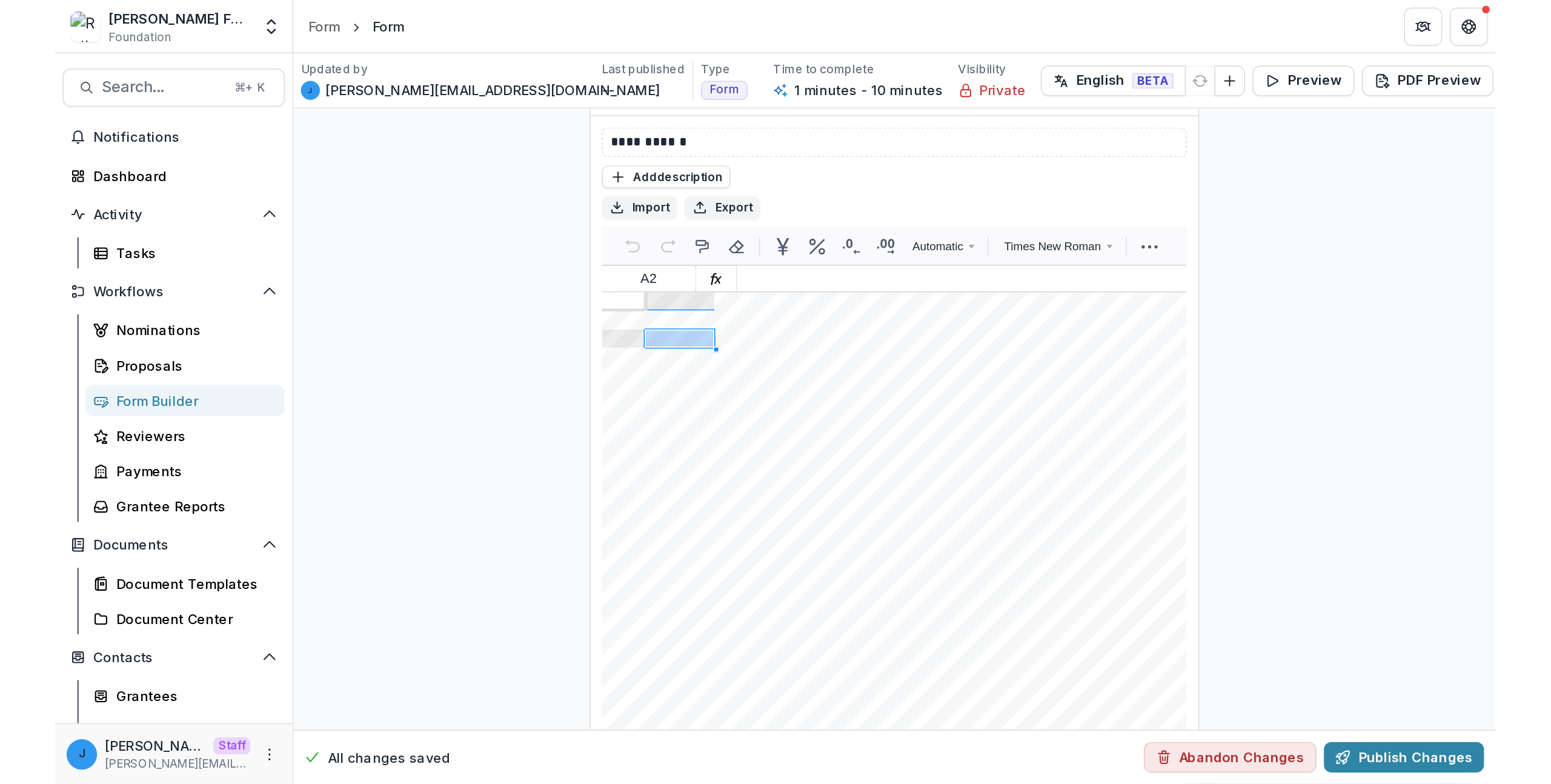
scroll to position [214, 0]
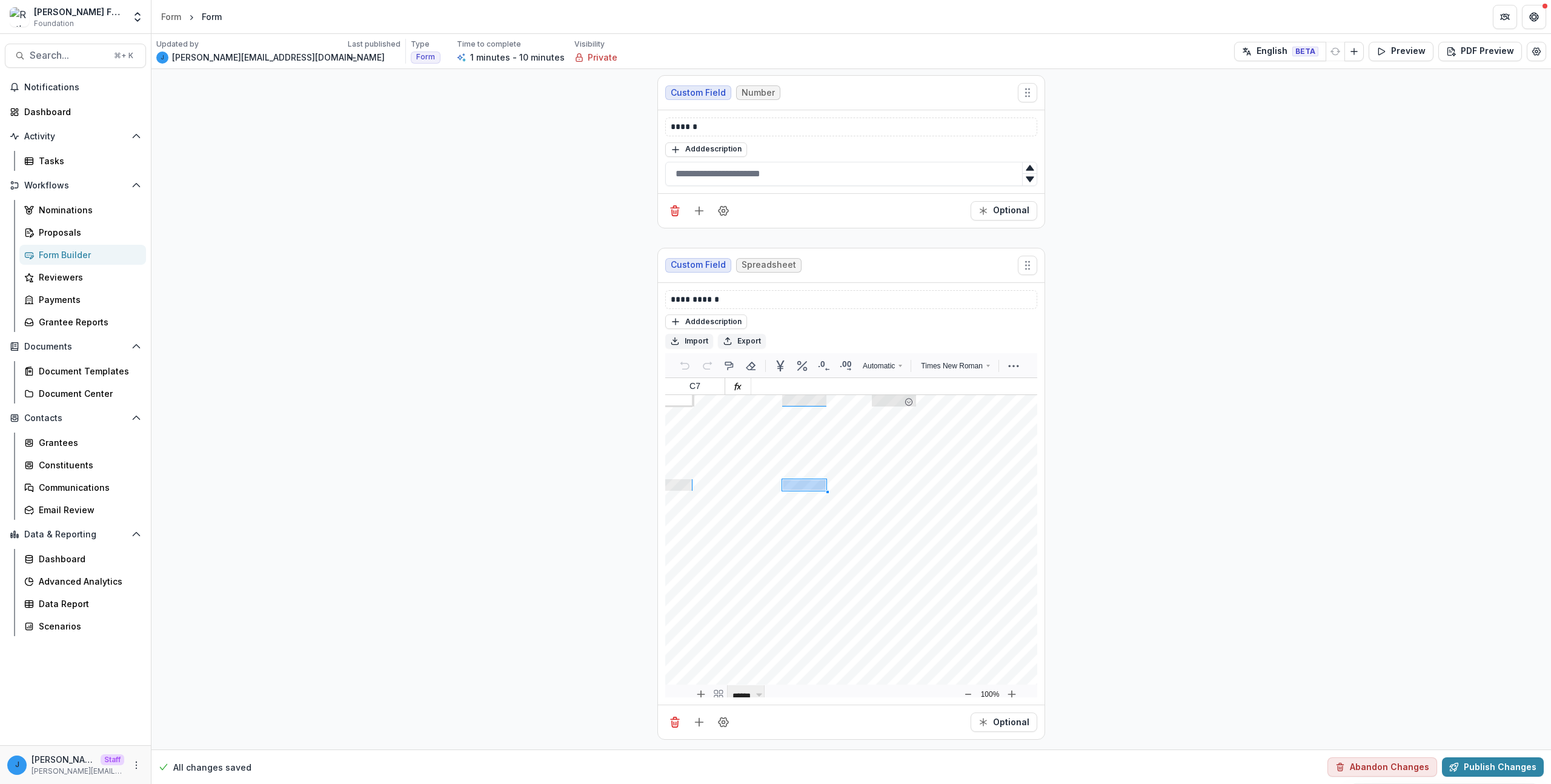
scroll to position [3, 0]
click at [61, 61] on span "Search..." at bounding box center [68, 55] width 77 height 12
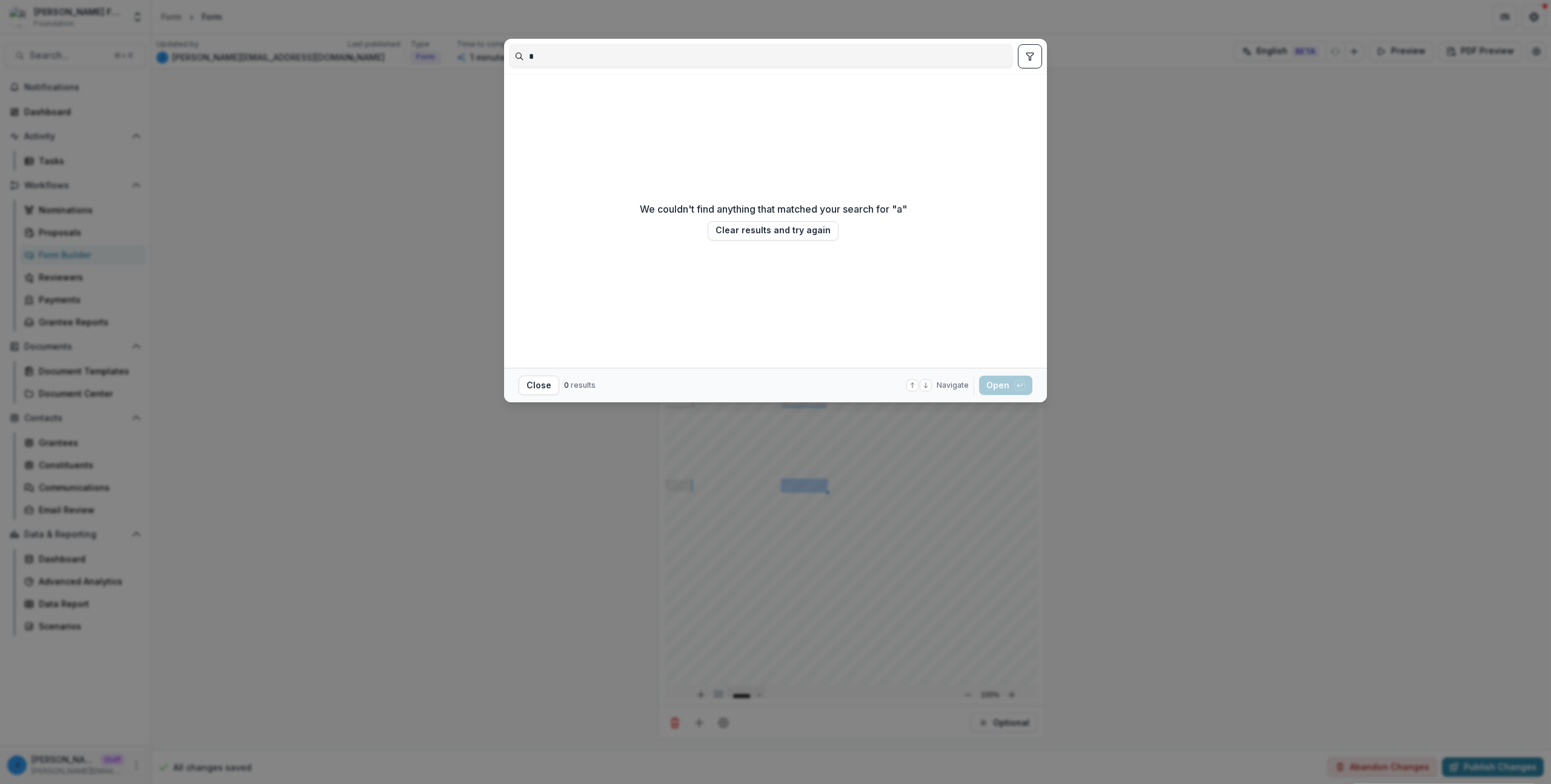
type input "*"
click at [760, 243] on div "We couldn't find anything that matched your search for " a " Clear results and …" at bounding box center [773, 221] width 267 height 284
drag, startPoint x: 742, startPoint y: 238, endPoint x: 730, endPoint y: 240, distance: 12.2
click at [744, 238] on button "Clear results and try again" at bounding box center [773, 231] width 130 height 20
click at [310, 218] on div "Loading... Close Navigate up and down with arrow keys Open with enter key" at bounding box center [776, 392] width 1551 height 784
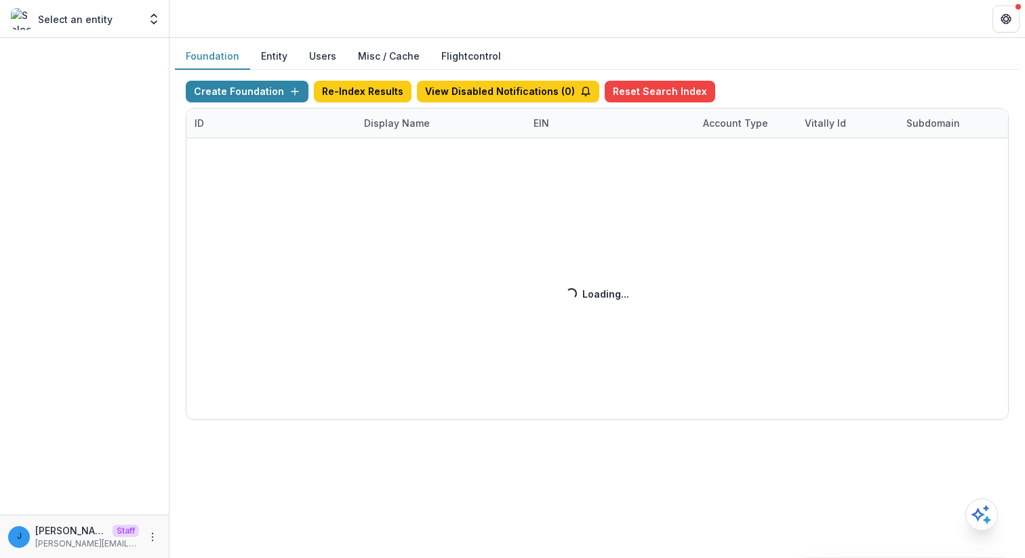
click at [357, 146] on div "Create Foundation Re-Index Results View Disabled Notifications ( 0 ) Reset Sear…" at bounding box center [597, 250] width 823 height 339
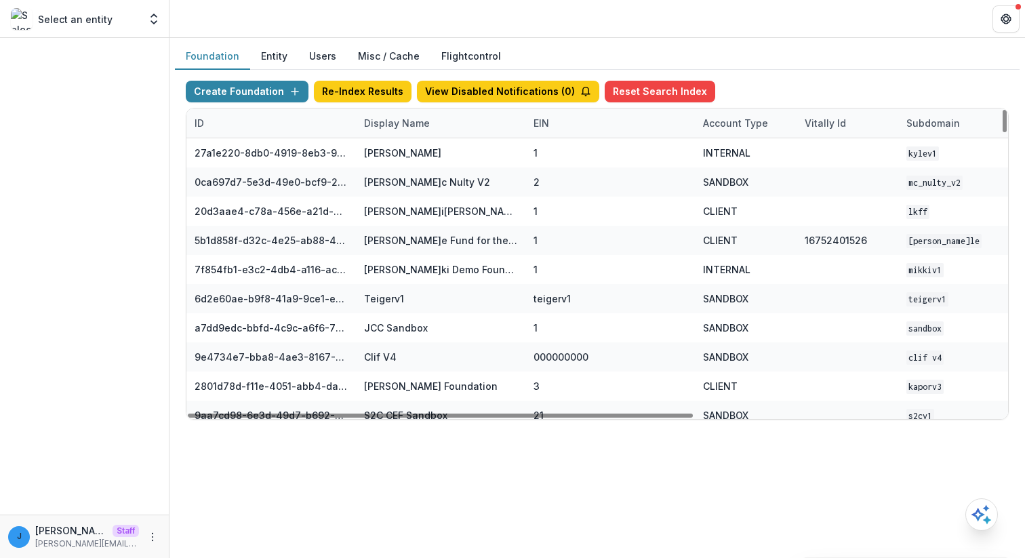
click at [391, 128] on div "Display Name" at bounding box center [397, 123] width 82 height 14
click at [395, 146] on input at bounding box center [440, 154] width 163 height 22
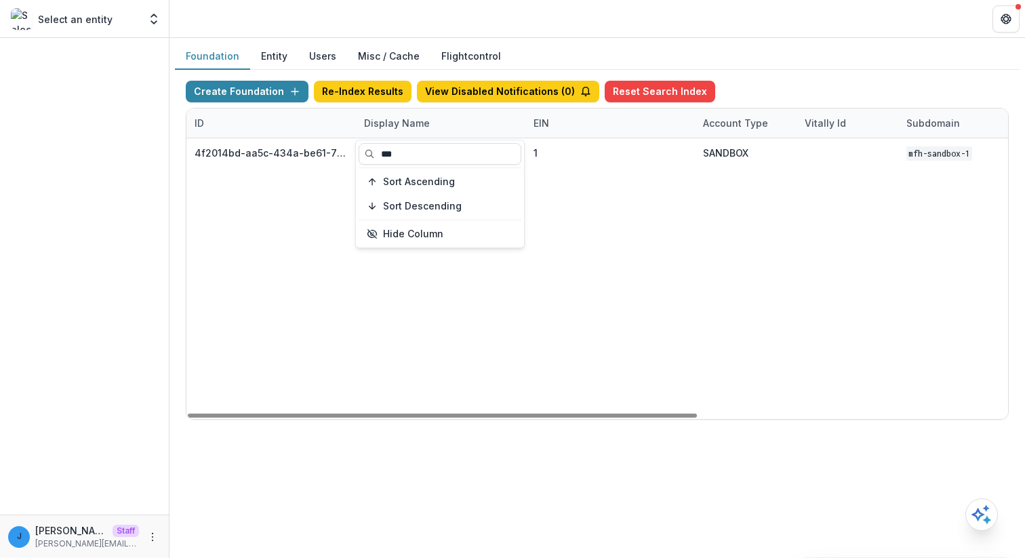
type input "***"
click at [494, 378] on div "4f2014bd-aa5c-434a-be61-78b398fa61bc MFH Workflow Sandbox 1 SANDBOX mfh-sandbox…" at bounding box center [848, 278] width 1322 height 281
click at [431, 118] on div "Display Name" at bounding box center [397, 123] width 82 height 14
click at [431, 146] on input "***" at bounding box center [440, 154] width 163 height 22
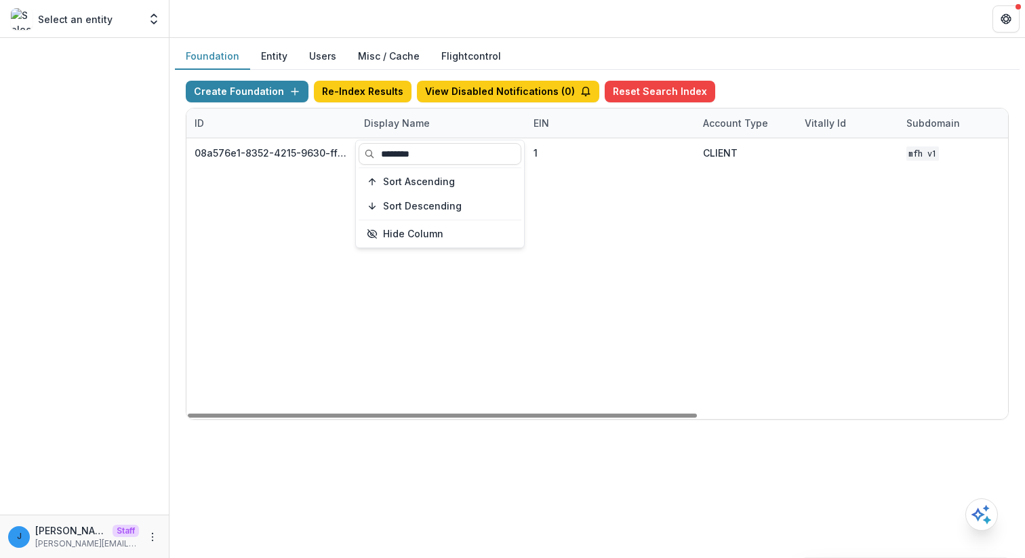
type input "********"
click at [570, 317] on div "08a576e1-8352-4215-9630-ff0d35d85970 [US_STATE] Foundation for Health 1 CLIENT …" at bounding box center [848, 278] width 1322 height 281
click at [382, 112] on div "Display Name" at bounding box center [441, 123] width 170 height 29
click at [383, 119] on div "Display Name" at bounding box center [397, 123] width 82 height 14
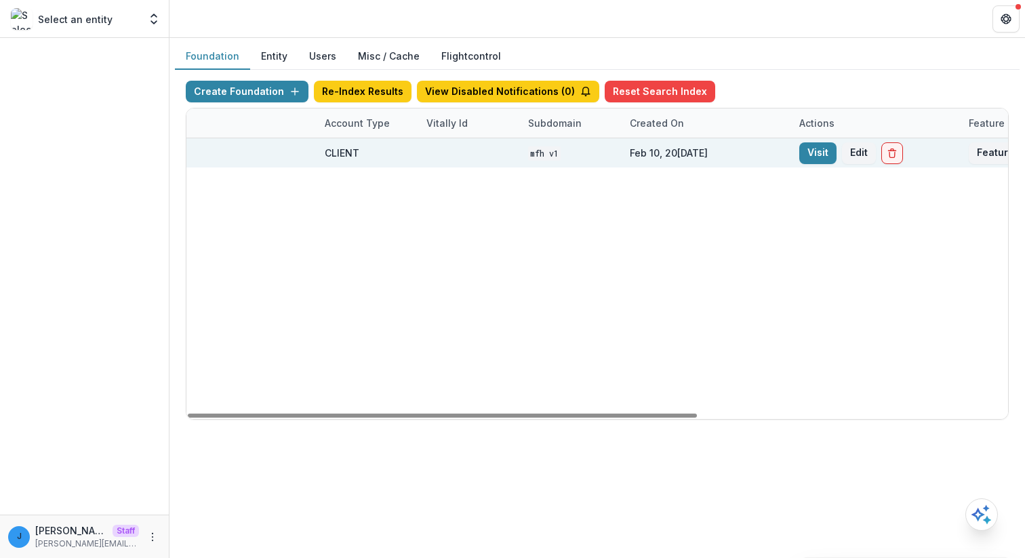
scroll to position [0, 501]
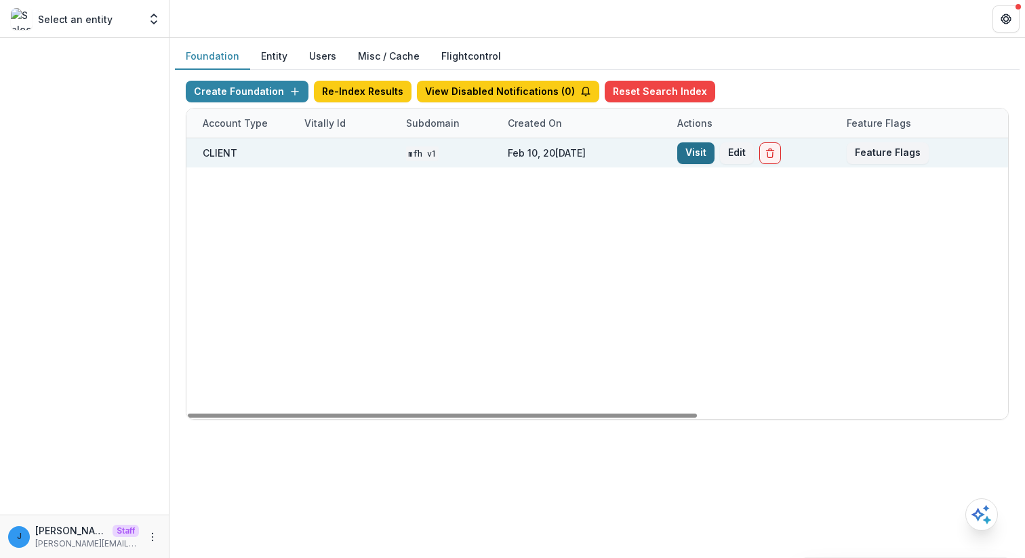
click at [691, 153] on link "Visit" at bounding box center [696, 153] width 37 height 22
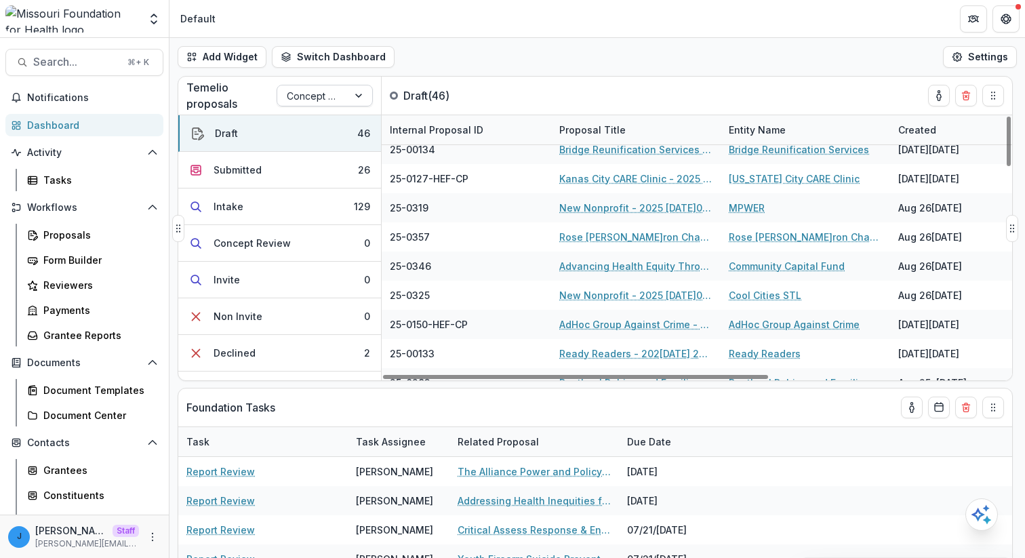
click at [345, 102] on div "Concept Paper" at bounding box center [312, 96] width 71 height 20
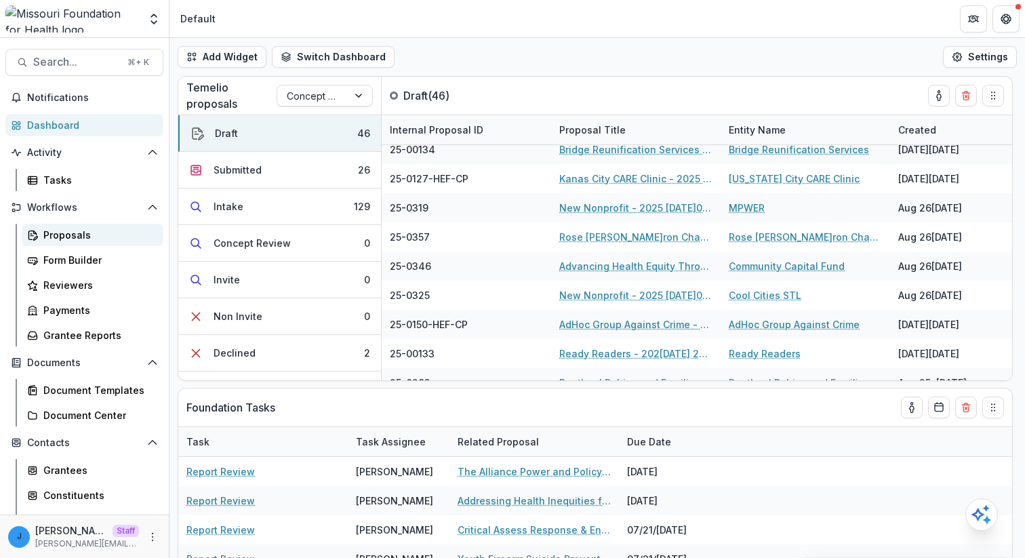
click at [68, 239] on div "Proposals" at bounding box center [97, 235] width 109 height 14
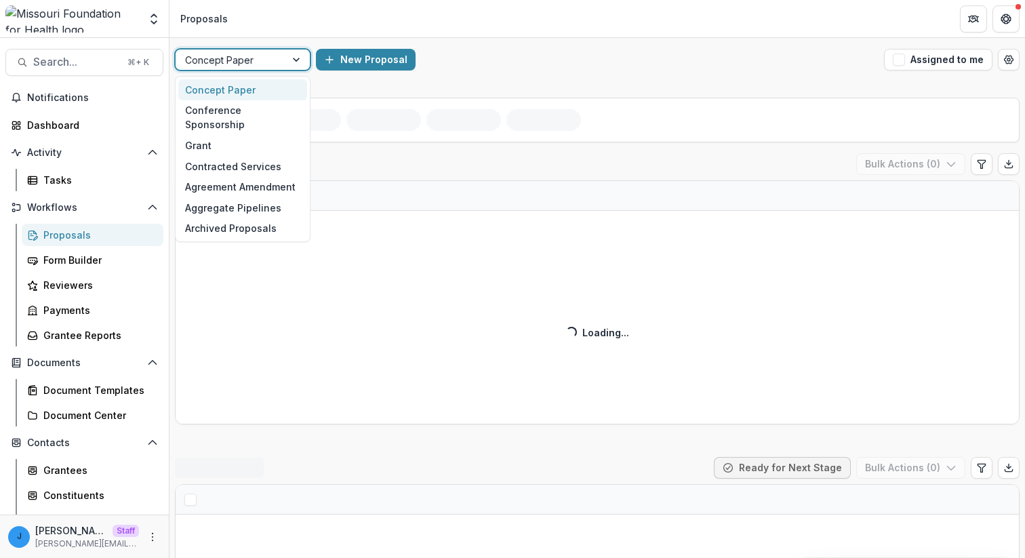
click at [260, 63] on div at bounding box center [230, 60] width 91 height 17
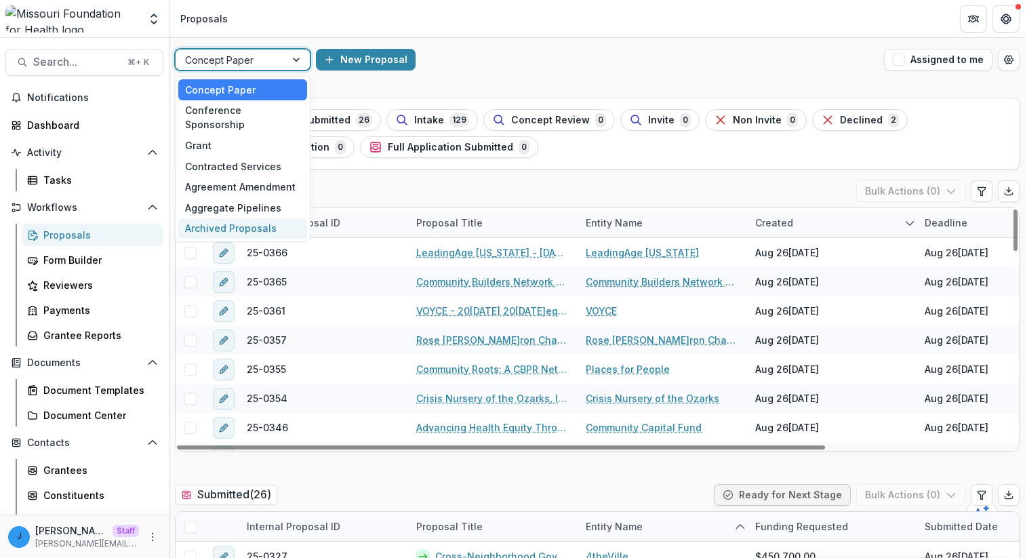
click at [572, 66] on div "New Proposal" at bounding box center [597, 60] width 563 height 22
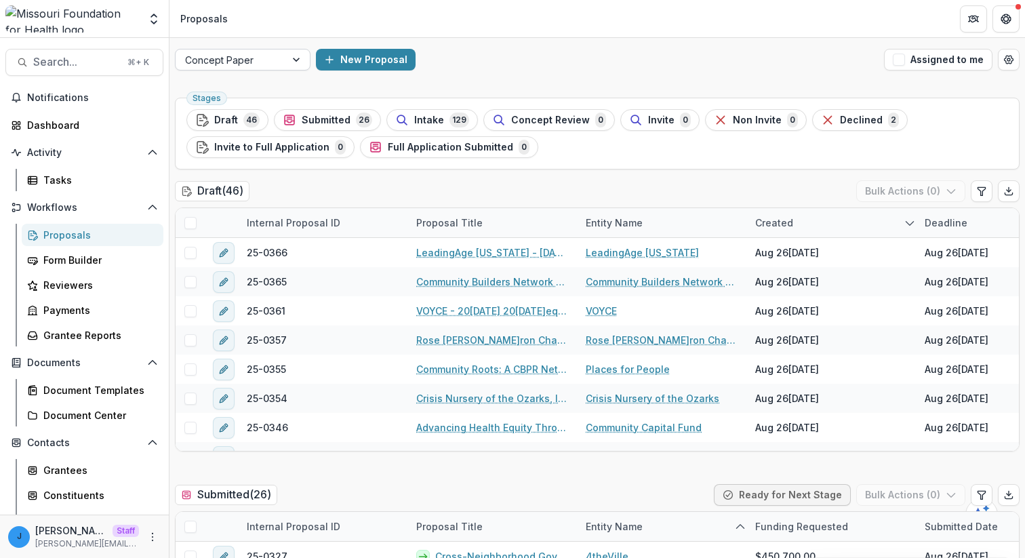
click at [264, 60] on div at bounding box center [230, 60] width 91 height 17
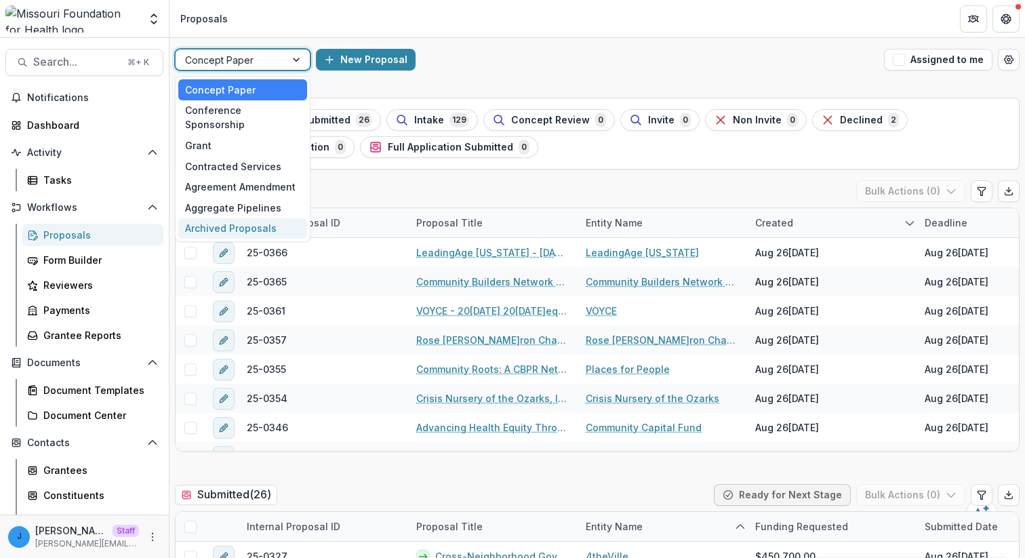
click at [240, 218] on div "Archived Proposals" at bounding box center [242, 228] width 129 height 21
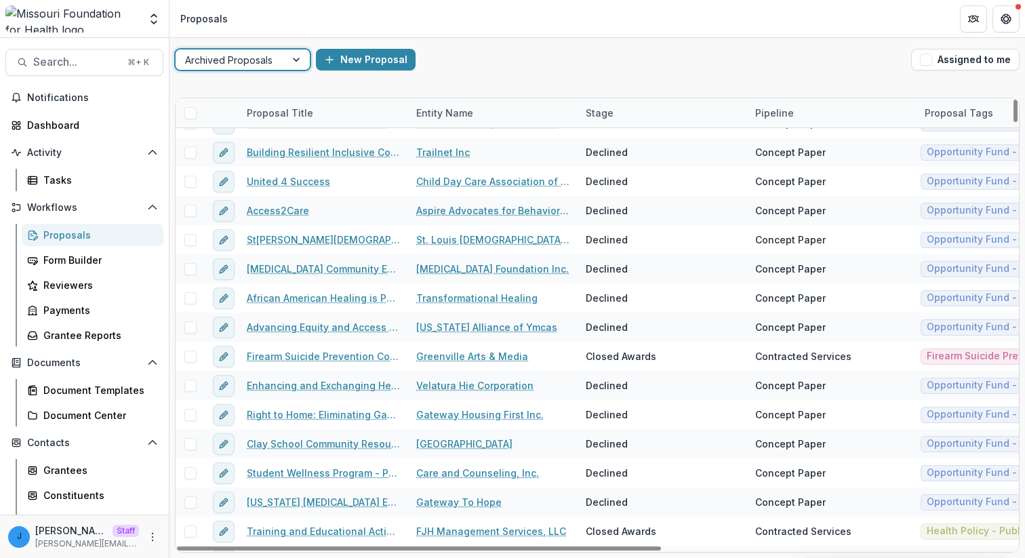
scroll to position [72212, 0]
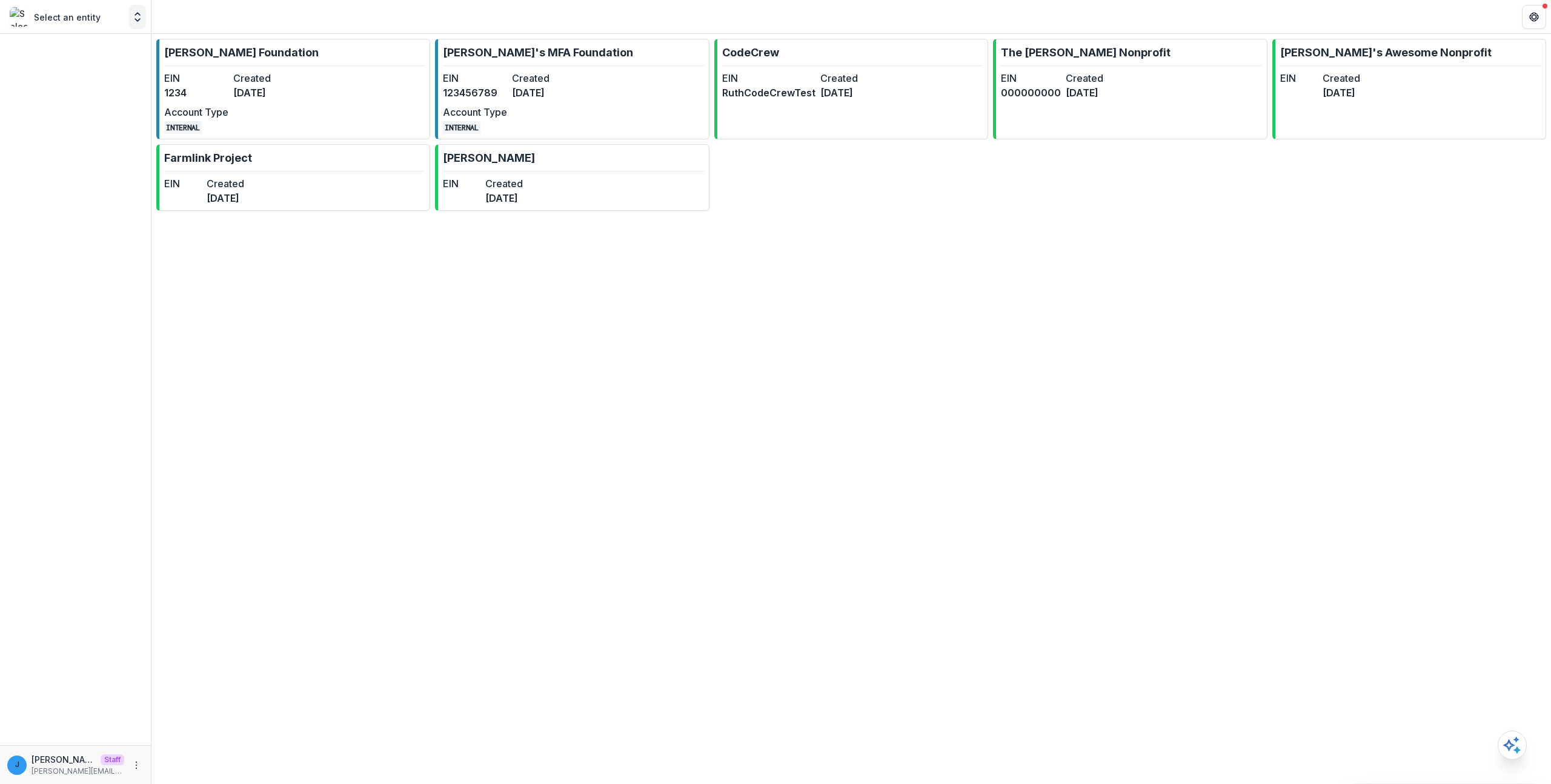
click at [133, 13] on icon "Open entity switcher" at bounding box center [138, 17] width 13 height 13
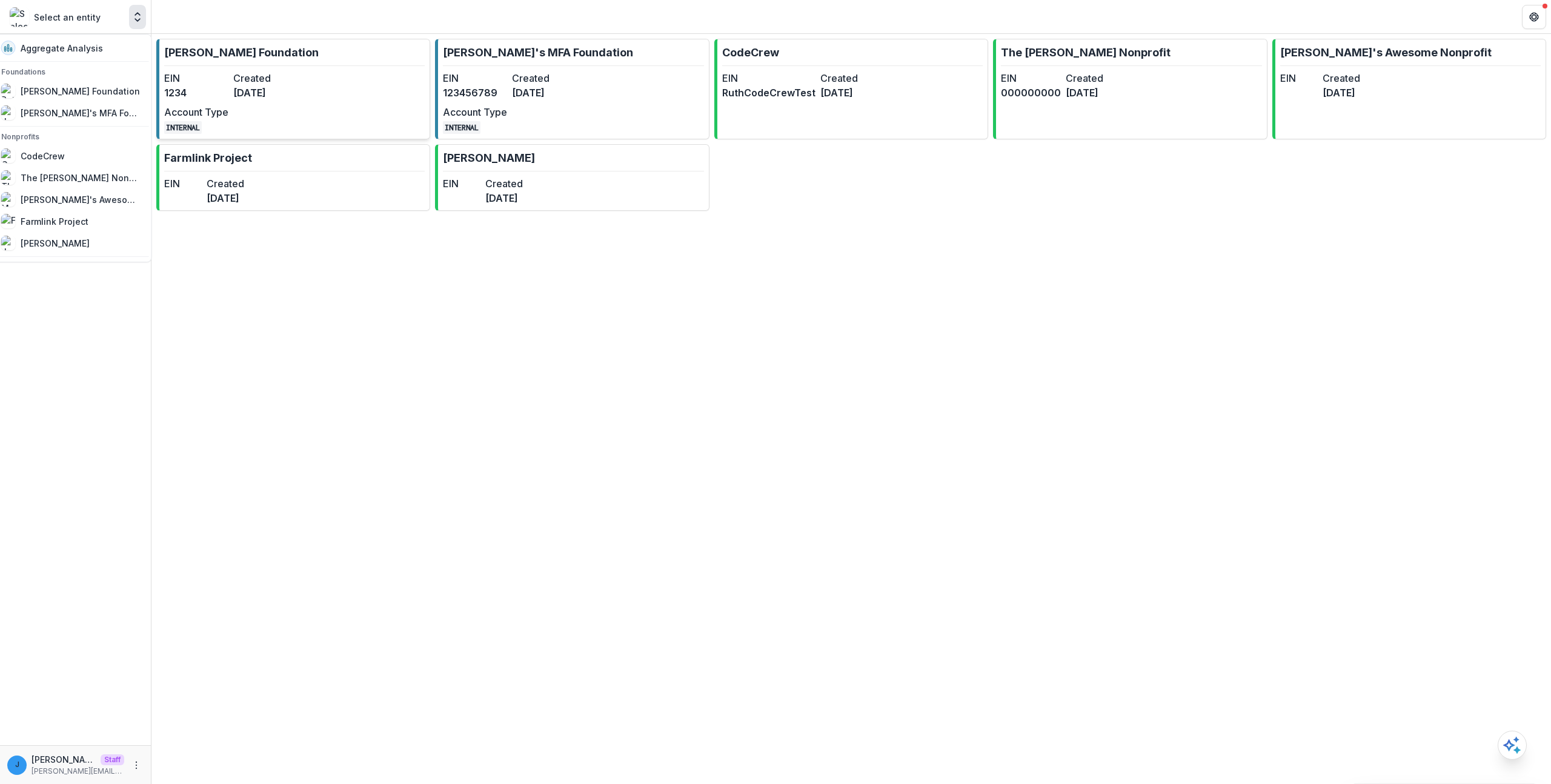
click at [236, 54] on p "[PERSON_NAME] Foundation" at bounding box center [241, 53] width 155 height 16
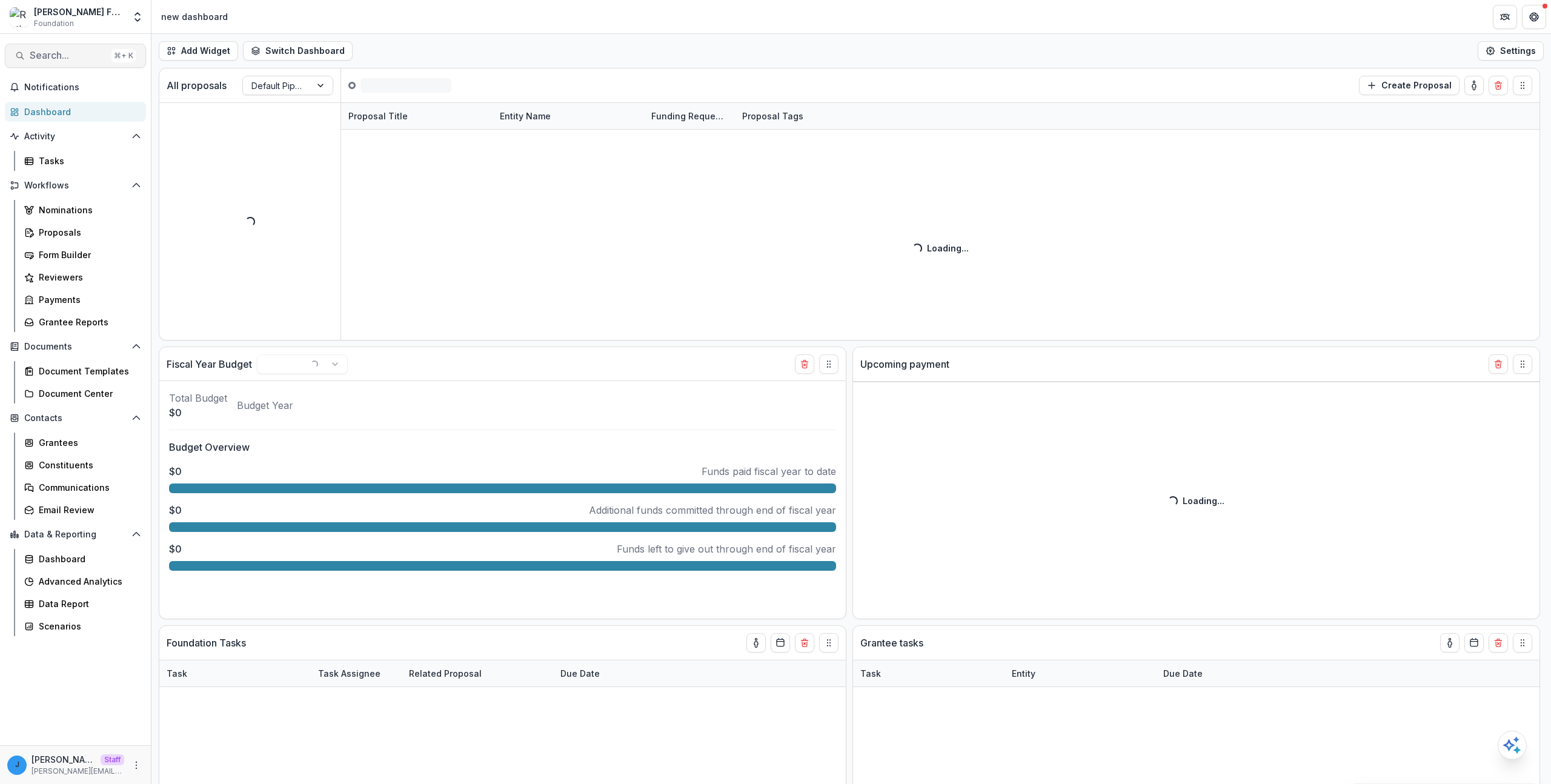
click at [91, 57] on span "Search..." at bounding box center [68, 55] width 77 height 12
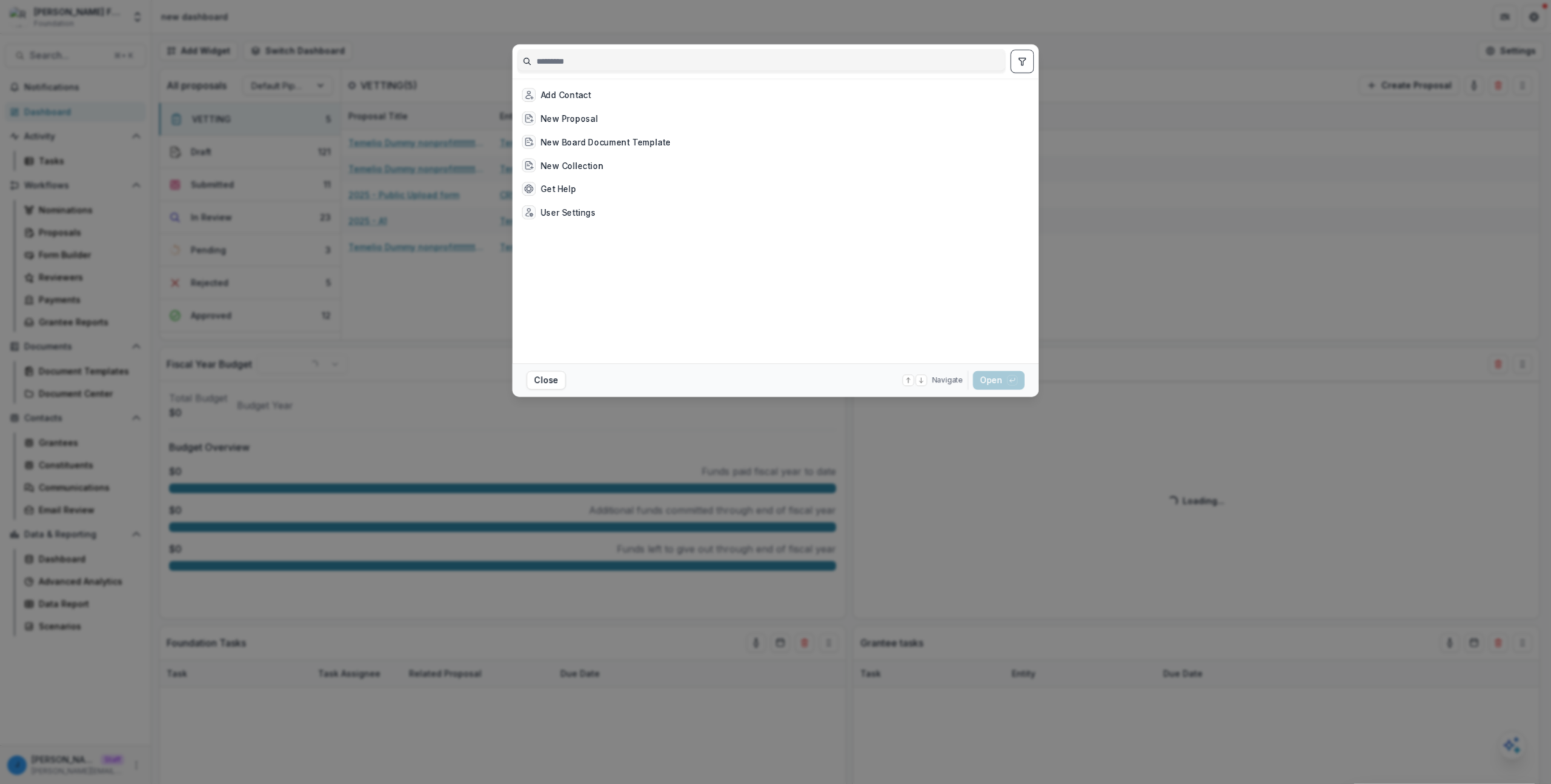
select select "******"
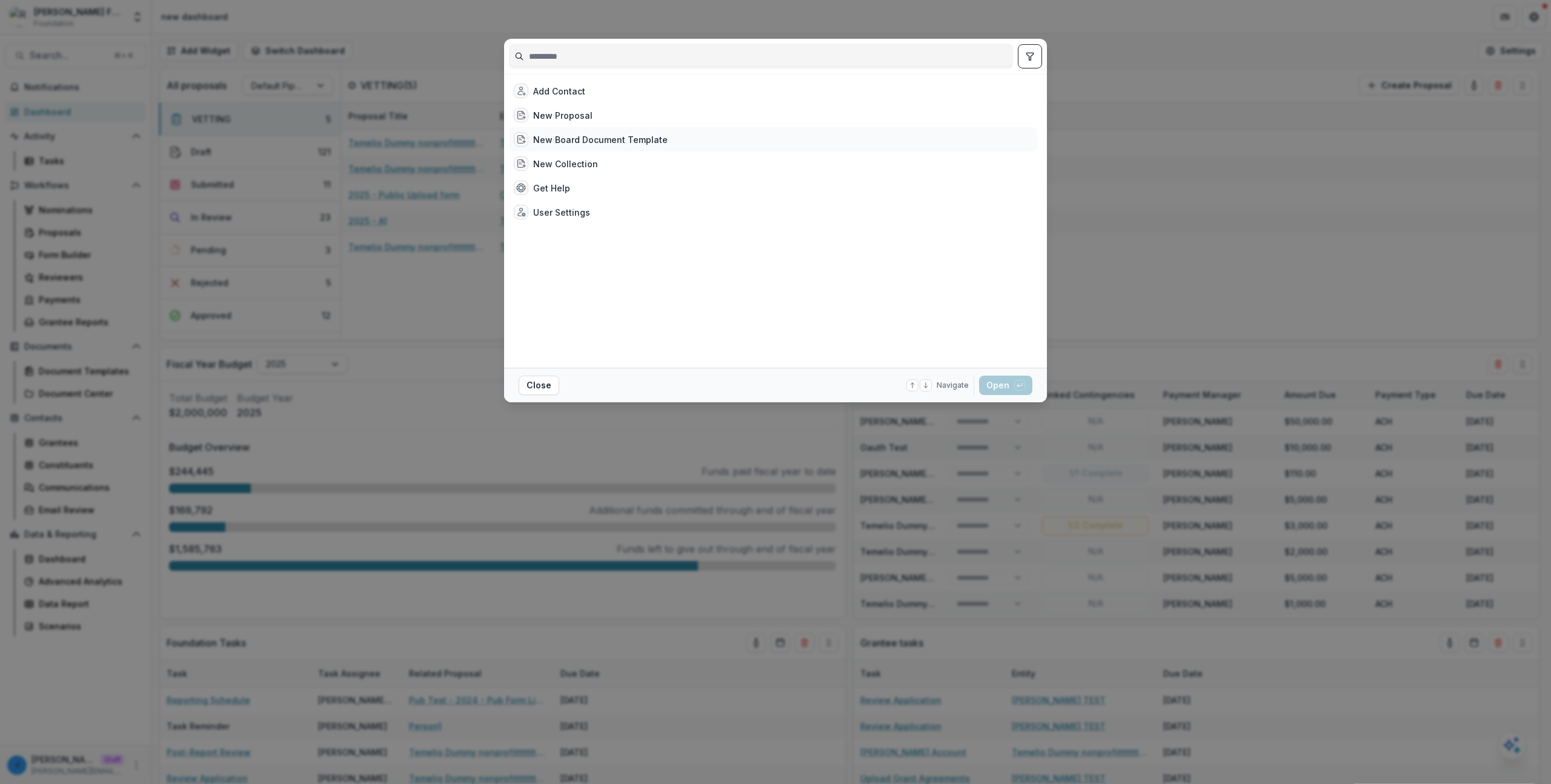
type input "*"
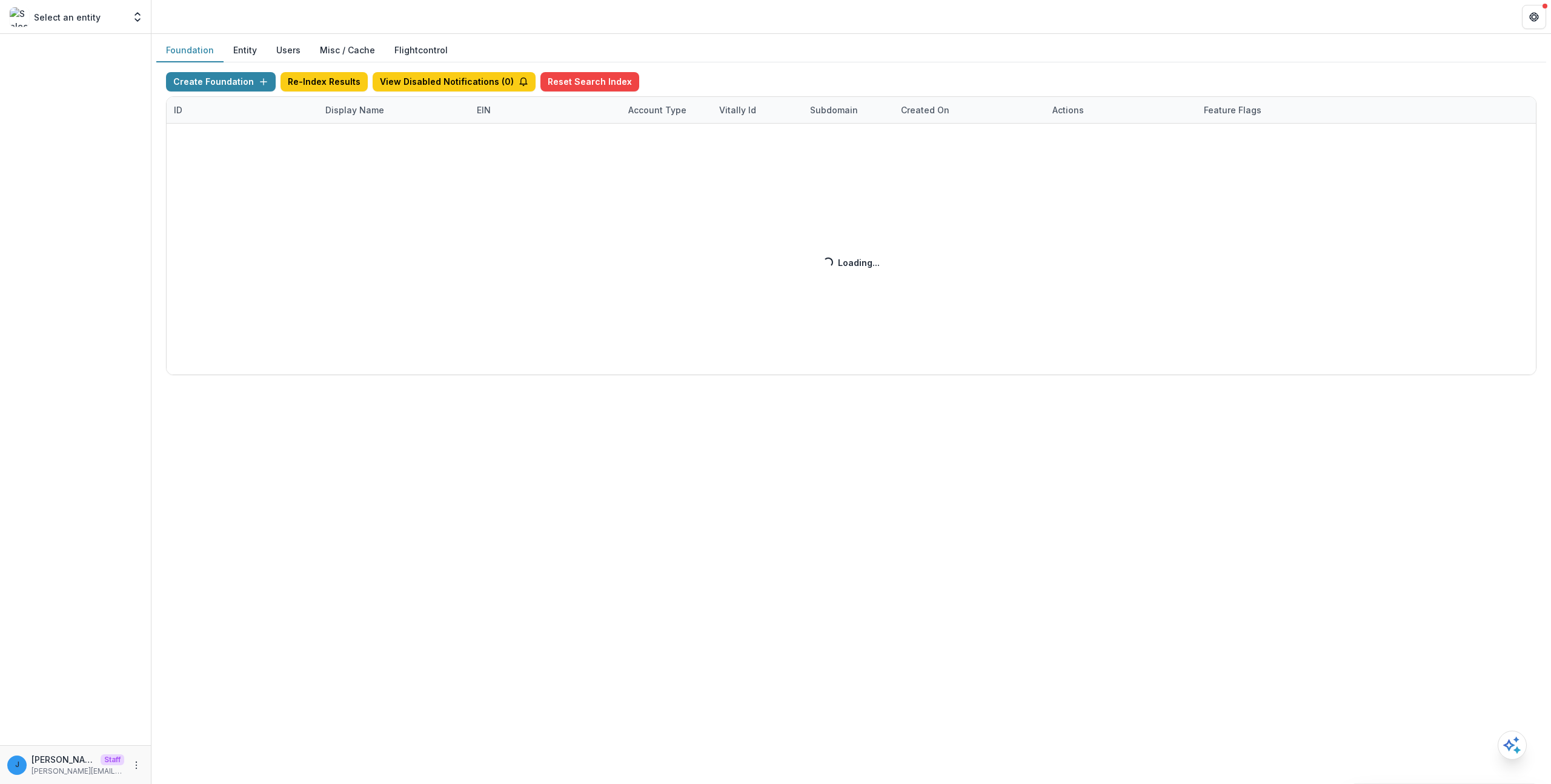
click at [256, 48] on button "Entity" at bounding box center [245, 50] width 43 height 23
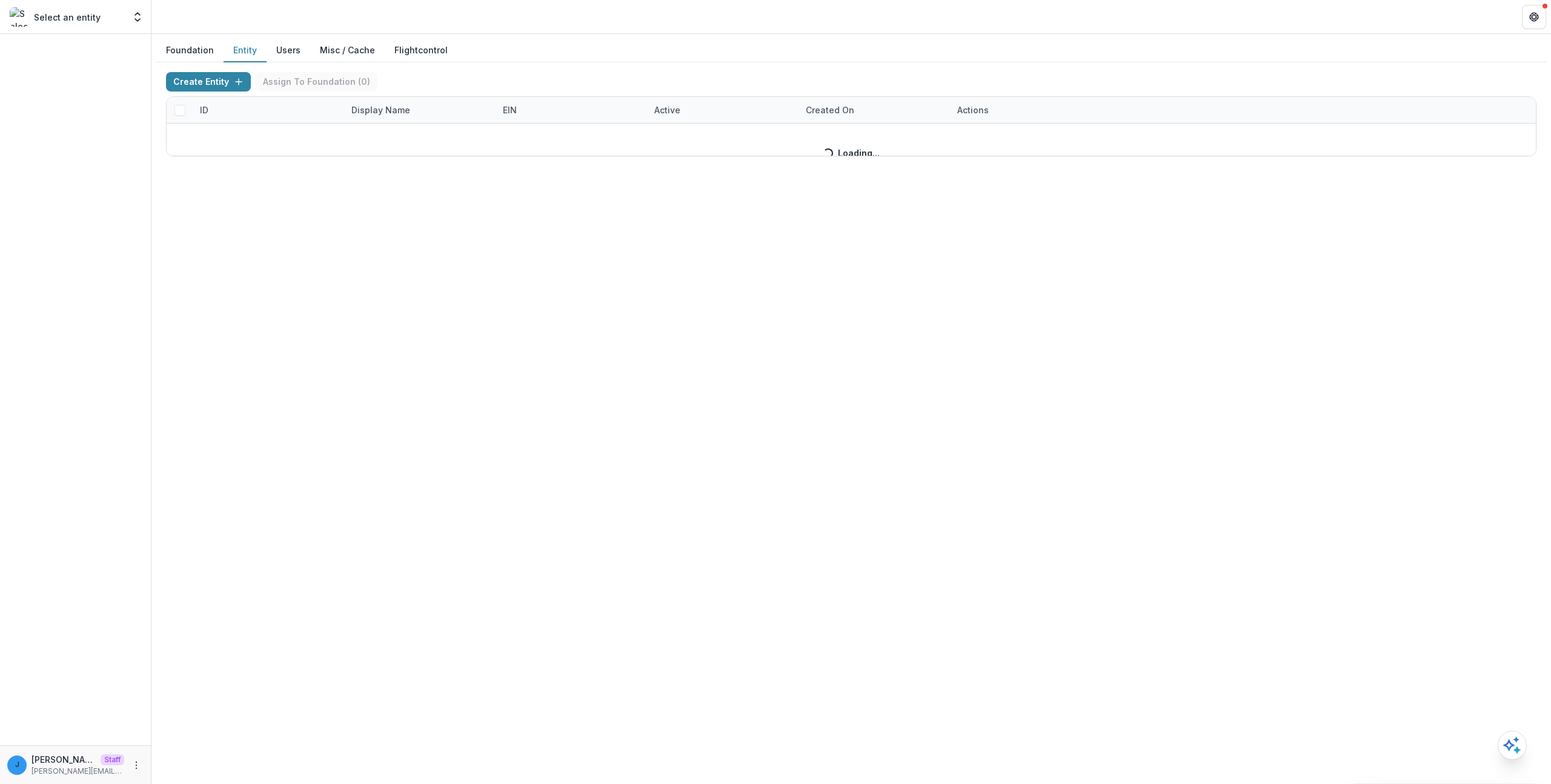
click at [209, 59] on button "Foundation" at bounding box center [189, 50] width 67 height 23
click at [197, 42] on button "Foundation" at bounding box center [189, 50] width 67 height 23
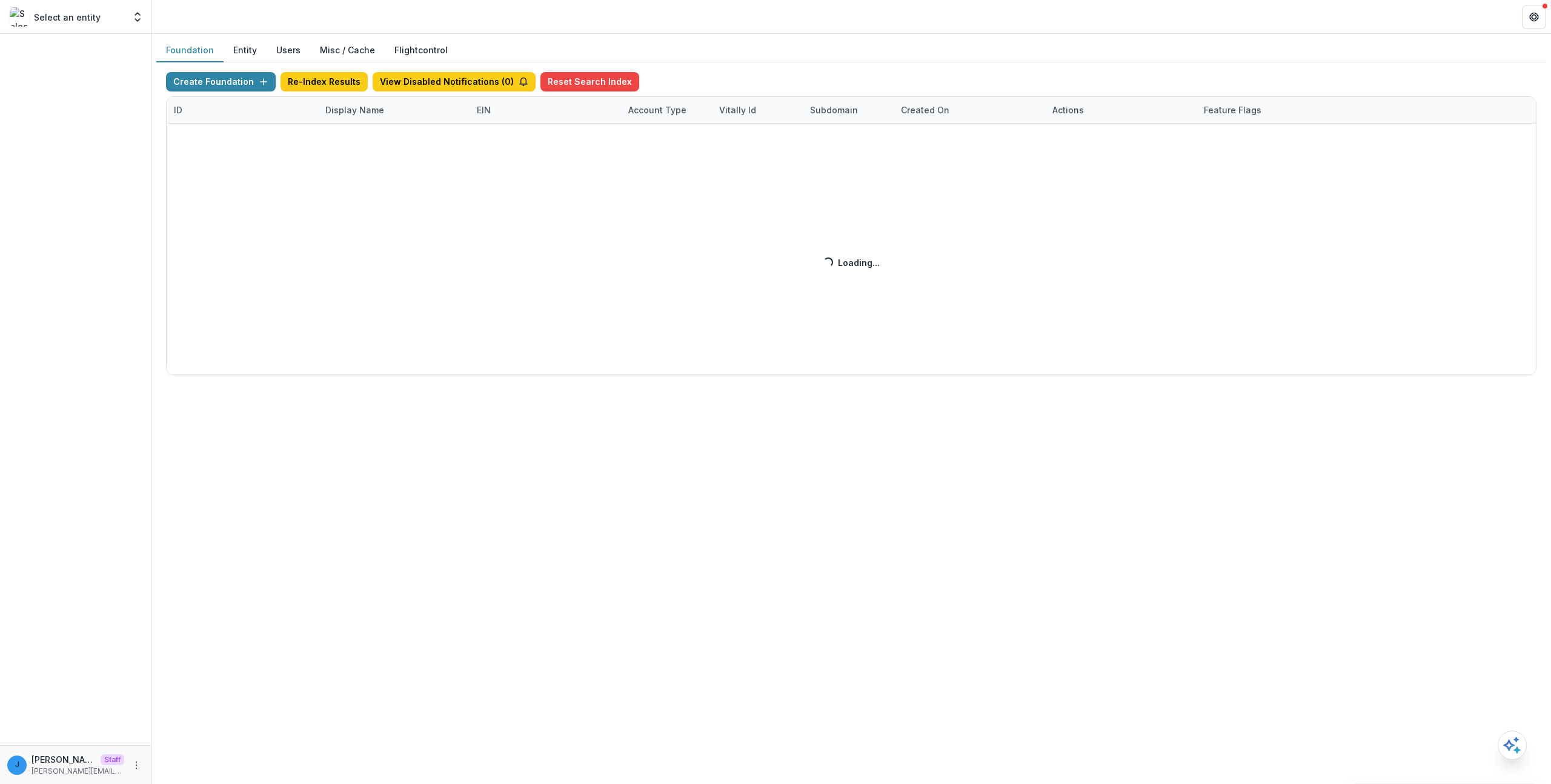
click at [195, 52] on button "Foundation" at bounding box center [189, 50] width 67 height 23
click at [367, 97] on div "Create Foundation Re-Index Results View Disabled Notifications ( 0 ) Reset Sear…" at bounding box center [851, 223] width 1371 height 303
click at [365, 109] on div "Create Foundation Re-Index Results View Disabled Notifications ( 0 ) Reset Sear…" at bounding box center [851, 223] width 1371 height 303
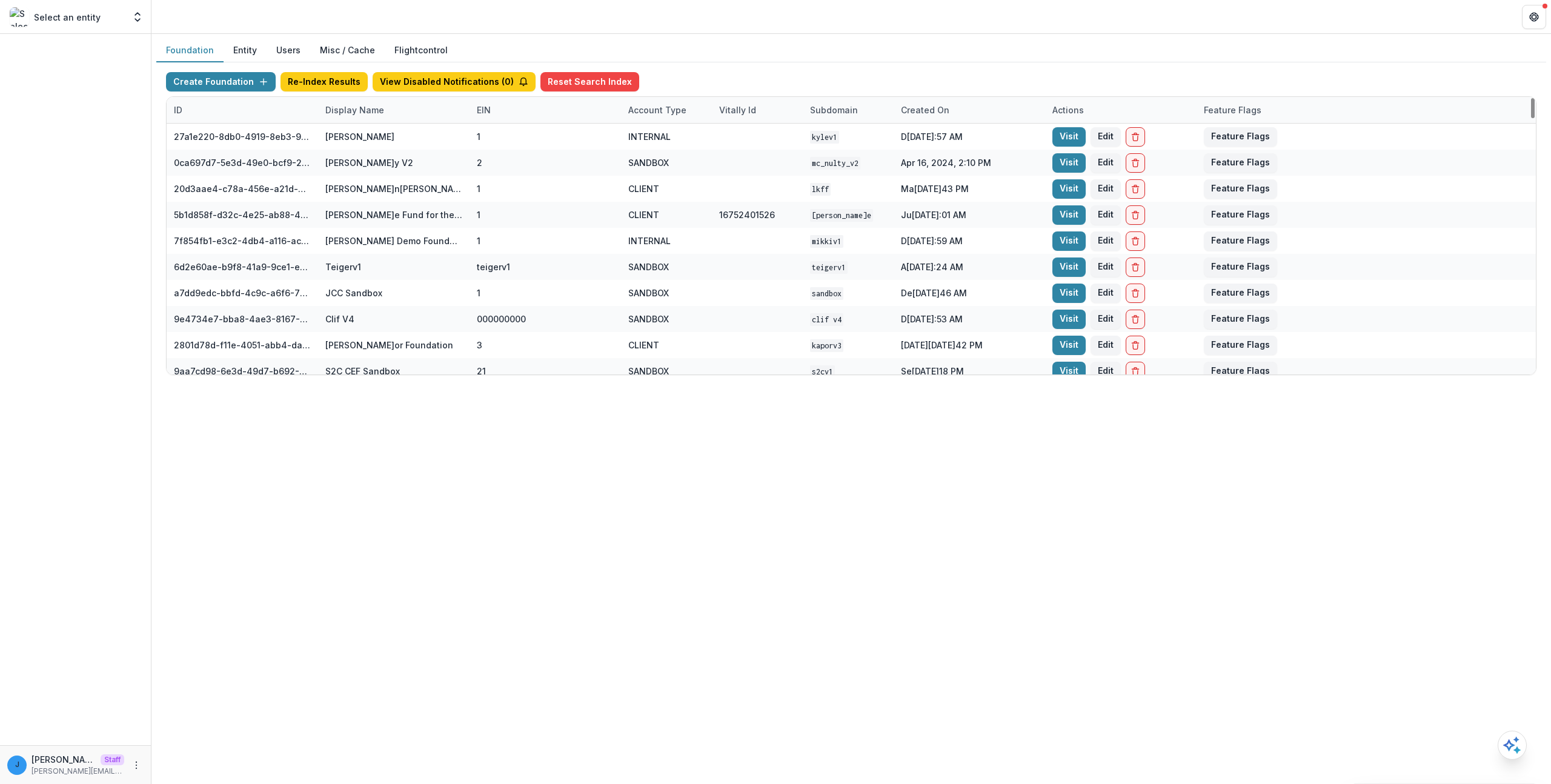
click at [376, 113] on div "Display Name" at bounding box center [355, 110] width 73 height 13
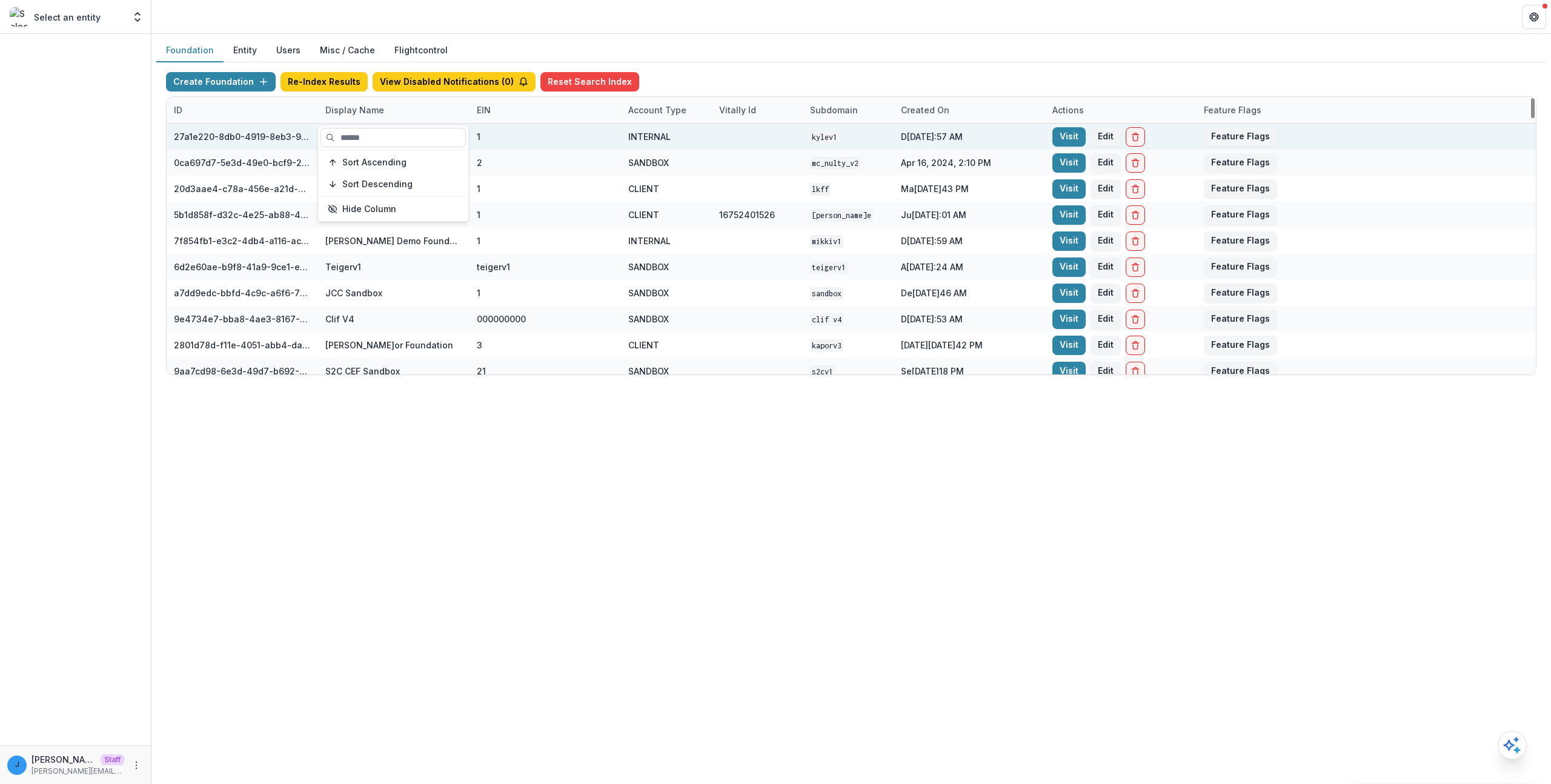
click at [373, 142] on input at bounding box center [393, 138] width 146 height 20
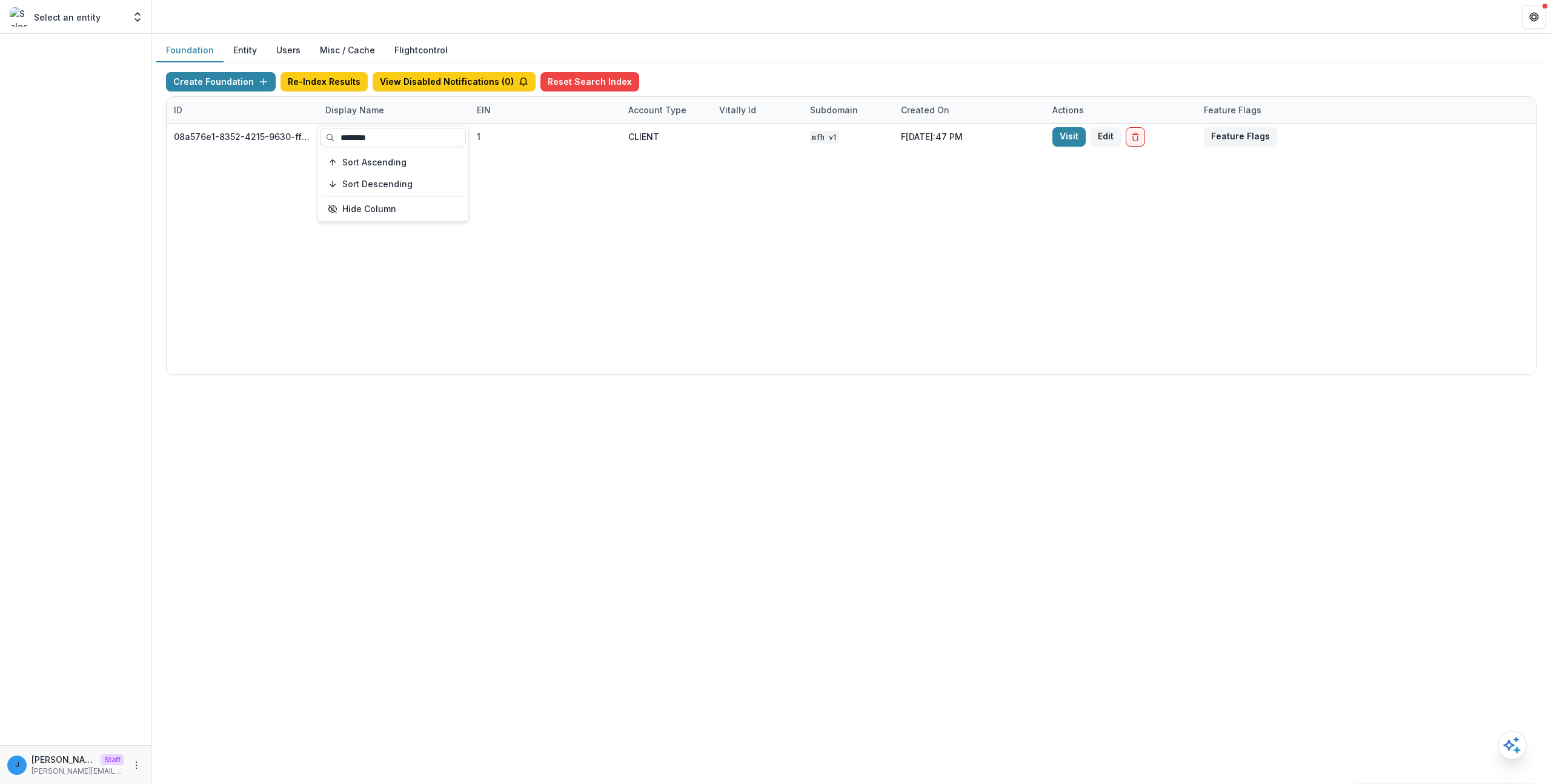
type input "********"
drag, startPoint x: 705, startPoint y: 522, endPoint x: 1000, endPoint y: 214, distance: 426.5
click at [718, 519] on div "Foundation Entity Users Misc / Cache Flightcontrol Create Foundation Re-Index R…" at bounding box center [851, 409] width 1400 height 750
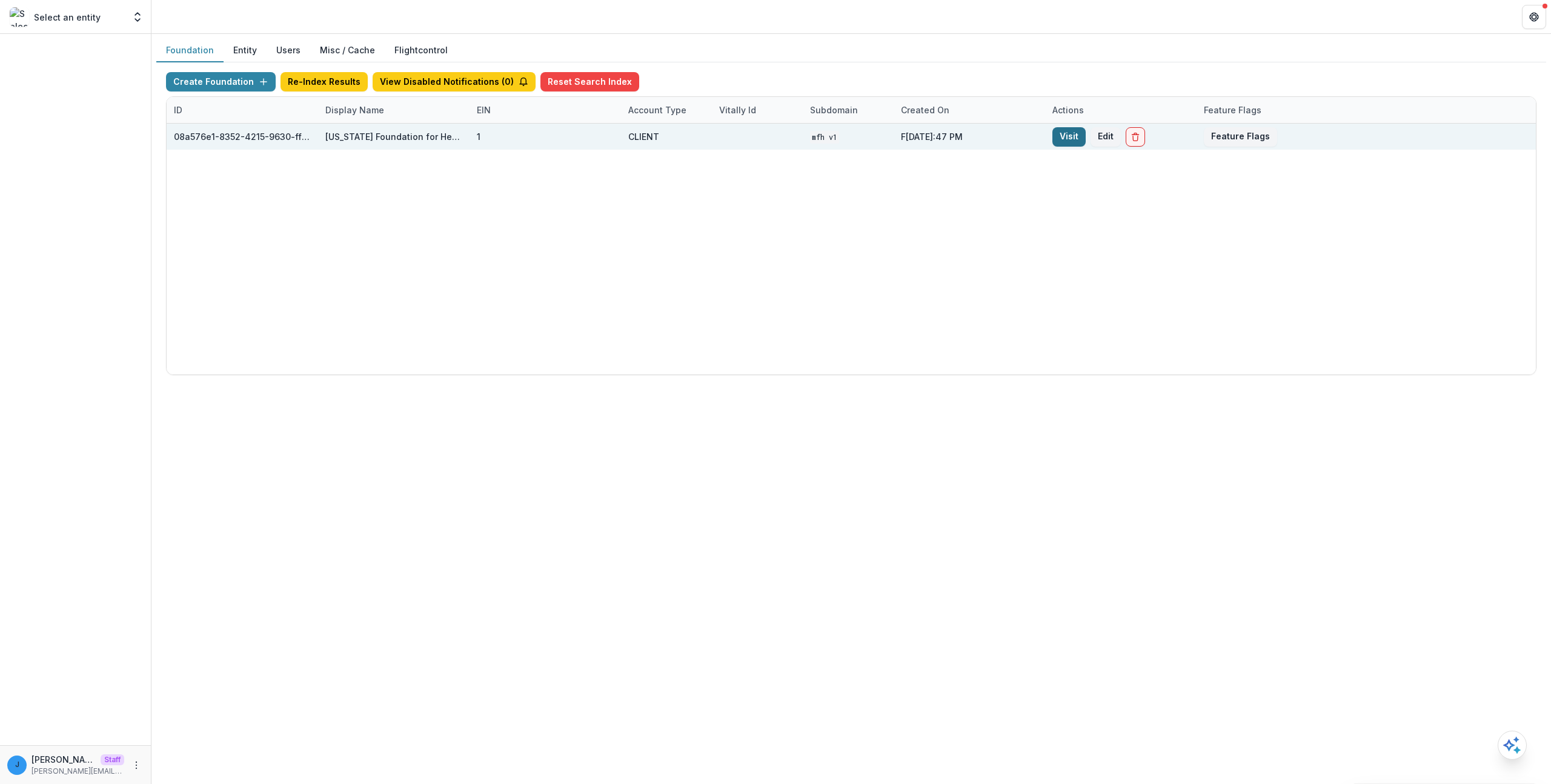
click at [1069, 137] on link "Visit" at bounding box center [1069, 137] width 33 height 20
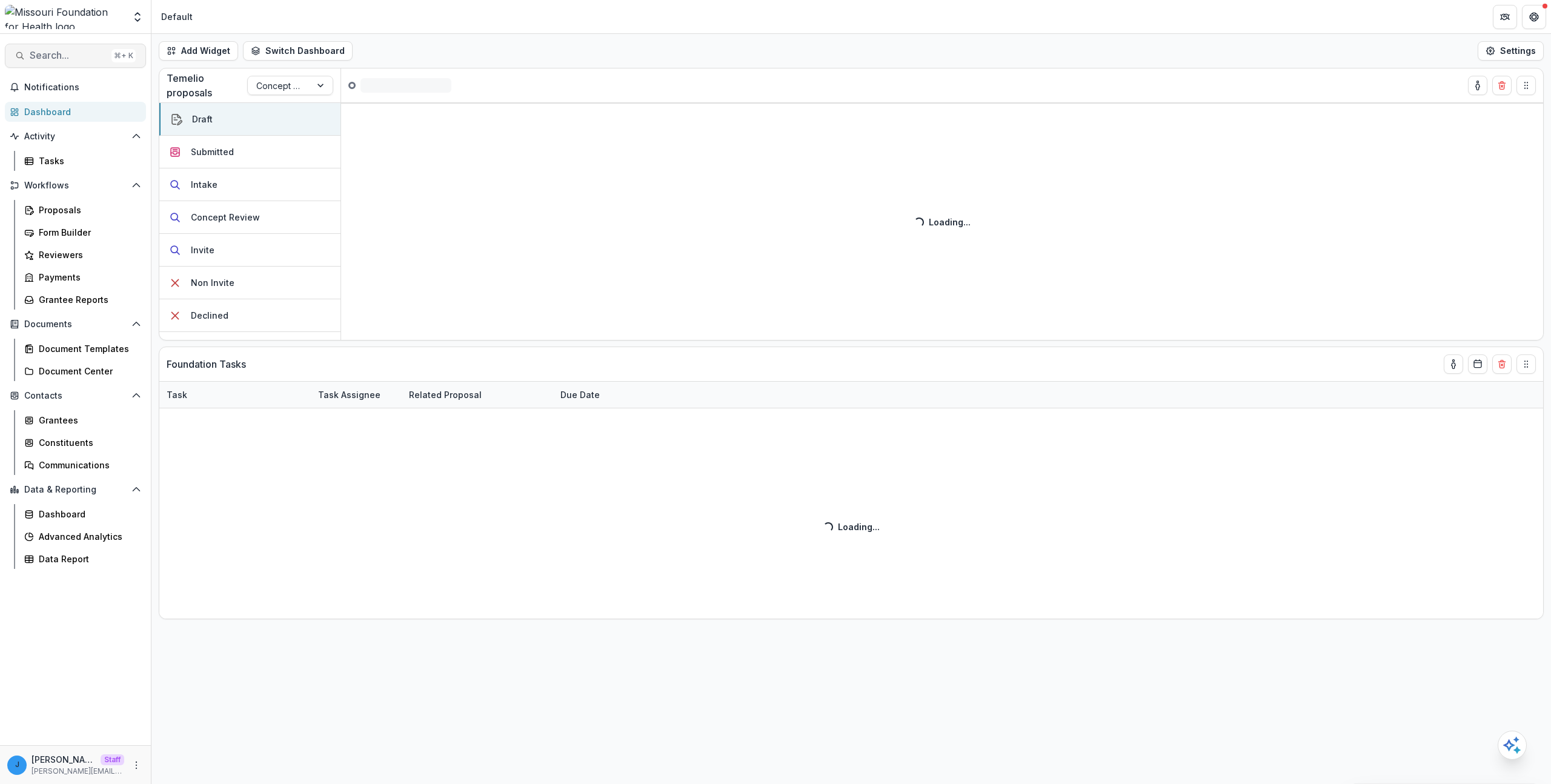
click at [54, 48] on button "Search... ⌘ + K" at bounding box center [75, 55] width 141 height 24
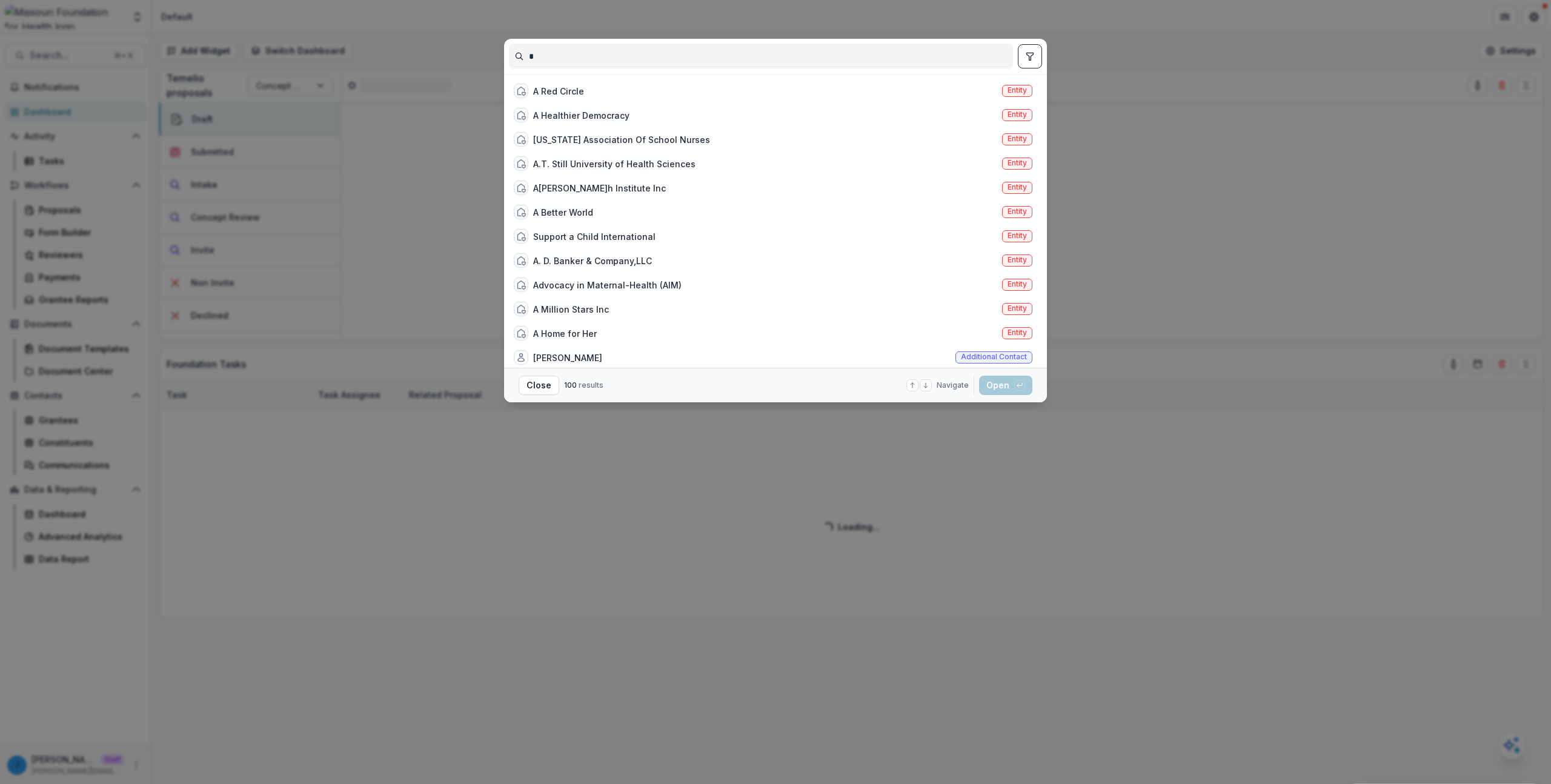
type input "*"
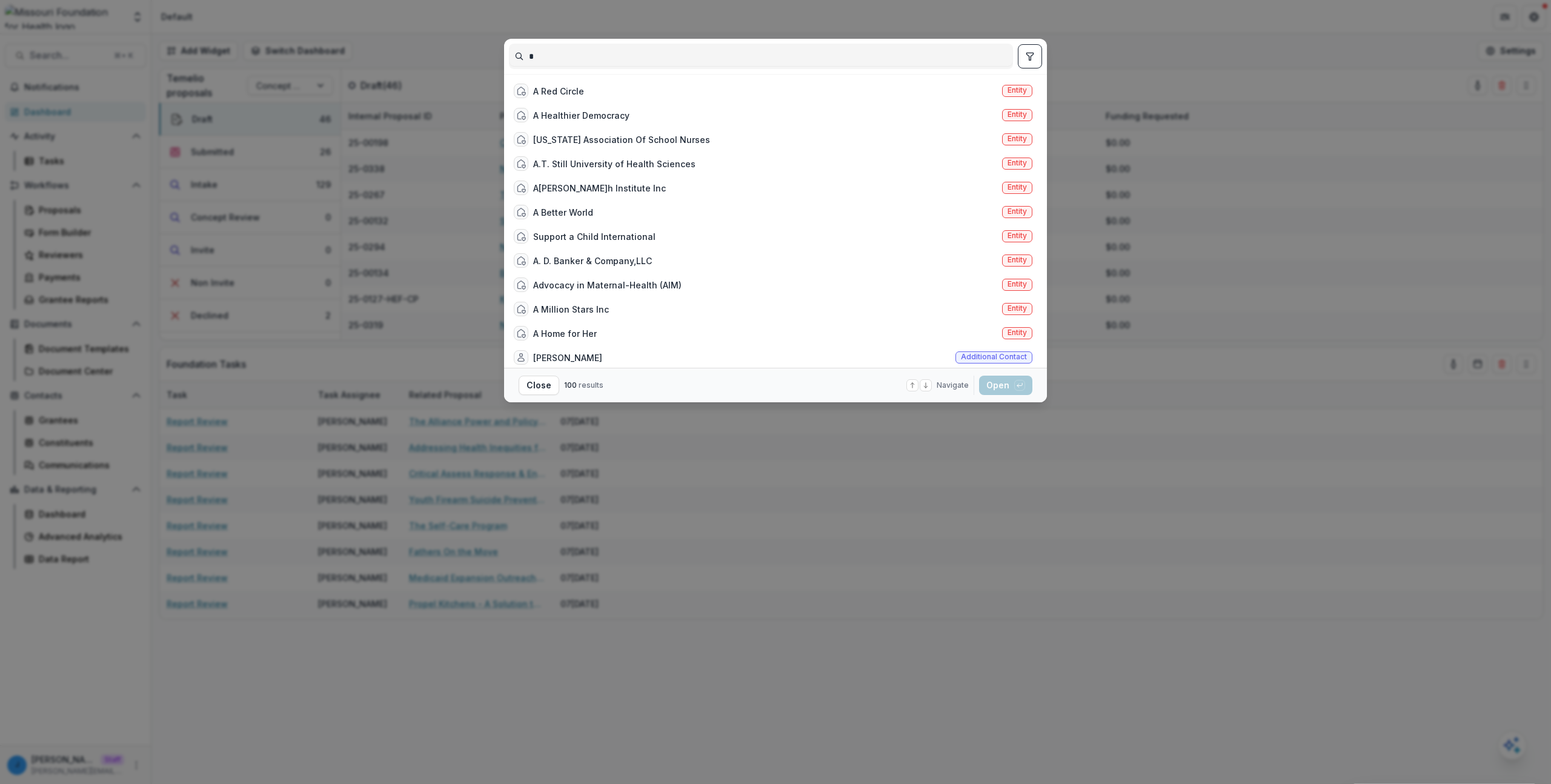
click at [738, 446] on div "* A Red Circle Entity A Healthier Democracy Entity [US_STATE] Association Of Sc…" at bounding box center [776, 392] width 1551 height 784
